Goal: Task Accomplishment & Management: Manage account settings

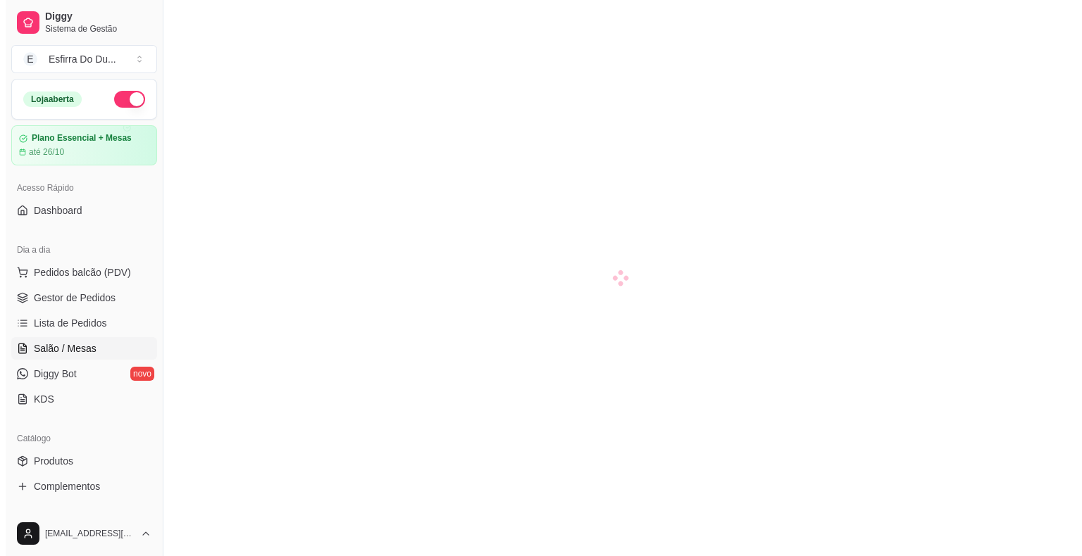
scroll to position [75, 0]
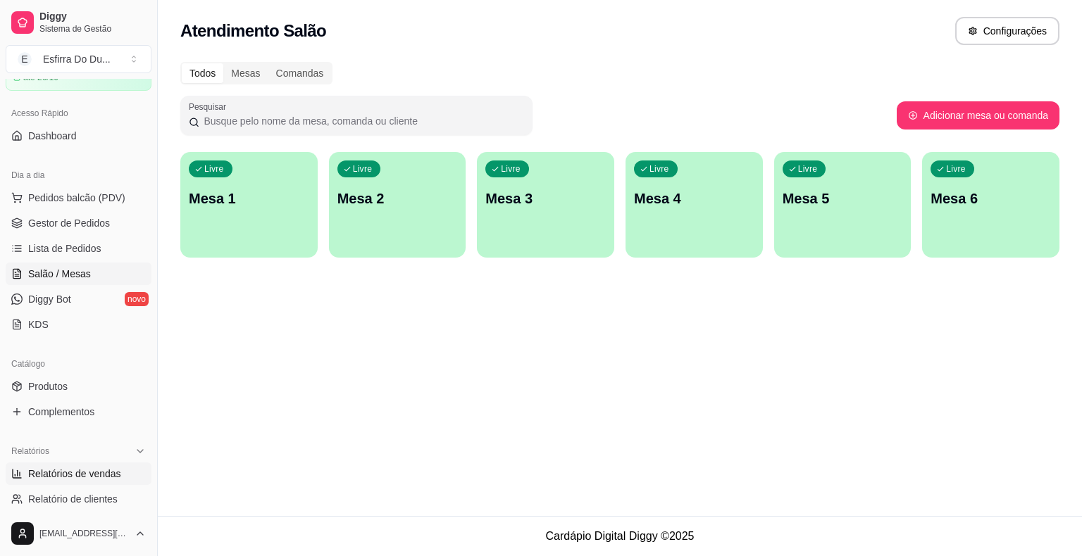
click at [121, 480] on link "Relatórios de vendas" at bounding box center [79, 474] width 146 height 23
select select "ALL"
select select "0"
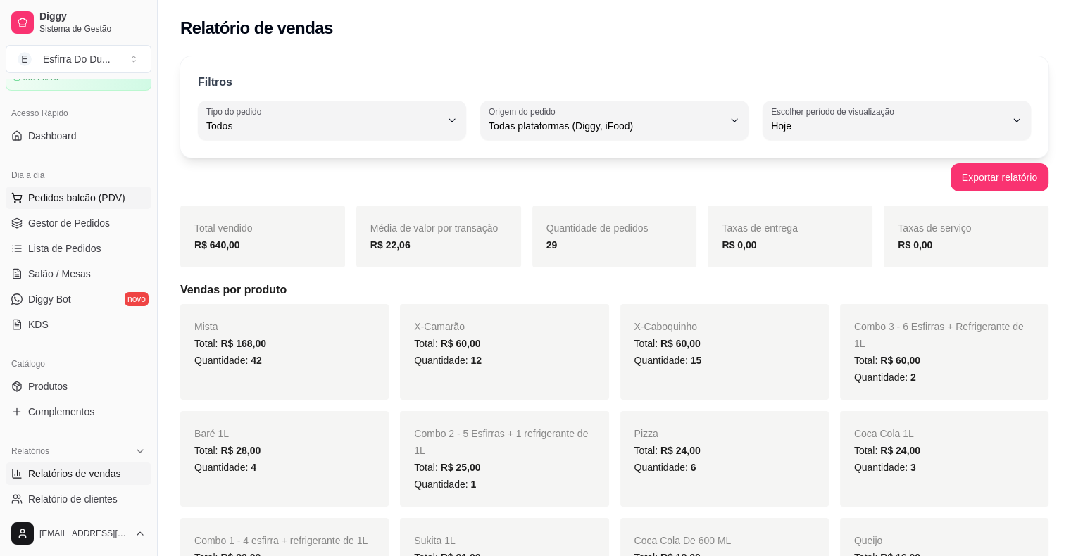
click at [92, 199] on span "Pedidos balcão (PDV)" at bounding box center [76, 198] width 97 height 14
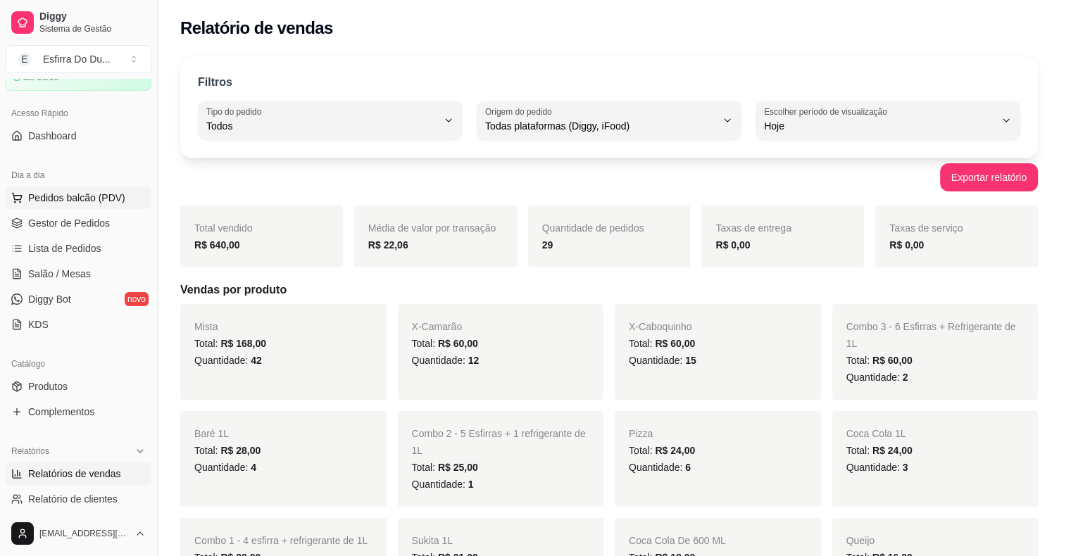
click at [92, 206] on div "1 - Combo 1 - 4 esfirra + refrigerante de 1L R$ 22,00 0" at bounding box center [102, 309] width 141 height 206
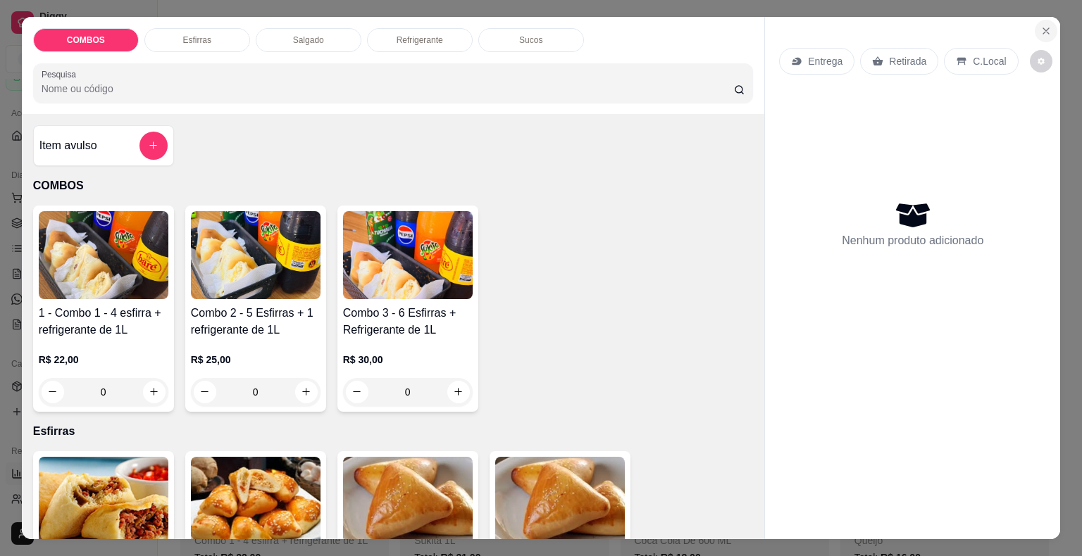
click at [1045, 25] on icon "Close" at bounding box center [1045, 30] width 11 height 11
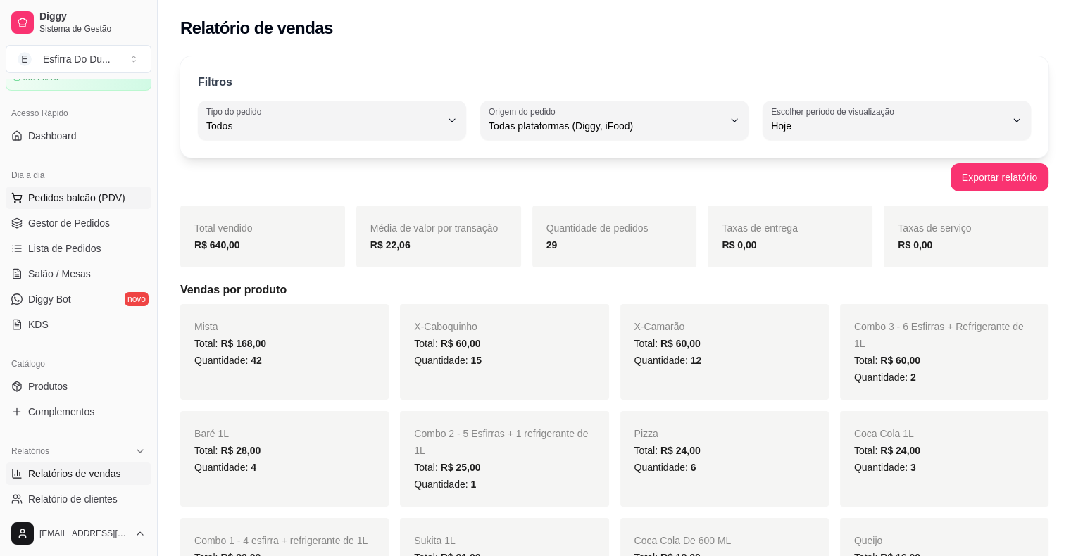
click at [79, 192] on span "Pedidos balcão (PDV)" at bounding box center [76, 198] width 97 height 14
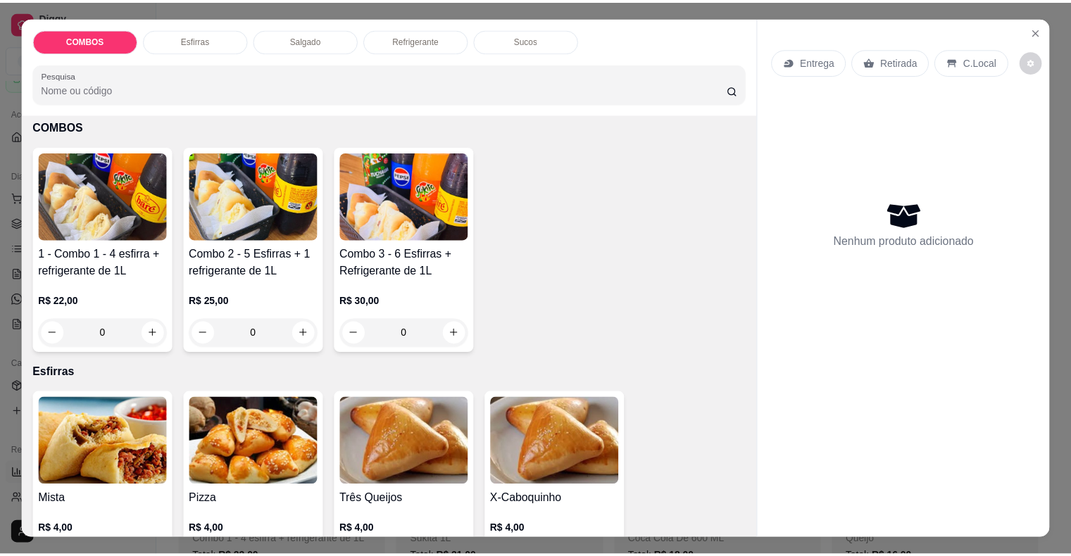
scroll to position [141, 0]
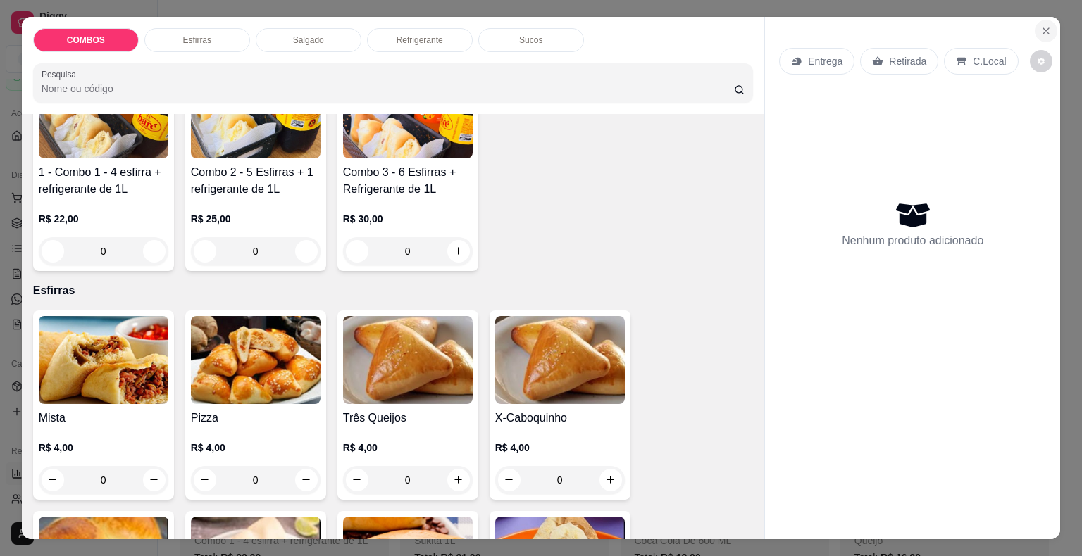
click at [1040, 26] on icon "Close" at bounding box center [1045, 30] width 11 height 11
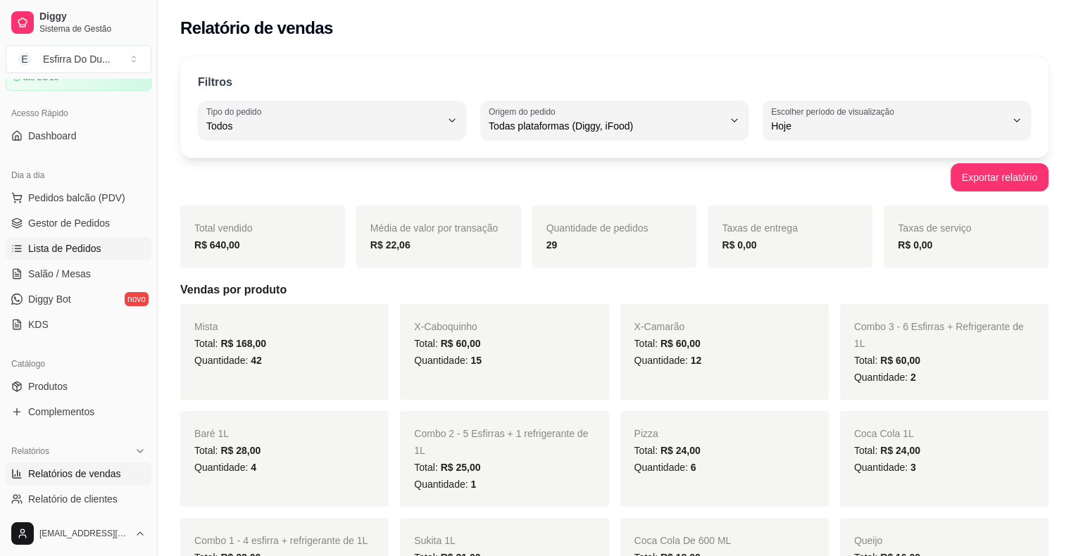
click at [54, 242] on span "Lista de Pedidos" at bounding box center [64, 249] width 73 height 14
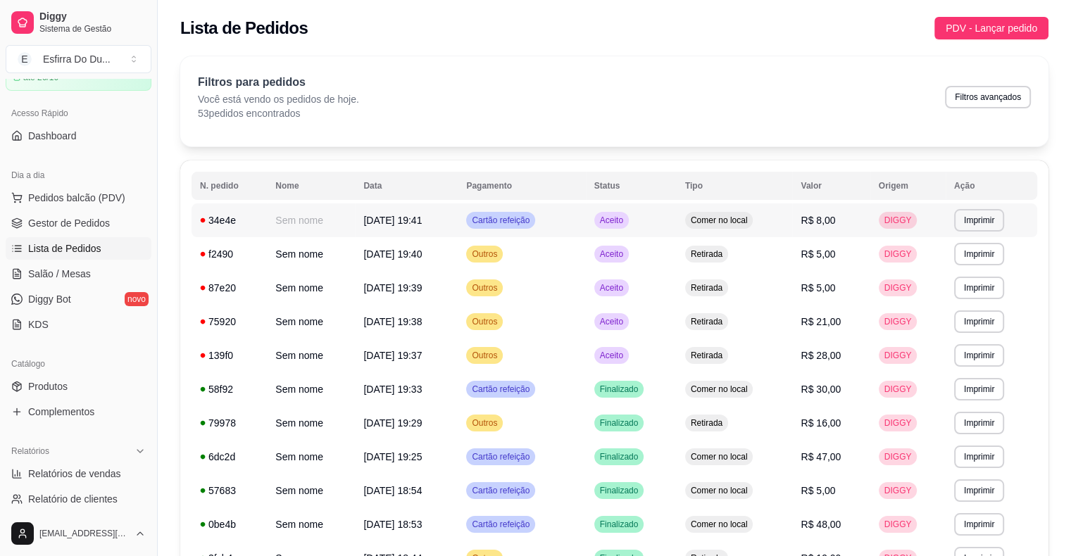
click at [611, 221] on span "Aceito" at bounding box center [611, 220] width 29 height 11
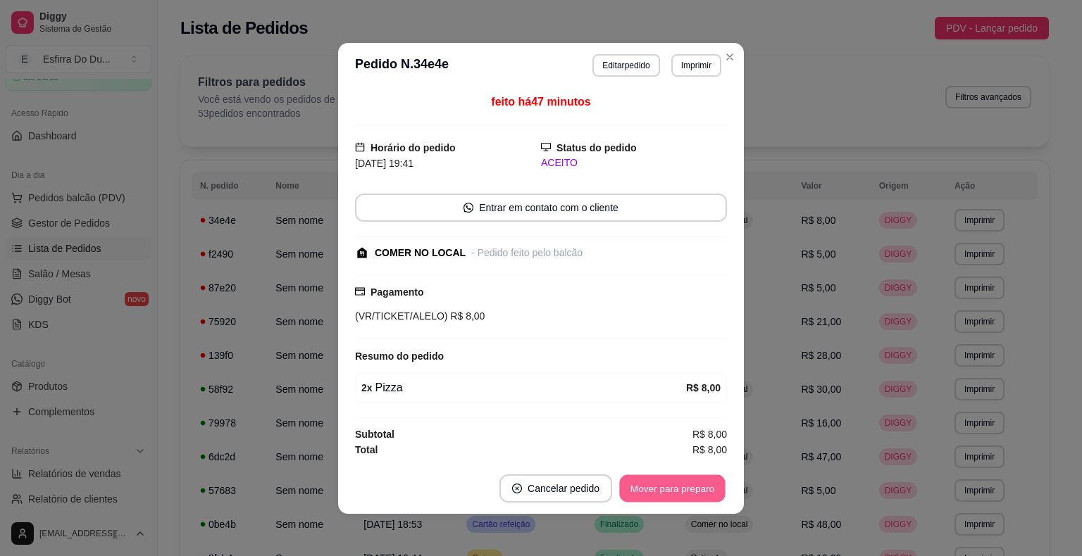
click at [666, 483] on button "Mover para preparo" at bounding box center [672, 488] width 106 height 27
click at [666, 483] on div "Mover para preparo" at bounding box center [672, 489] width 109 height 28
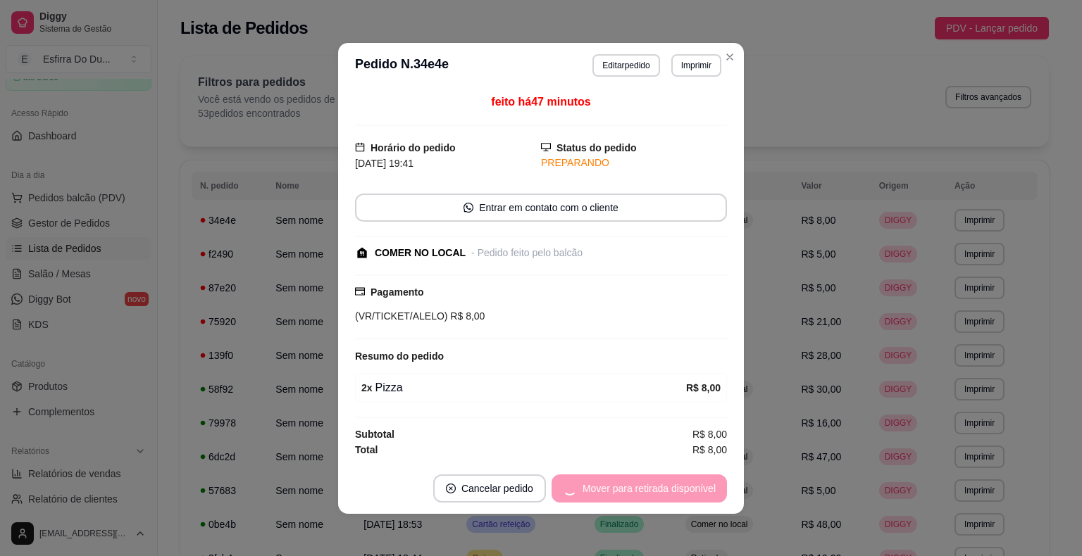
click at [666, 483] on div "Mover para retirada disponível" at bounding box center [638, 489] width 175 height 28
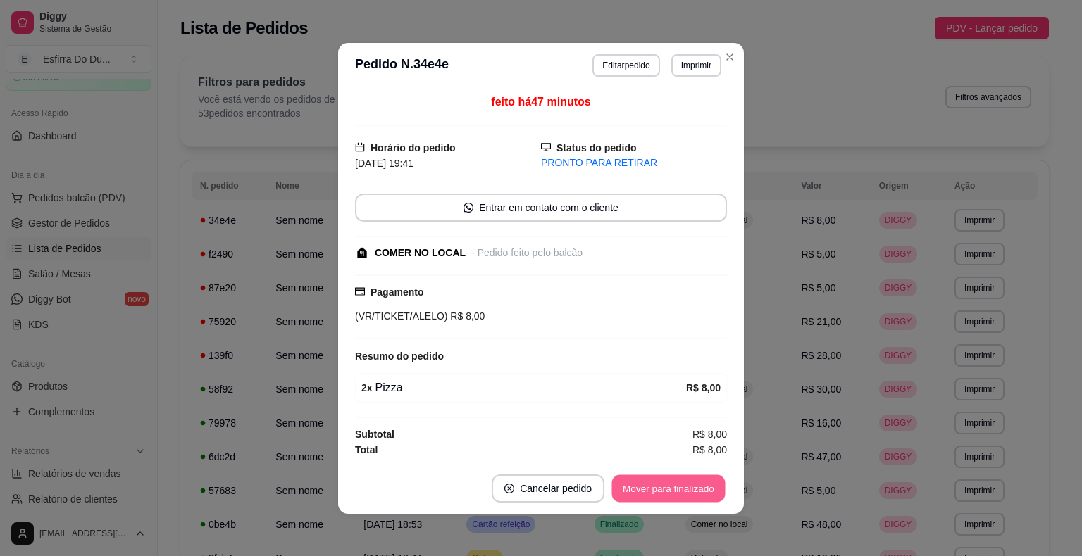
click at [666, 483] on button "Mover para finalizado" at bounding box center [668, 488] width 113 height 27
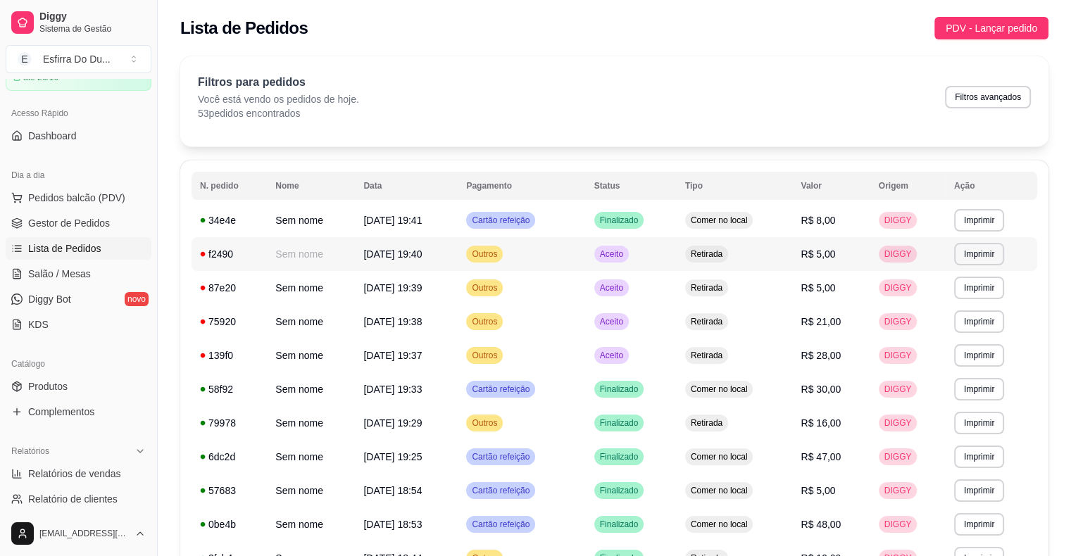
click at [620, 252] on span "Aceito" at bounding box center [611, 254] width 29 height 11
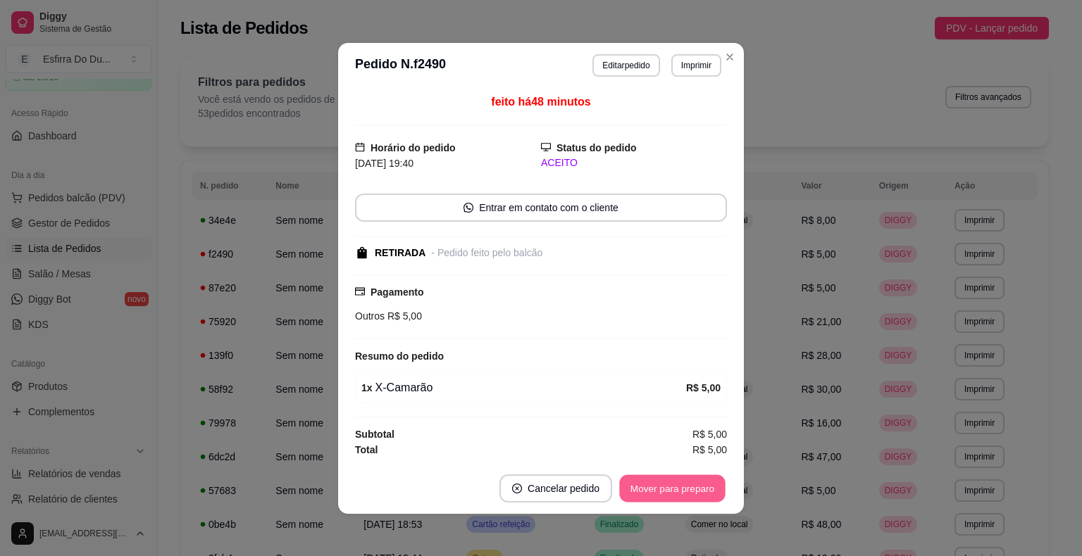
click at [668, 495] on button "Mover para preparo" at bounding box center [672, 488] width 106 height 27
click at [668, 495] on button "Mover para retirada disponível" at bounding box center [649, 489] width 156 height 28
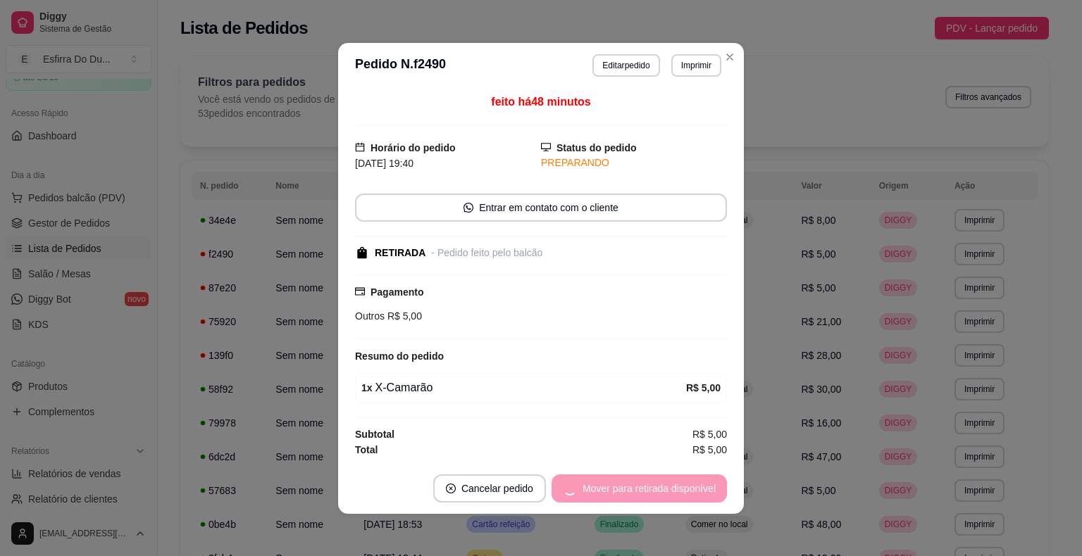
click at [668, 495] on div "Mover para retirada disponível" at bounding box center [638, 489] width 175 height 28
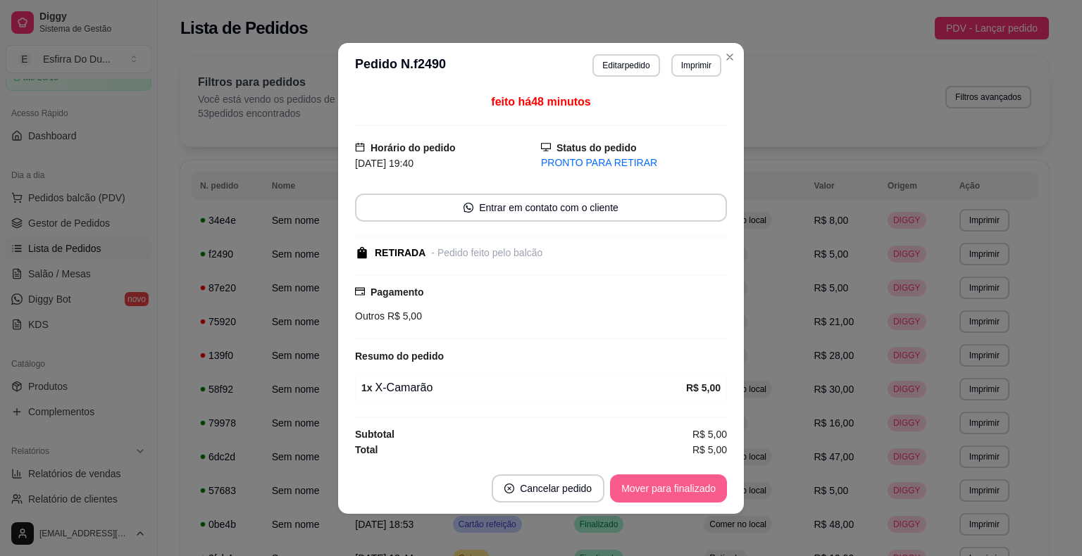
click at [668, 495] on button "Mover para finalizado" at bounding box center [668, 489] width 117 height 28
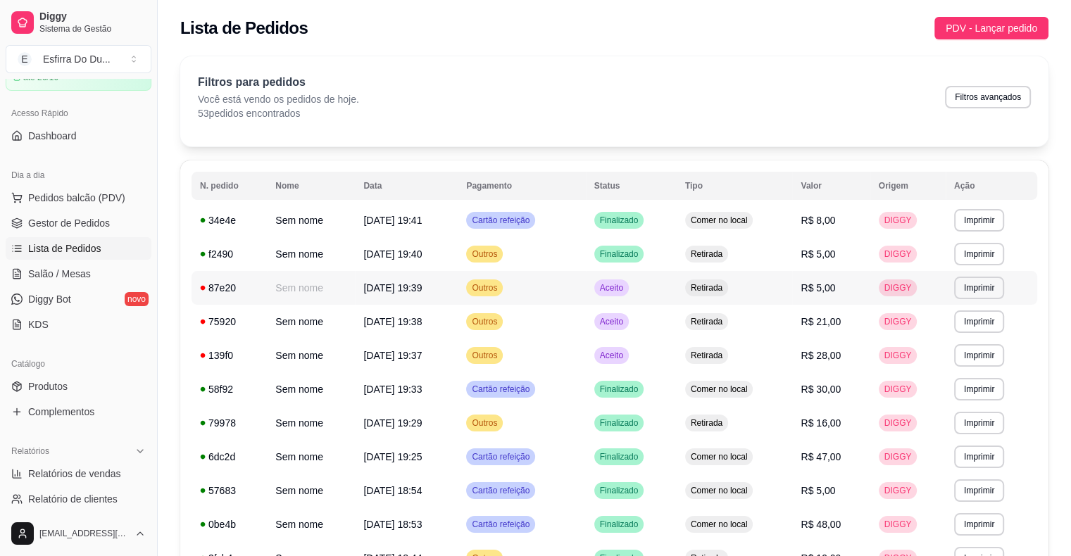
click at [619, 291] on span "Aceito" at bounding box center [611, 287] width 29 height 11
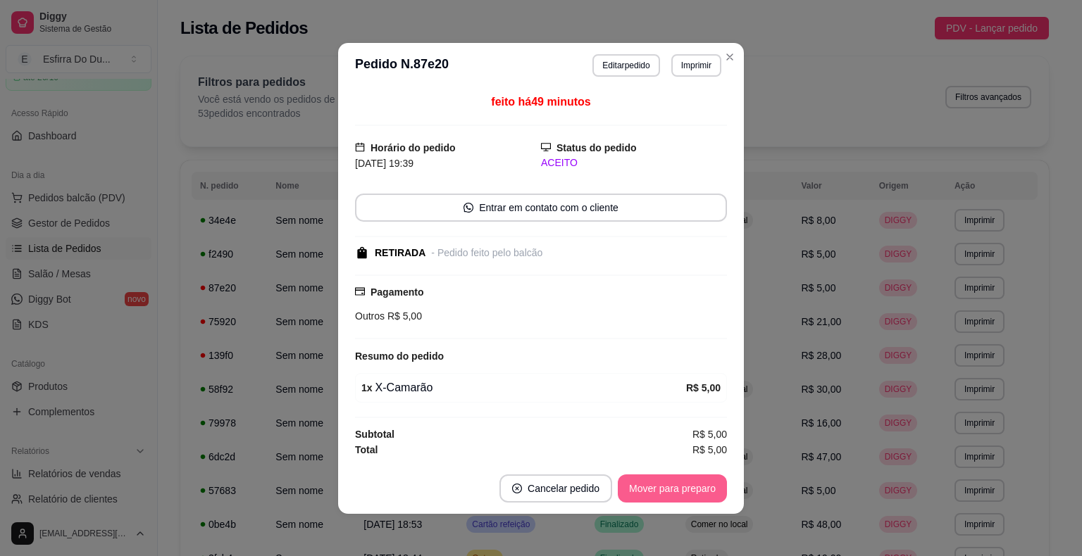
click at [634, 486] on button "Mover para preparo" at bounding box center [672, 489] width 109 height 28
click at [634, 486] on div "Mover para preparo" at bounding box center [662, 489] width 129 height 28
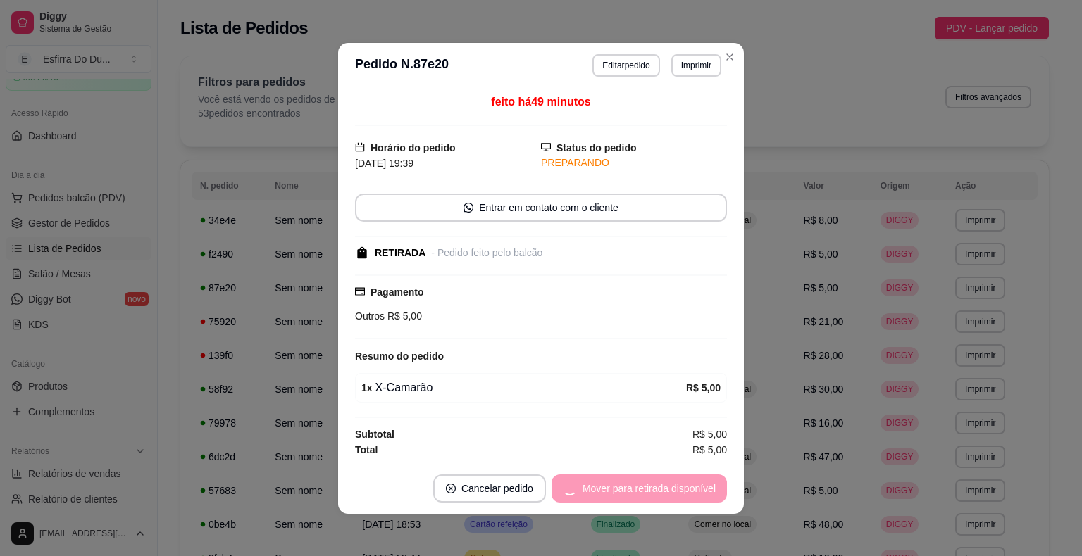
click at [634, 486] on div "Mover para retirada disponível" at bounding box center [638, 489] width 175 height 28
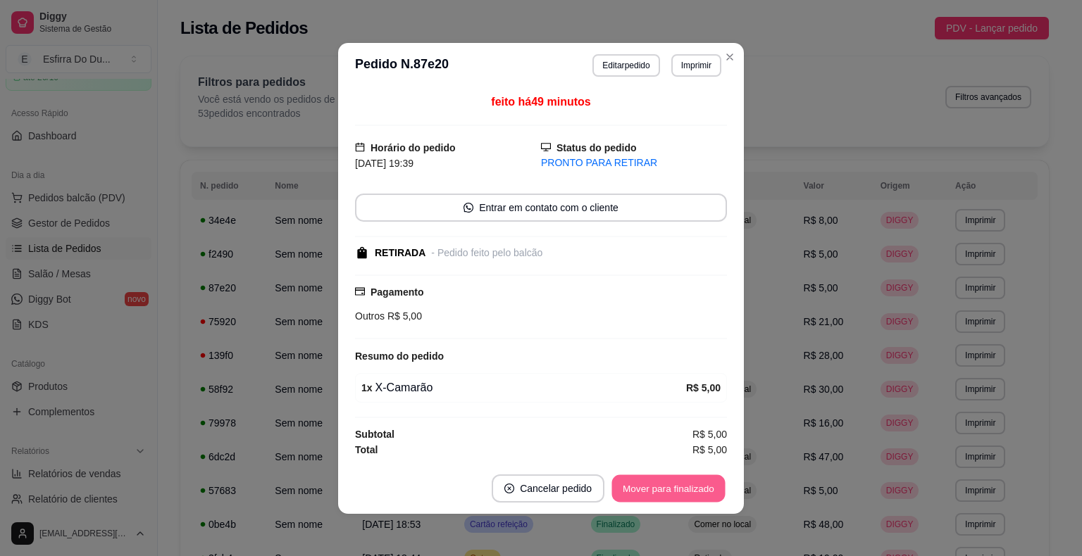
click at [634, 486] on button "Mover para finalizado" at bounding box center [668, 488] width 113 height 27
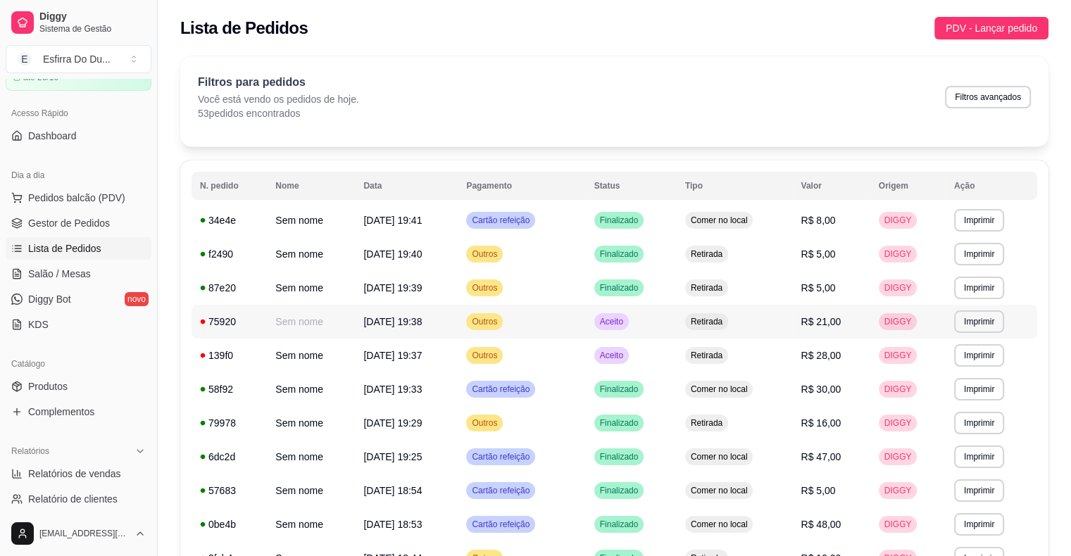
click at [606, 319] on td "Aceito" at bounding box center [631, 322] width 91 height 34
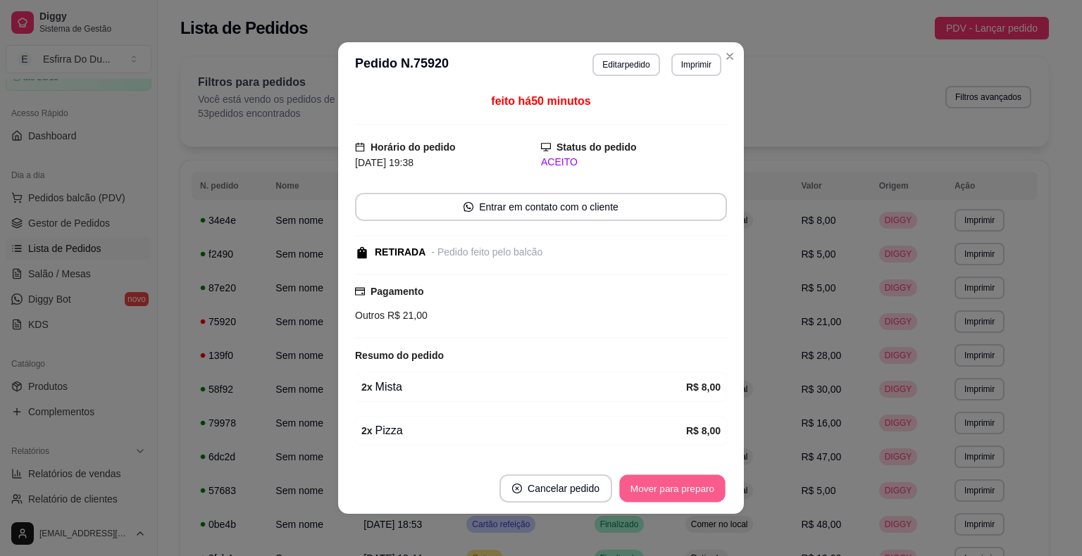
click at [652, 484] on button "Mover para preparo" at bounding box center [672, 488] width 106 height 27
click at [652, 484] on div "Mover para preparo" at bounding box center [672, 489] width 109 height 28
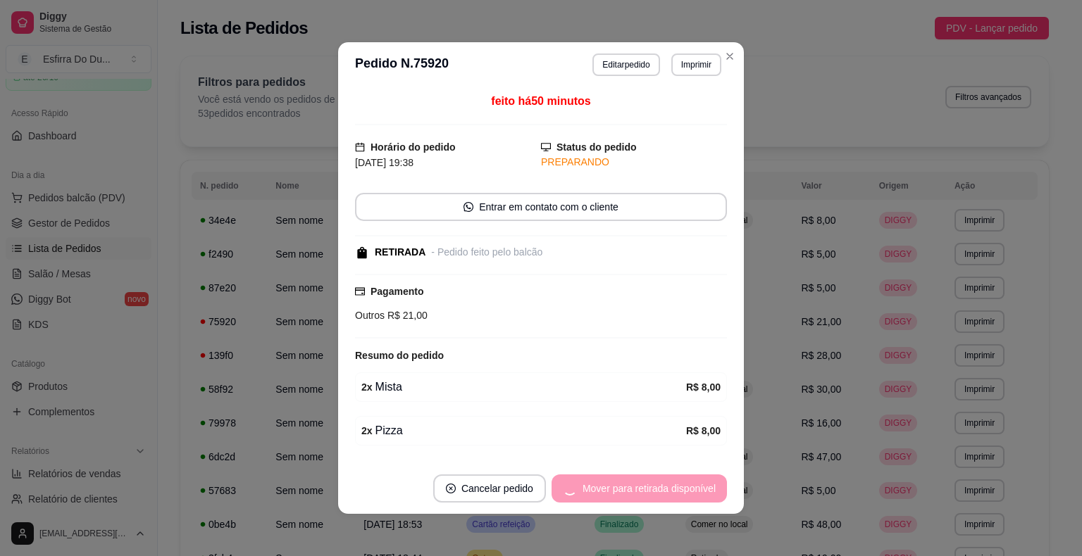
click at [652, 484] on div "Mover para retirada disponível" at bounding box center [638, 489] width 175 height 28
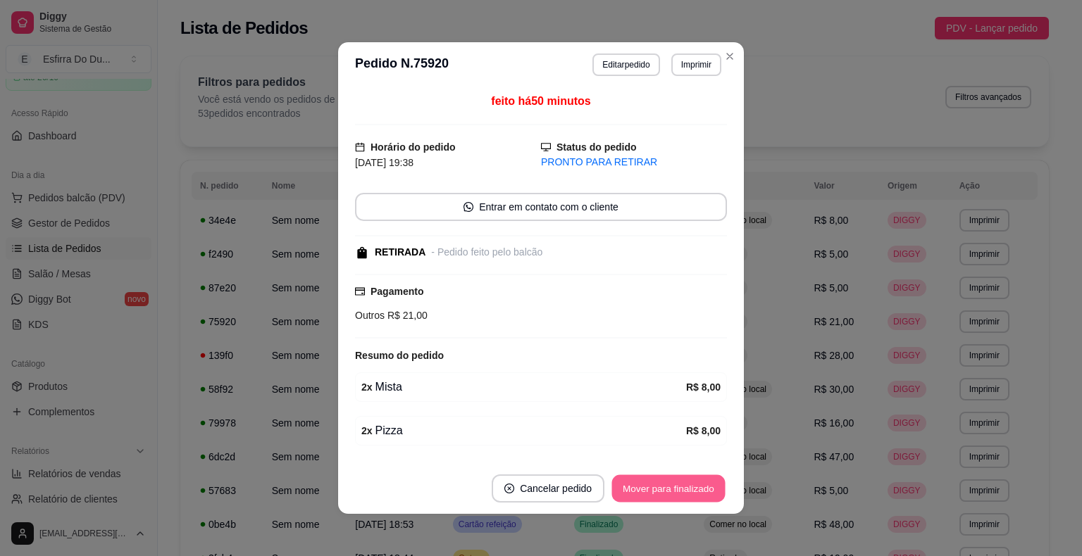
click at [652, 484] on button "Mover para finalizado" at bounding box center [668, 488] width 113 height 27
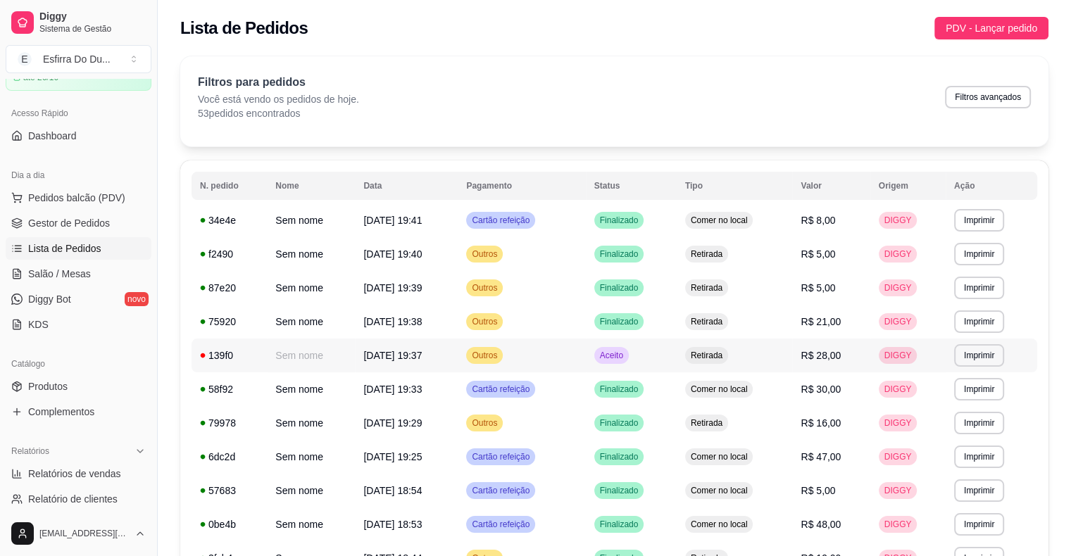
click at [625, 361] on span "Aceito" at bounding box center [611, 355] width 29 height 11
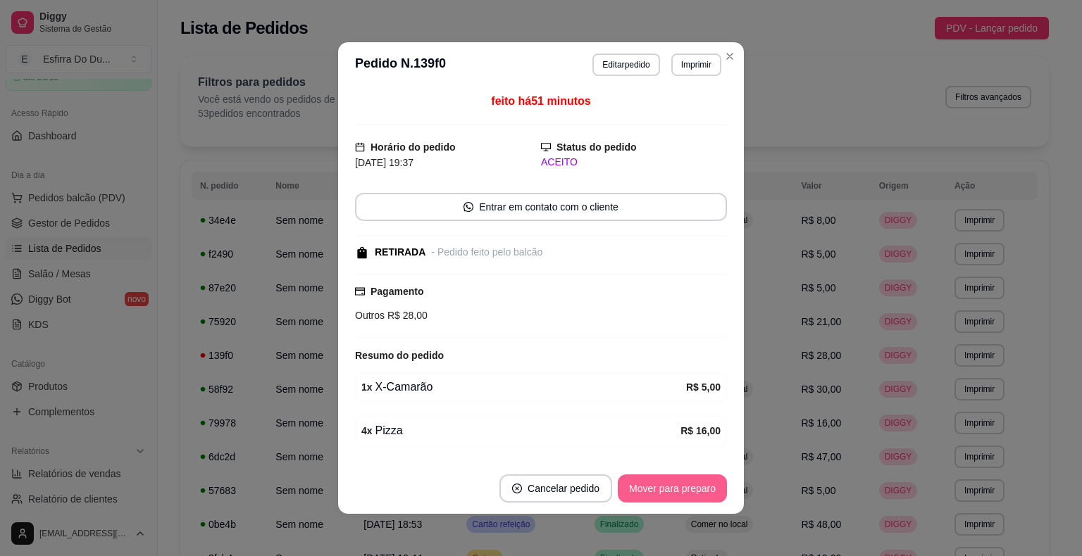
click at [651, 489] on button "Mover para preparo" at bounding box center [672, 489] width 109 height 28
click at [651, 489] on div "Mover para preparo" at bounding box center [662, 489] width 129 height 28
click at [651, 489] on button "Mover para retirada disponível" at bounding box center [648, 488] width 151 height 27
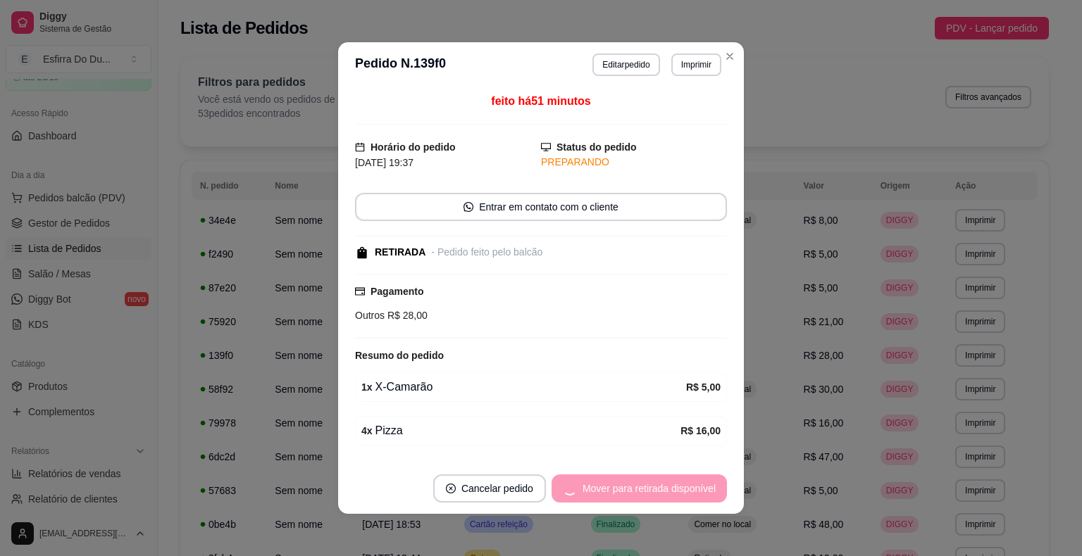
click at [651, 489] on div "Mover para retirada disponível" at bounding box center [638, 489] width 175 height 28
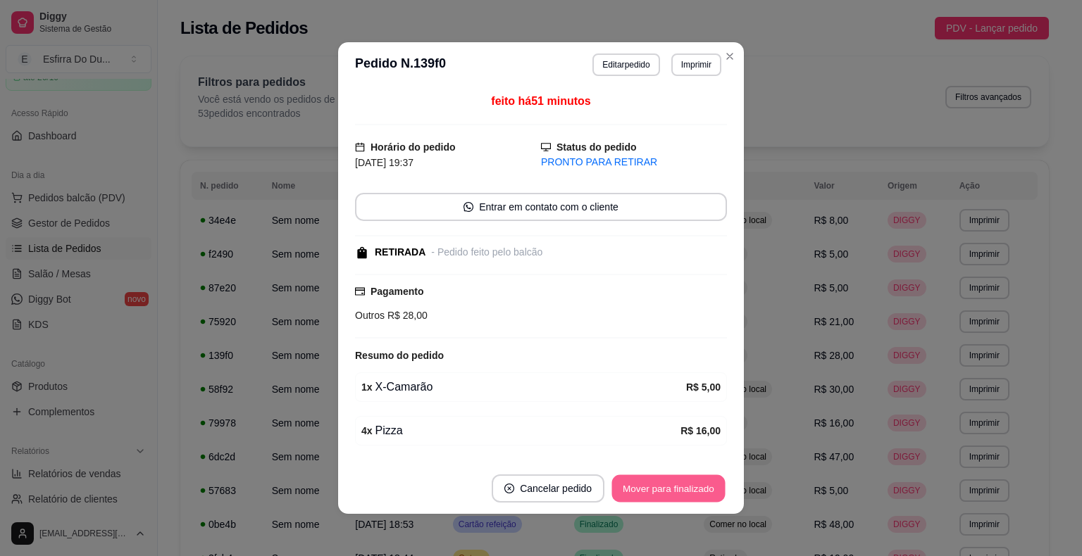
click at [651, 489] on button "Mover para finalizado" at bounding box center [668, 488] width 113 height 27
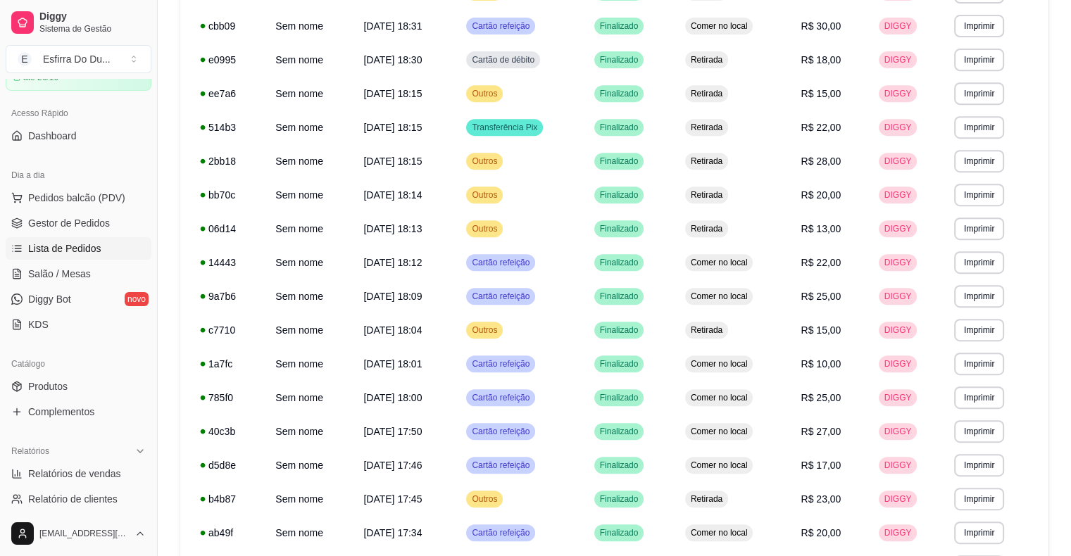
scroll to position [763, 0]
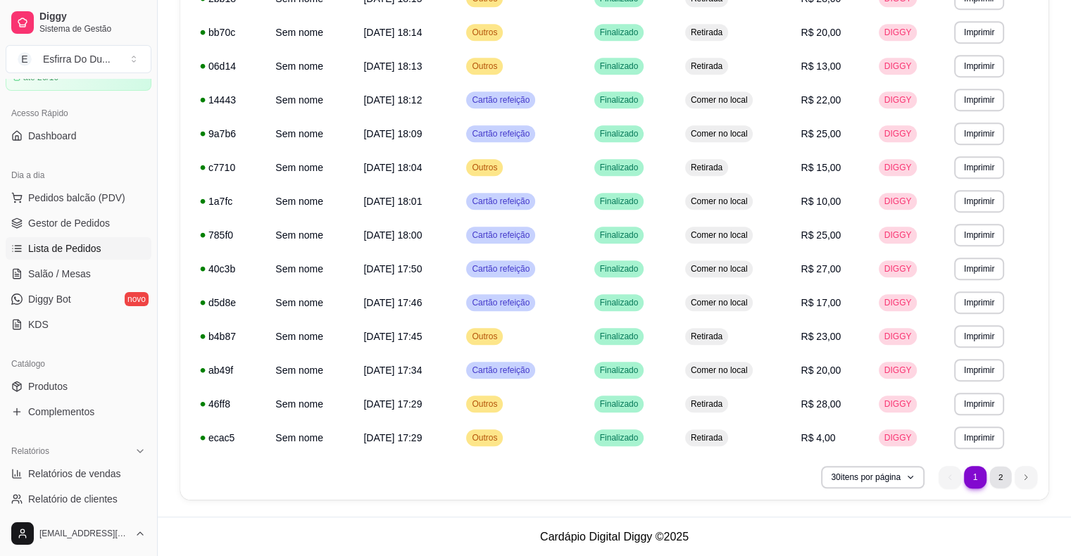
click at [994, 473] on li "2" at bounding box center [1001, 477] width 22 height 22
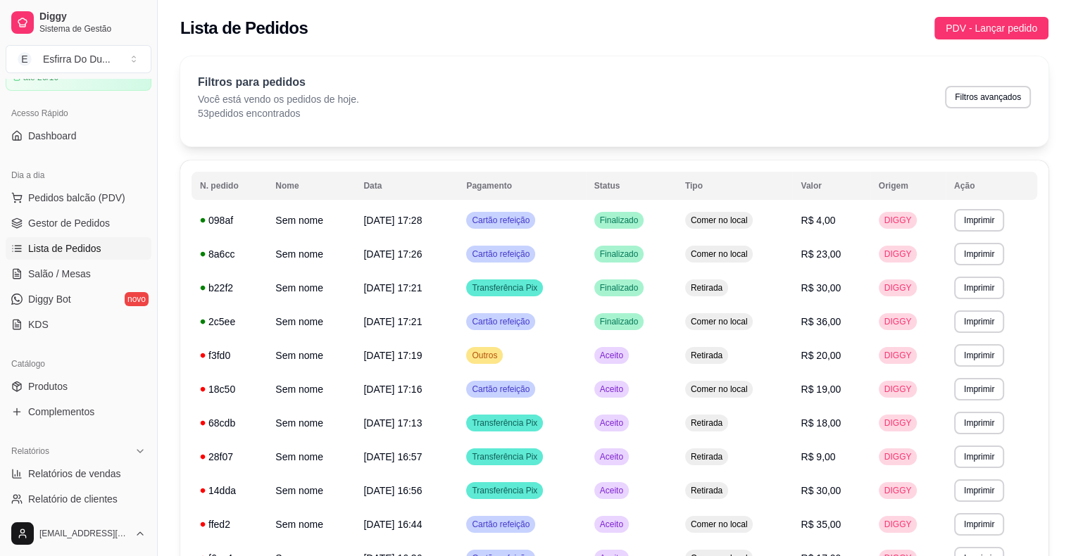
scroll to position [70, 0]
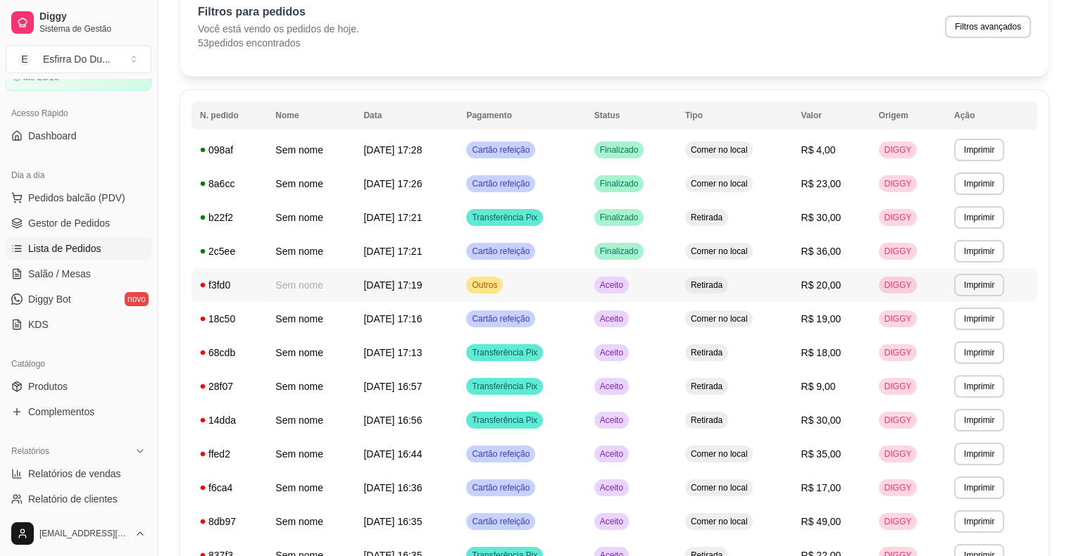
click at [626, 286] on span "Aceito" at bounding box center [611, 285] width 29 height 11
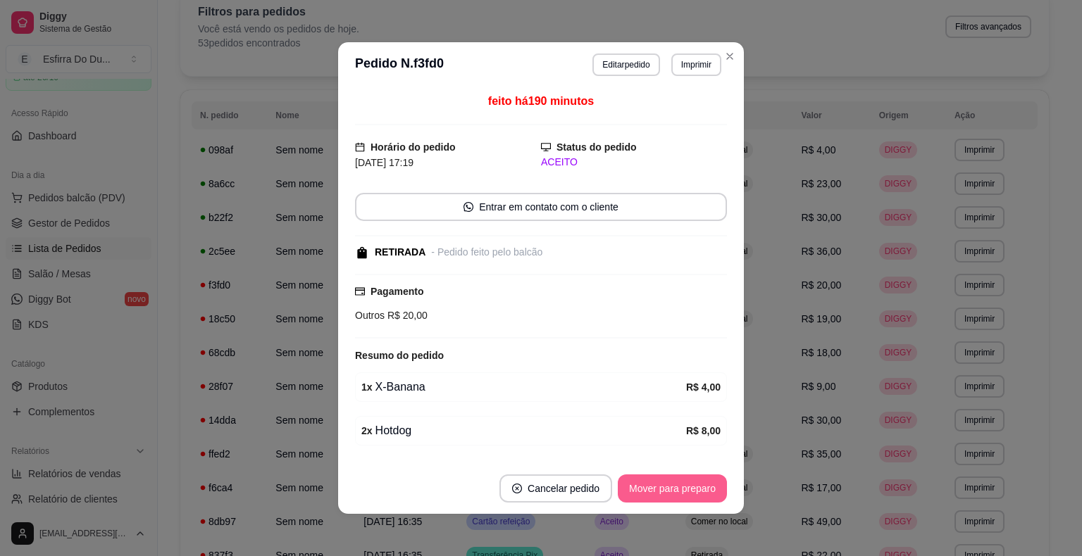
click at [644, 491] on button "Mover para preparo" at bounding box center [672, 489] width 109 height 28
click at [644, 491] on div "Mover para preparo" at bounding box center [662, 489] width 129 height 28
click at [644, 491] on button "Mover para retirada disponível" at bounding box center [648, 488] width 151 height 27
click at [644, 491] on div "Mover para retirada disponível" at bounding box center [649, 489] width 156 height 28
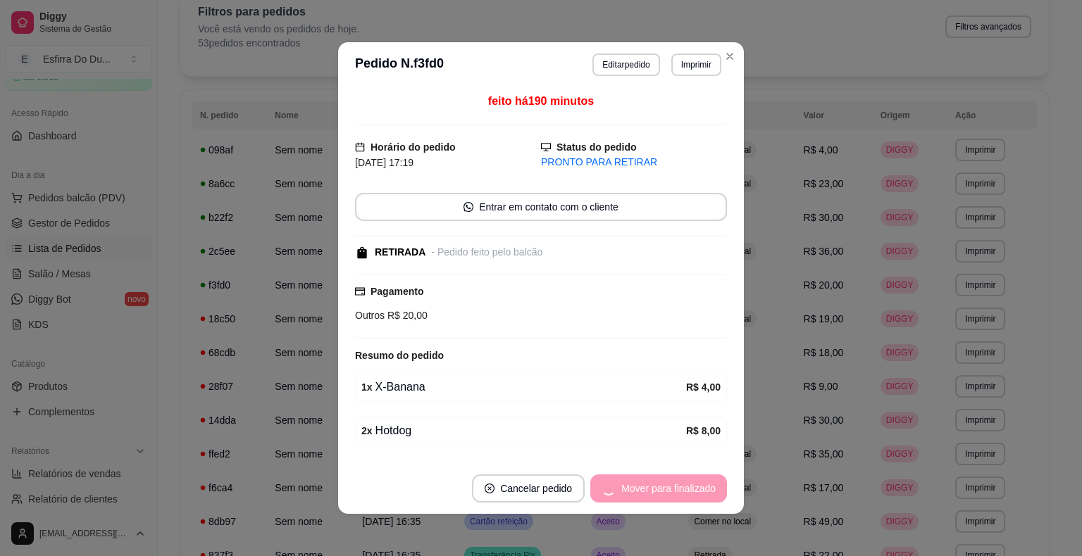
click at [644, 491] on div "Mover para finalizado" at bounding box center [658, 489] width 137 height 28
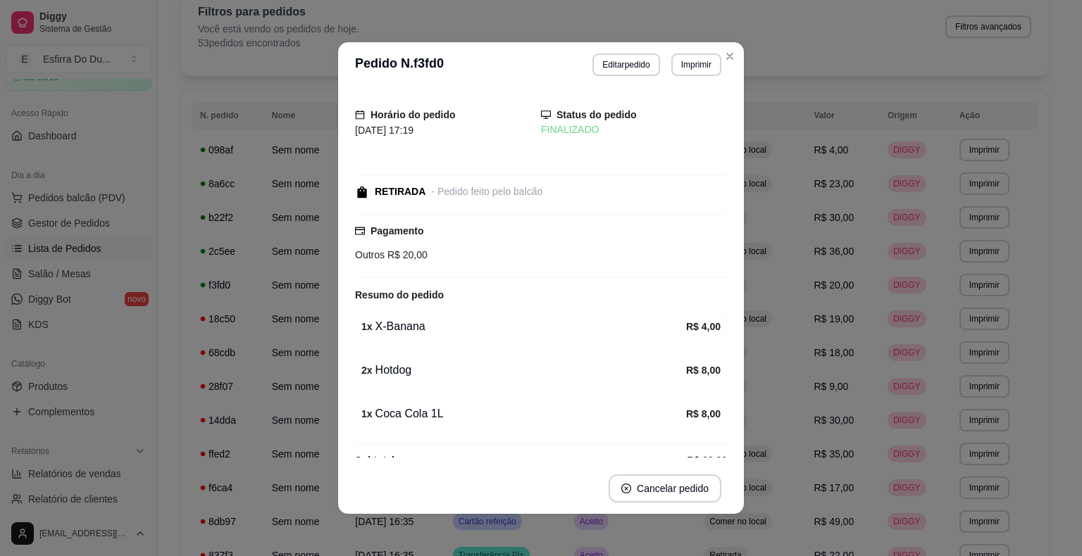
click at [644, 491] on button "Cancelar pedido" at bounding box center [665, 489] width 113 height 28
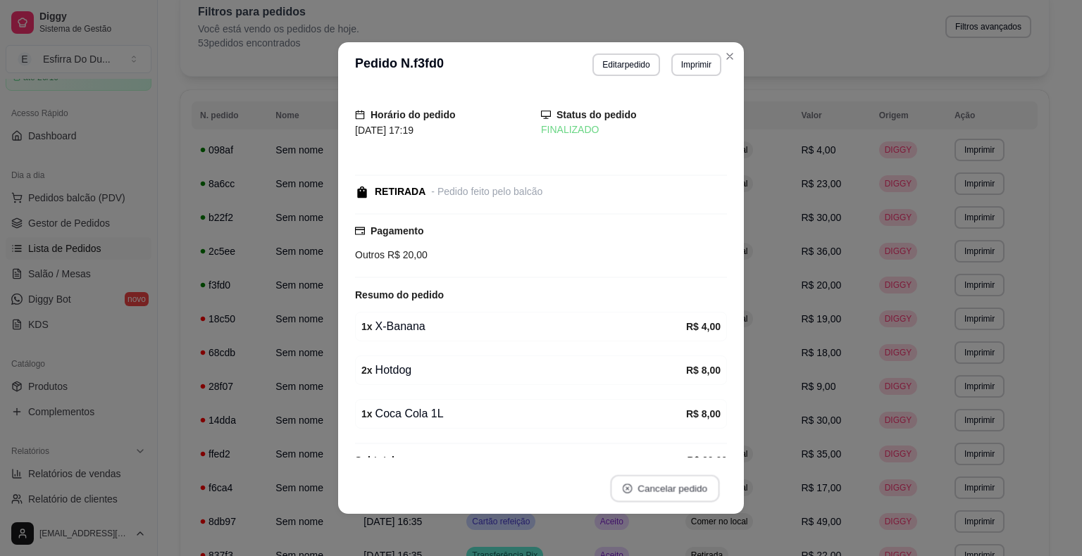
click at [644, 491] on button "Cancelar pedido" at bounding box center [664, 488] width 109 height 27
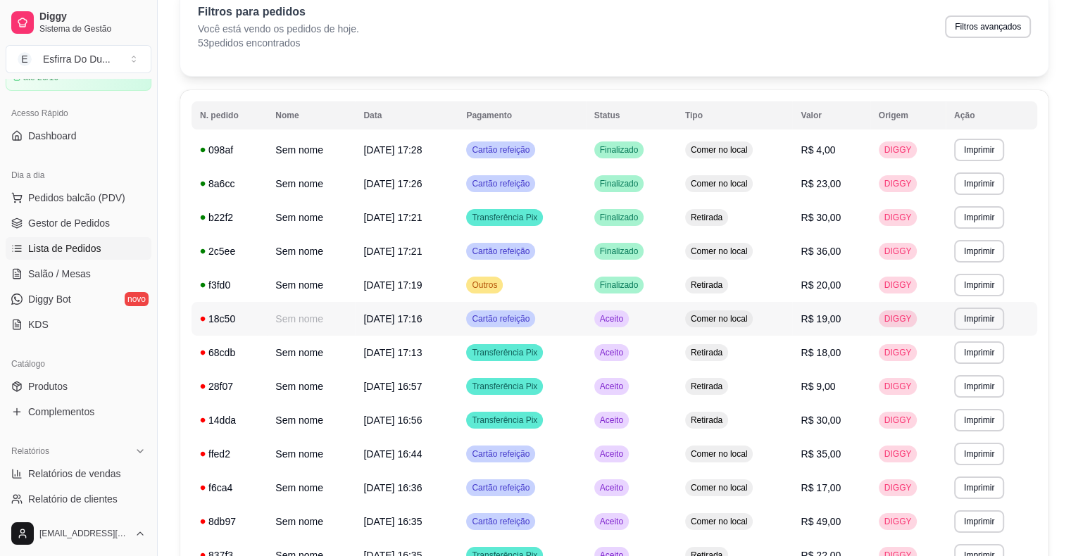
click at [623, 311] on div "Aceito" at bounding box center [611, 319] width 35 height 17
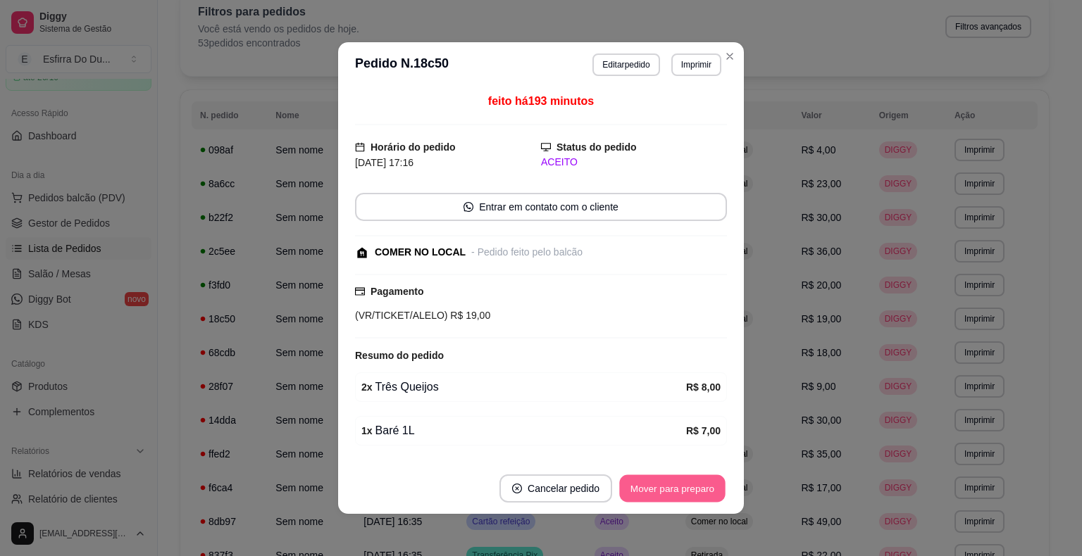
click at [673, 499] on button "Mover para preparo" at bounding box center [672, 488] width 106 height 27
click at [673, 499] on div "Mover para preparo" at bounding box center [662, 489] width 129 height 28
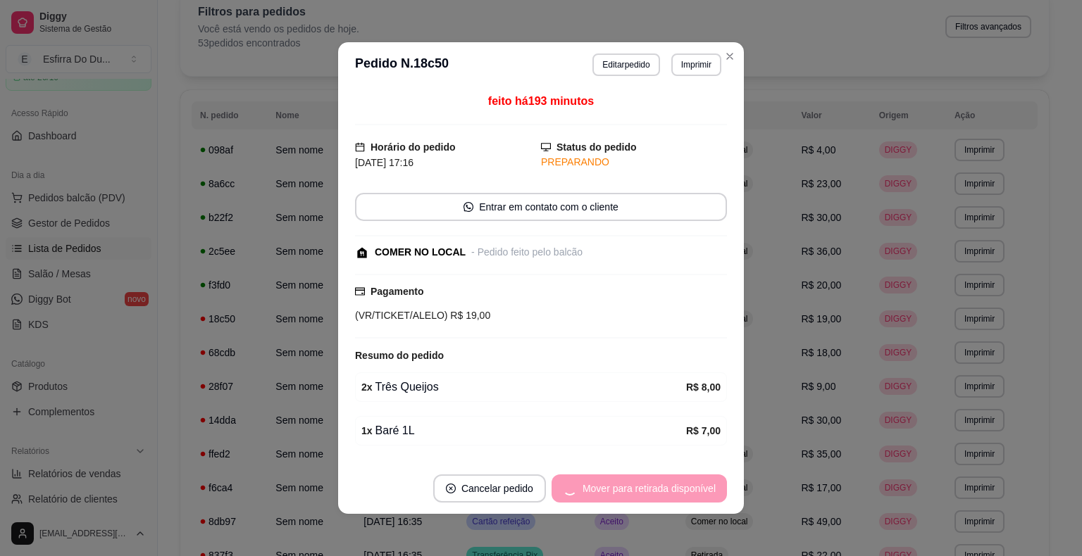
click at [673, 499] on div "Mover para retirada disponível" at bounding box center [638, 489] width 175 height 28
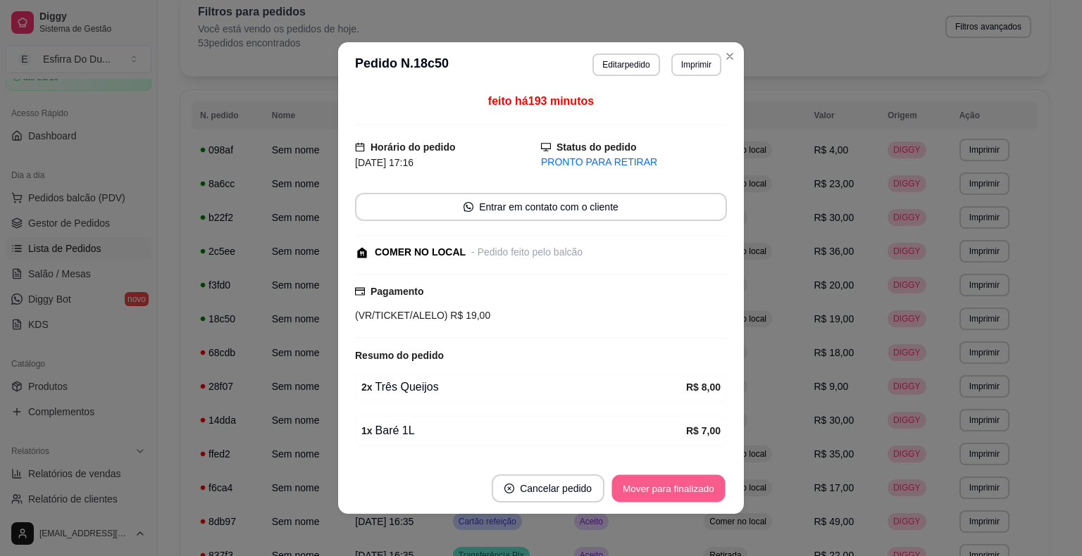
click at [673, 499] on button "Mover para finalizado" at bounding box center [668, 488] width 113 height 27
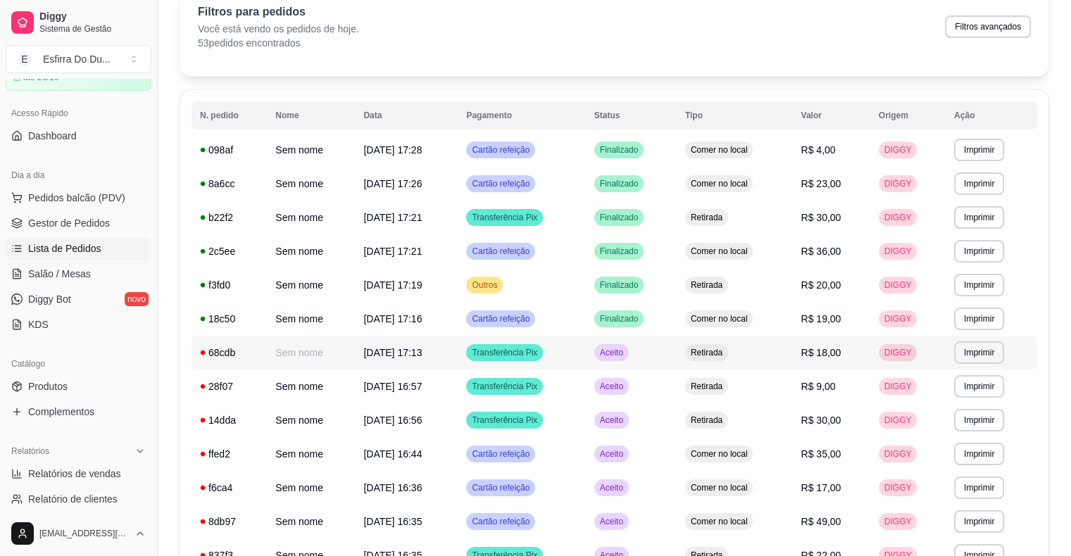
click at [625, 362] on td "Aceito" at bounding box center [631, 353] width 91 height 34
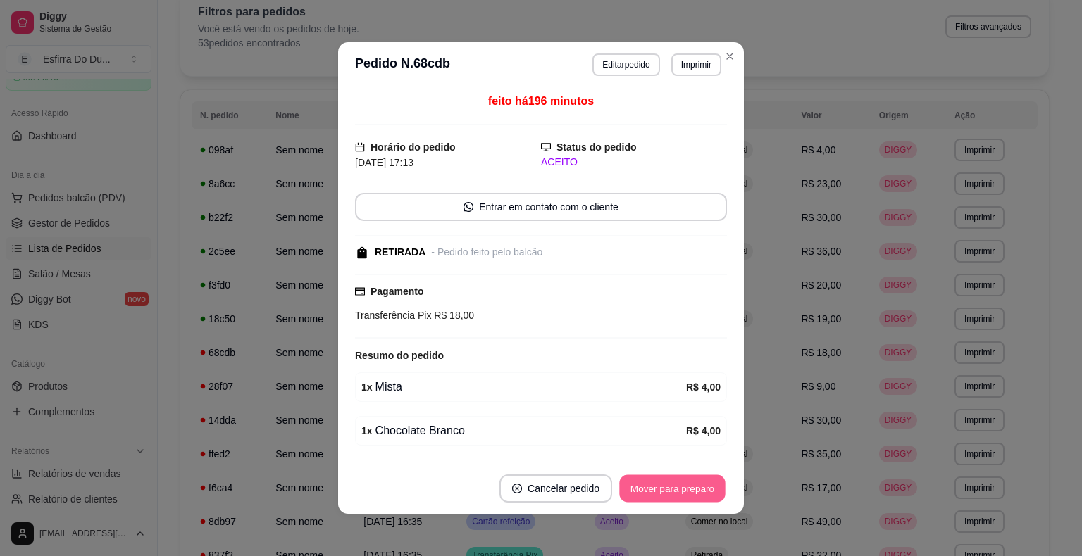
click at [664, 494] on button "Mover para preparo" at bounding box center [672, 488] width 106 height 27
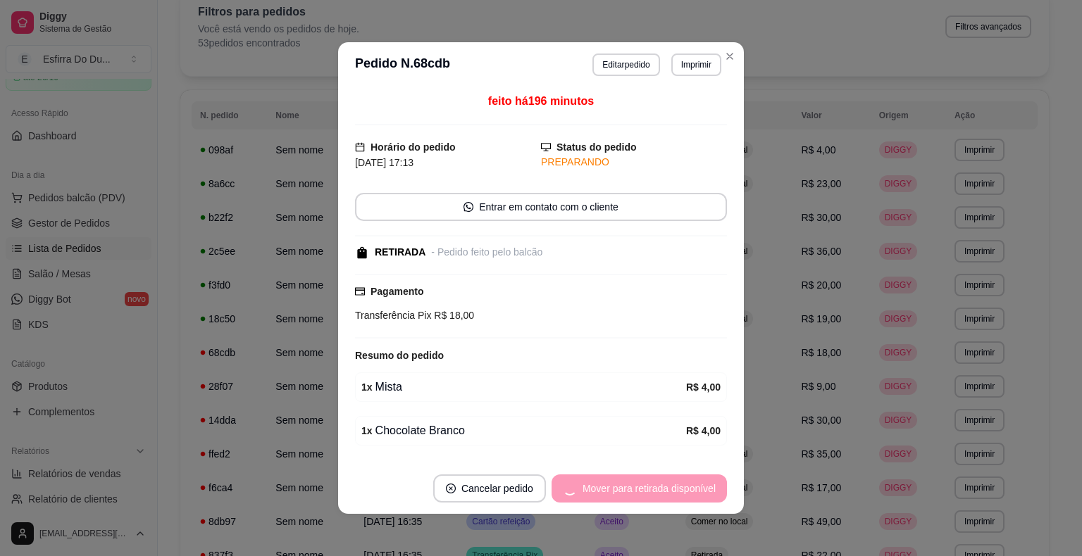
click at [664, 494] on div "Mover para retirada disponível" at bounding box center [638, 489] width 175 height 28
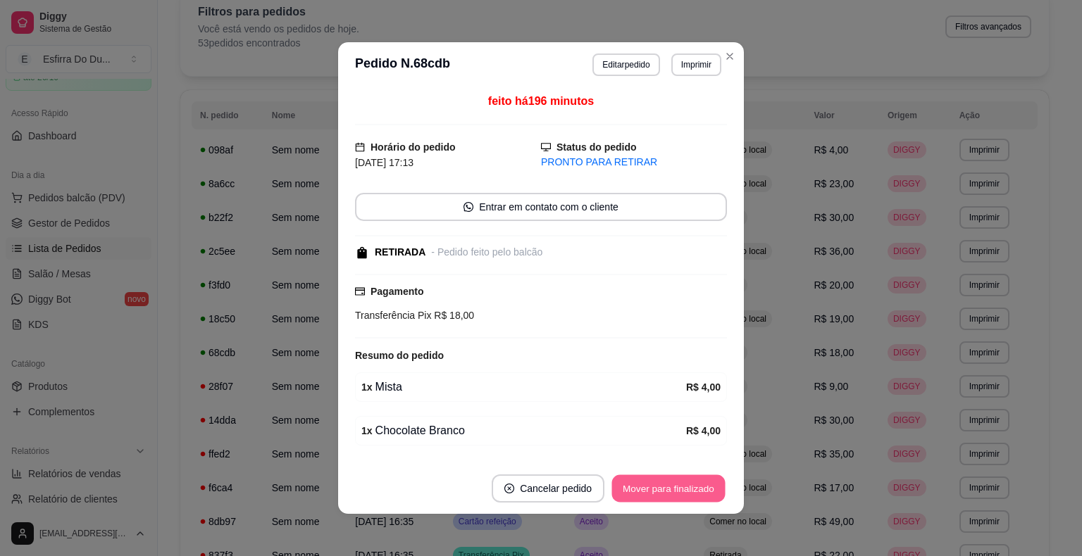
click at [664, 494] on button "Mover para finalizado" at bounding box center [668, 488] width 113 height 27
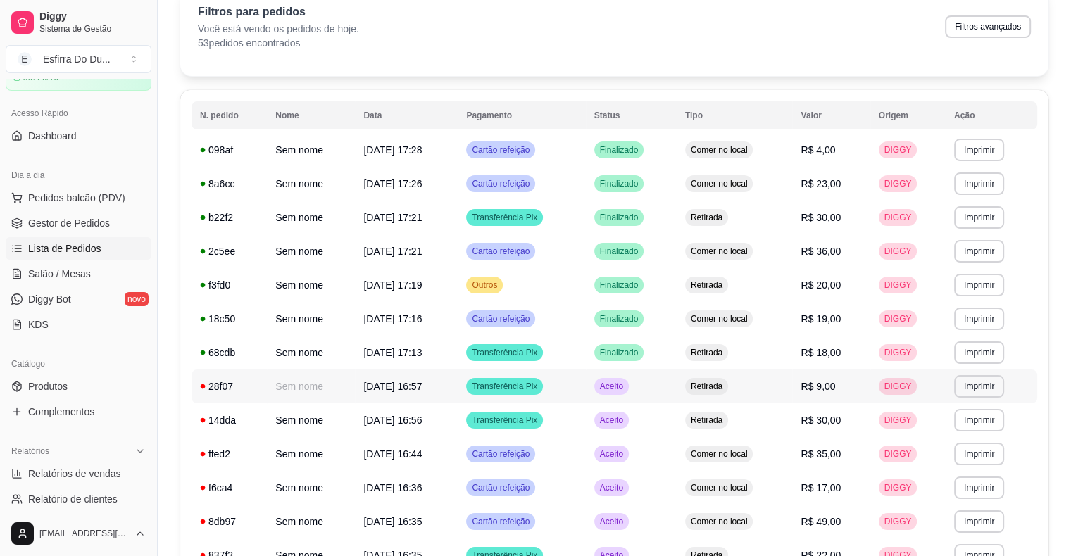
click at [626, 387] on span "Aceito" at bounding box center [611, 386] width 29 height 11
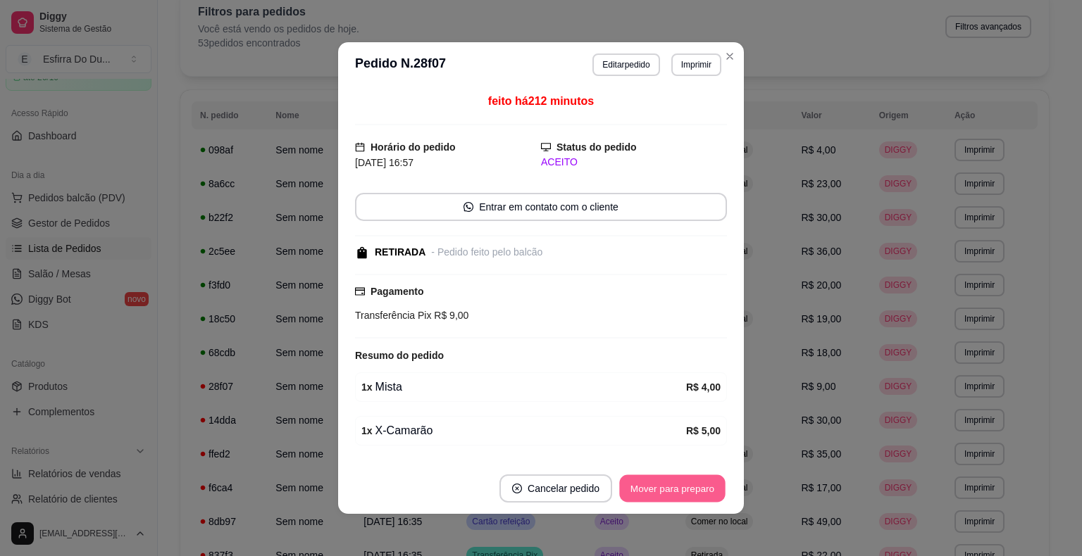
click at [702, 488] on button "Mover para preparo" at bounding box center [672, 488] width 106 height 27
click at [701, 487] on div "Mover para preparo" at bounding box center [662, 489] width 129 height 28
click at [701, 487] on button "Mover para retirada disponível" at bounding box center [648, 488] width 151 height 27
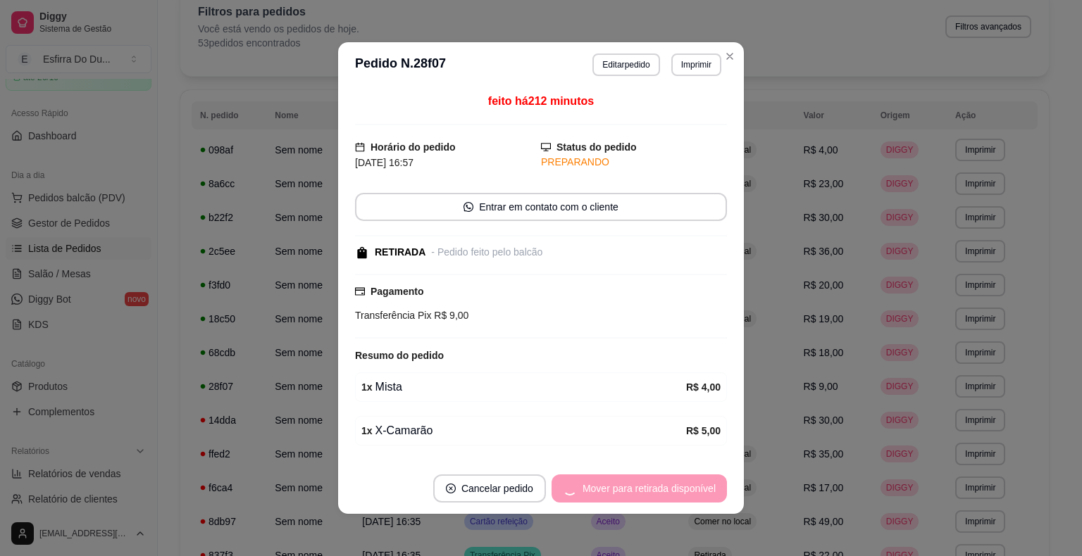
click at [701, 487] on div "Mover para retirada disponível" at bounding box center [638, 489] width 175 height 28
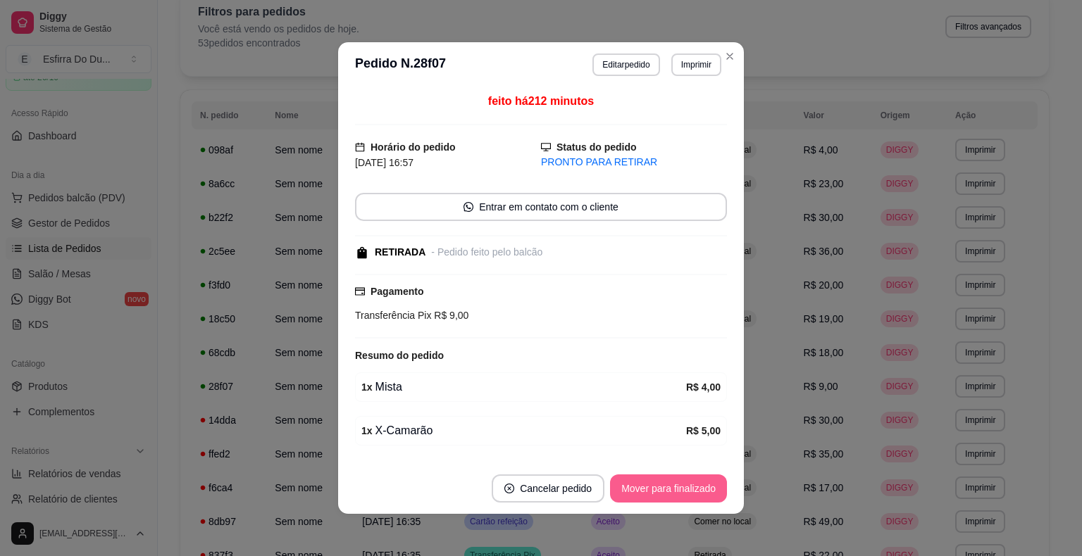
click at [701, 487] on button "Mover para finalizado" at bounding box center [668, 489] width 117 height 28
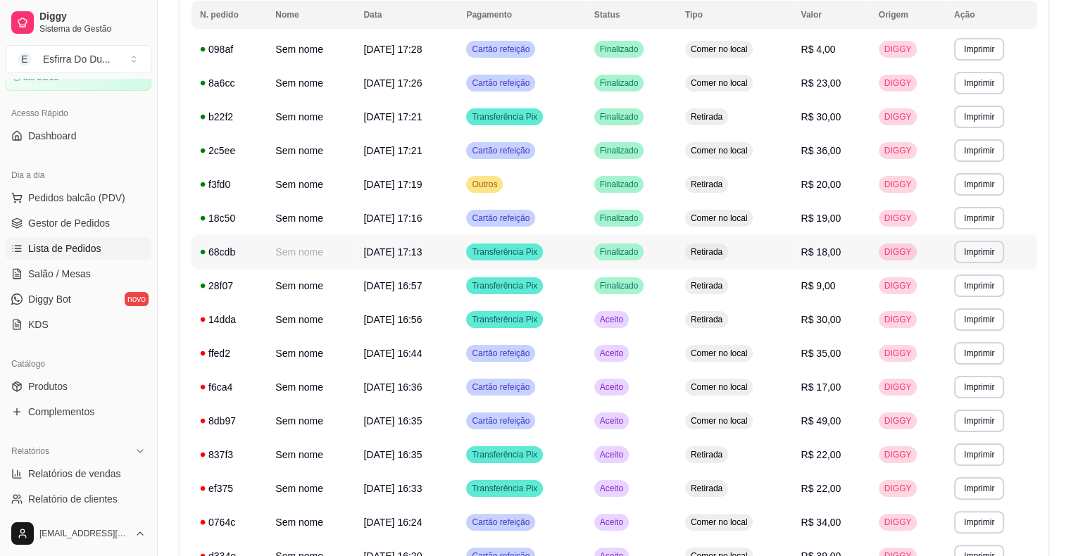
scroll to position [282, 0]
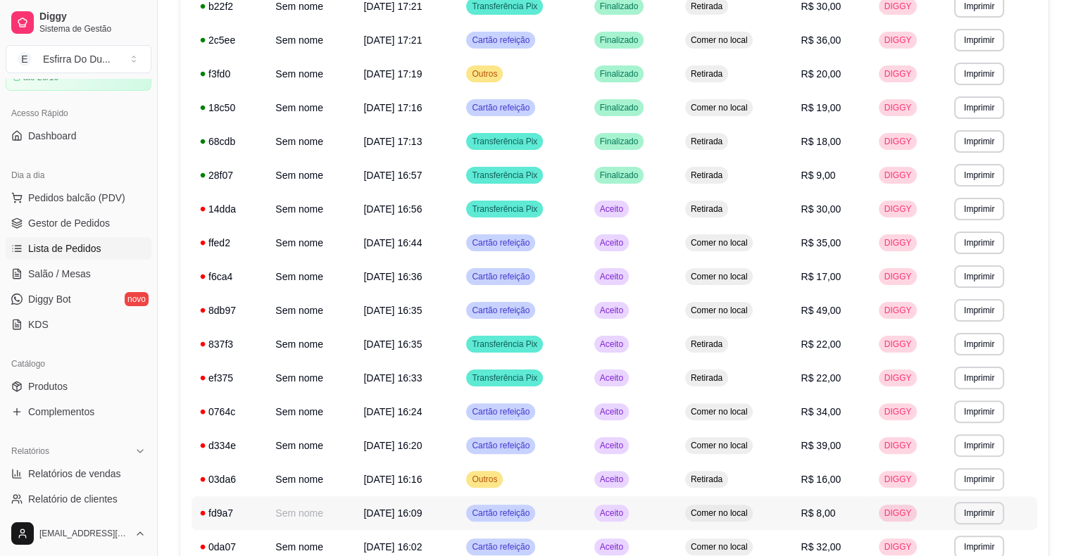
click at [617, 522] on td "Aceito" at bounding box center [631, 514] width 91 height 34
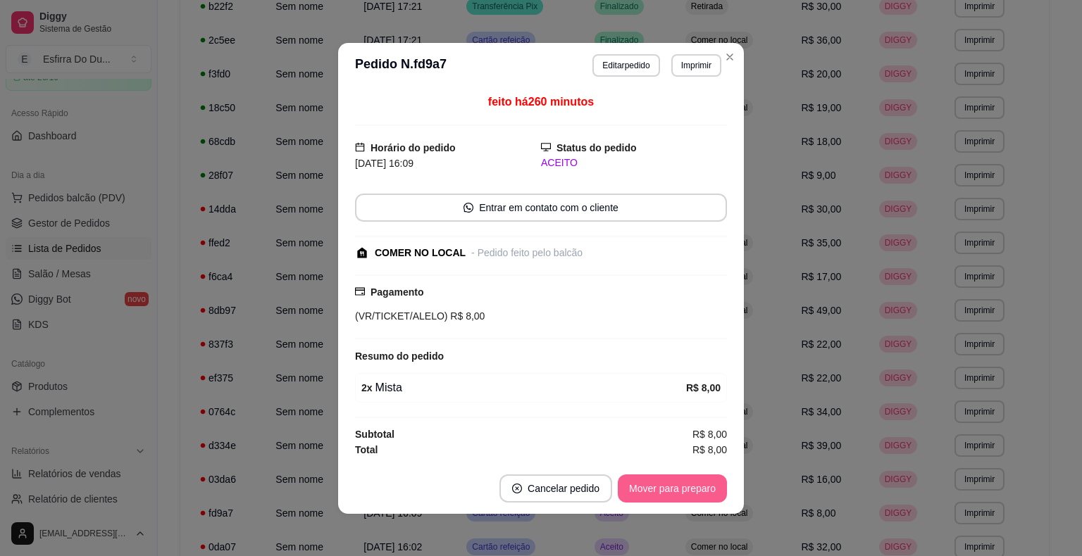
click at [665, 499] on button "Mover para preparo" at bounding box center [672, 489] width 109 height 28
click at [665, 499] on div "Mover para preparo" at bounding box center [662, 489] width 129 height 28
click at [665, 499] on button "Mover para retirada disponível" at bounding box center [648, 488] width 151 height 27
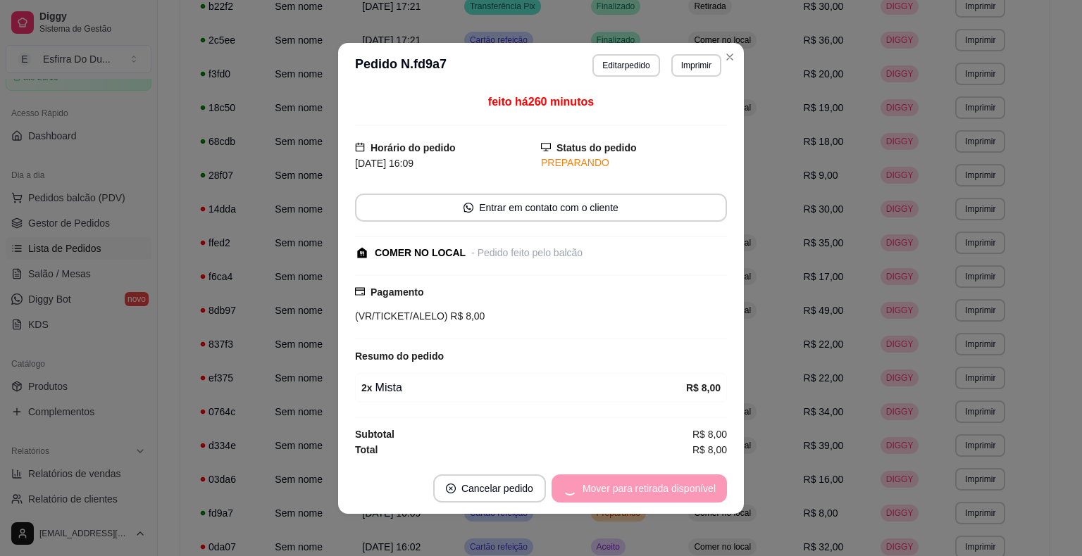
click at [665, 499] on div "Mover para retirada disponível" at bounding box center [638, 489] width 175 height 28
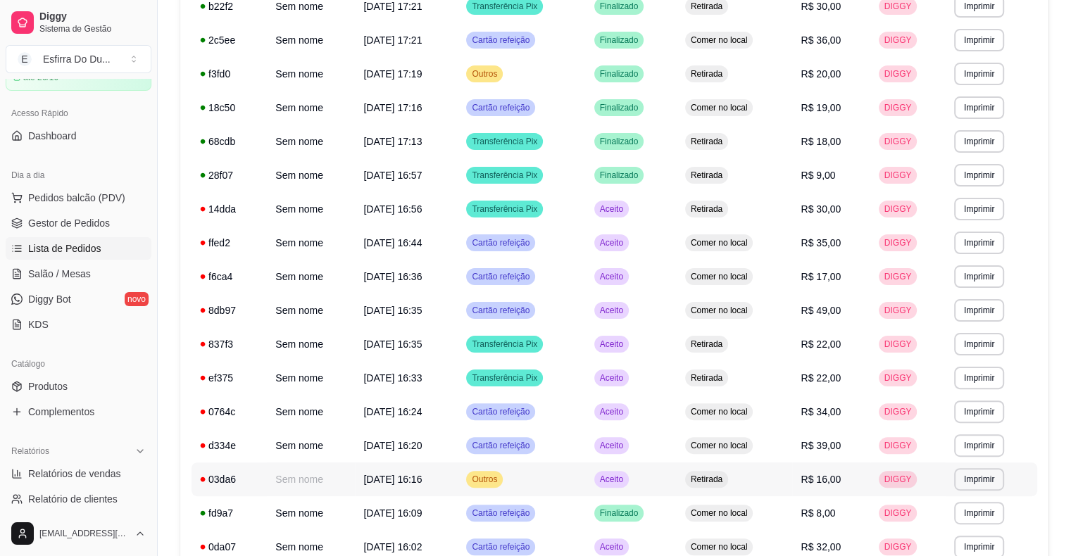
click at [626, 479] on span "Aceito" at bounding box center [611, 479] width 29 height 11
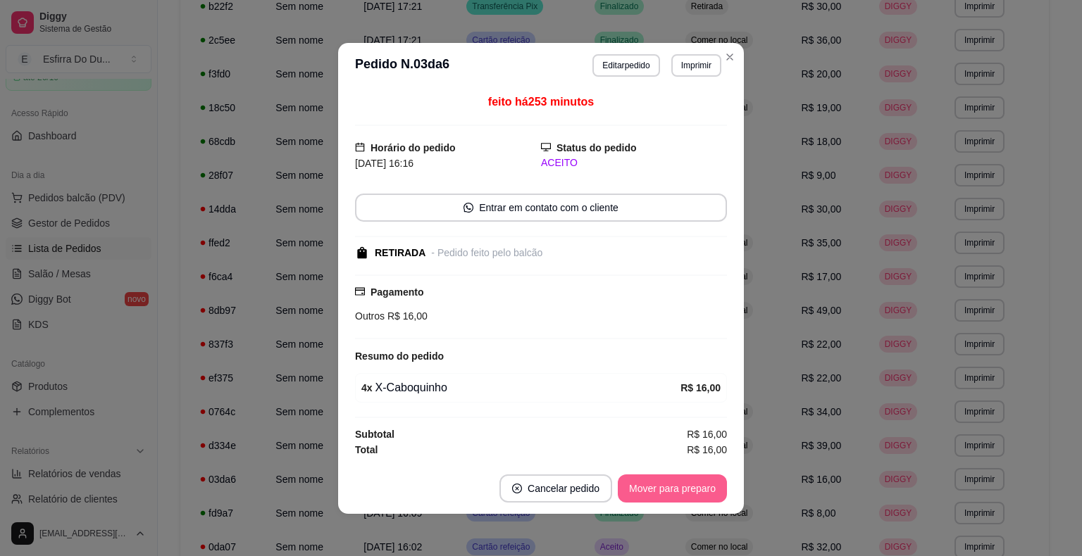
click at [652, 496] on button "Mover para preparo" at bounding box center [672, 489] width 109 height 28
click at [652, 496] on div "Mover para preparo" at bounding box center [662, 489] width 129 height 28
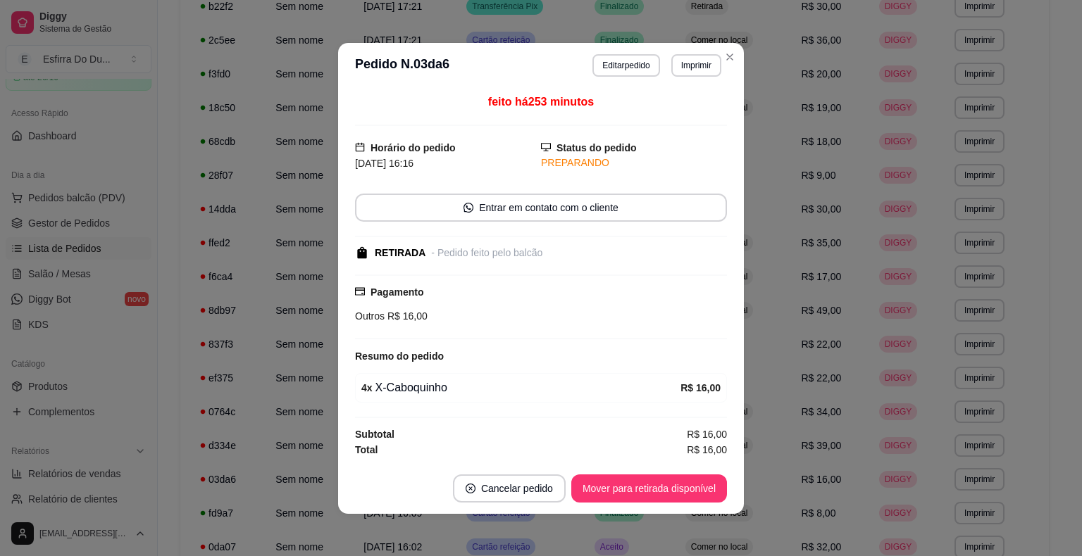
click at [652, 496] on button "Mover para retirada disponível" at bounding box center [649, 489] width 156 height 28
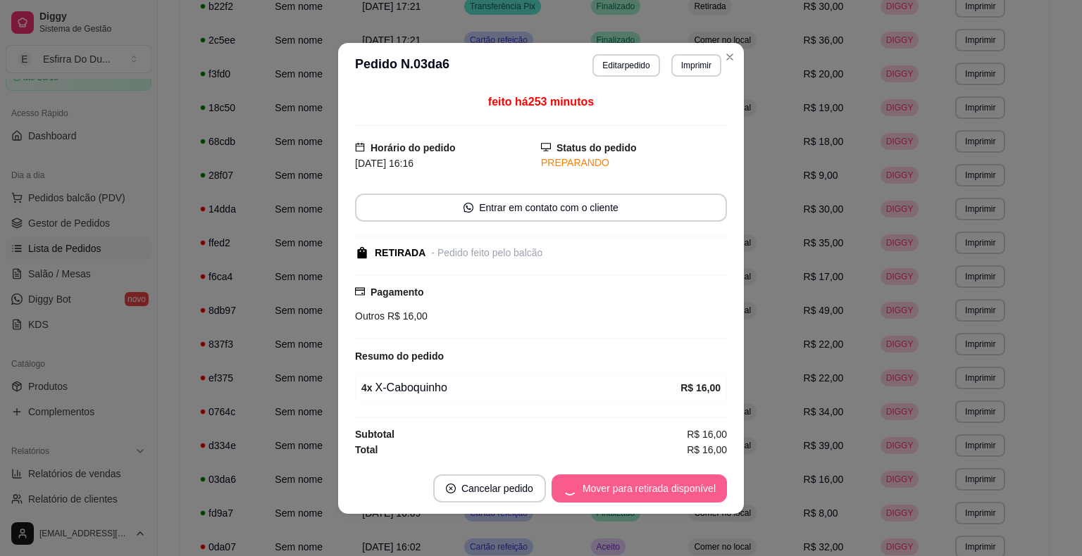
click at [652, 496] on div "Mover para retirada disponível" at bounding box center [638, 489] width 175 height 28
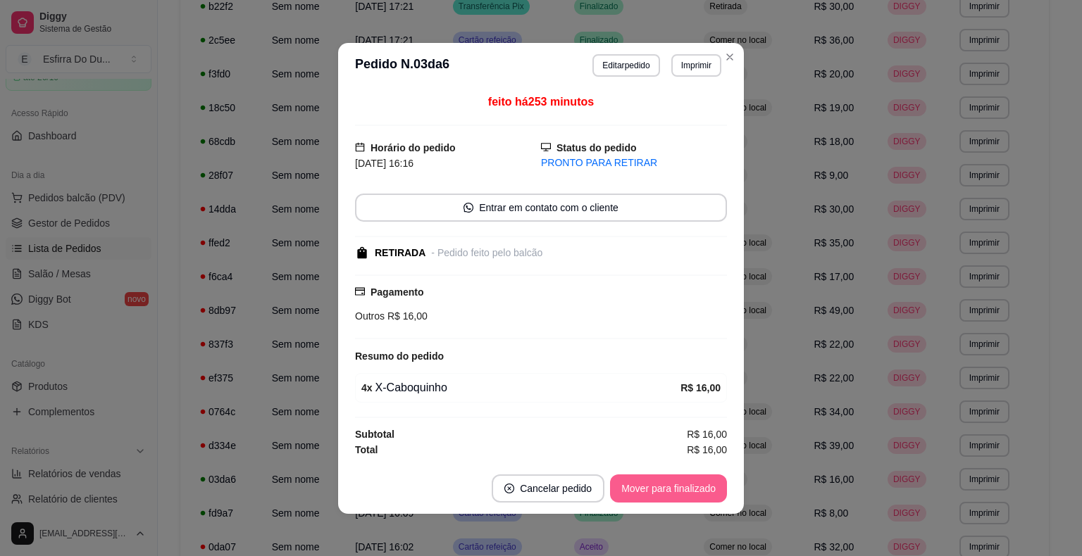
click at [672, 486] on button "Mover para finalizado" at bounding box center [668, 489] width 117 height 28
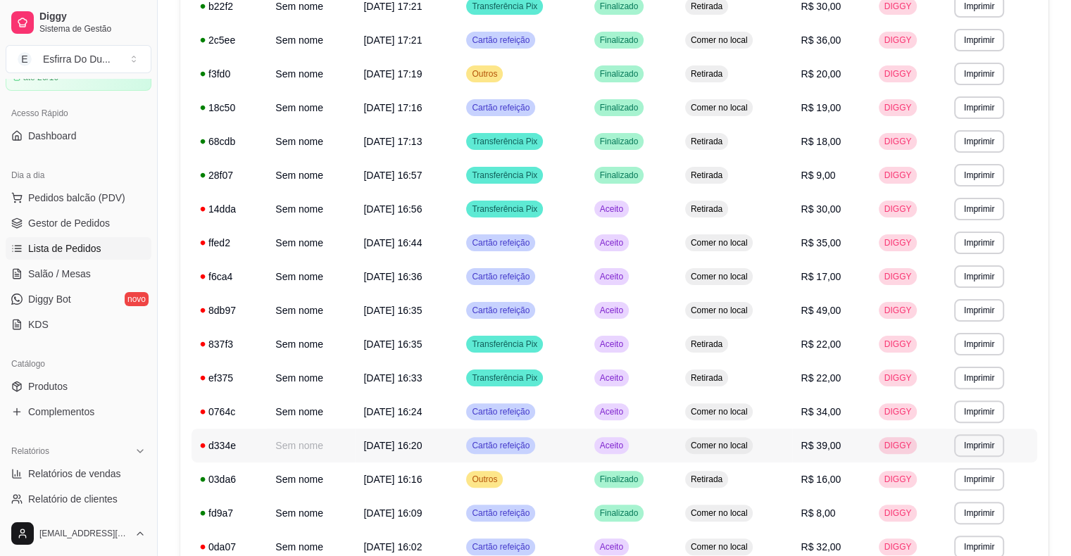
click at [629, 451] on div "Aceito" at bounding box center [611, 445] width 35 height 17
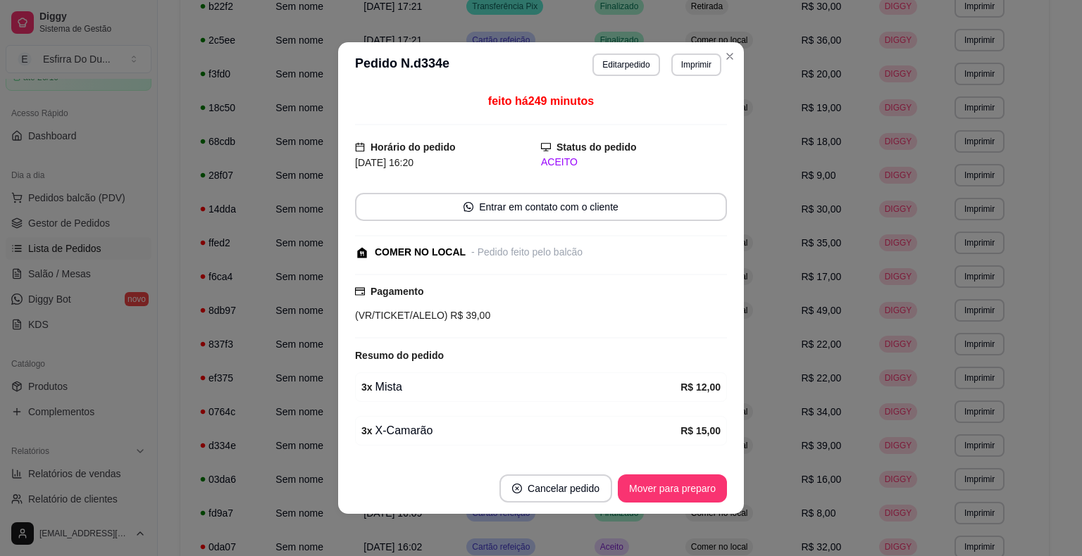
drag, startPoint x: 662, startPoint y: 455, endPoint x: 655, endPoint y: 468, distance: 15.1
click at [655, 468] on section "**********" at bounding box center [541, 278] width 406 height 472
click at [653, 488] on button "Mover para preparo" at bounding box center [672, 489] width 109 height 28
click at [653, 488] on div "Mover para preparo" at bounding box center [662, 489] width 129 height 28
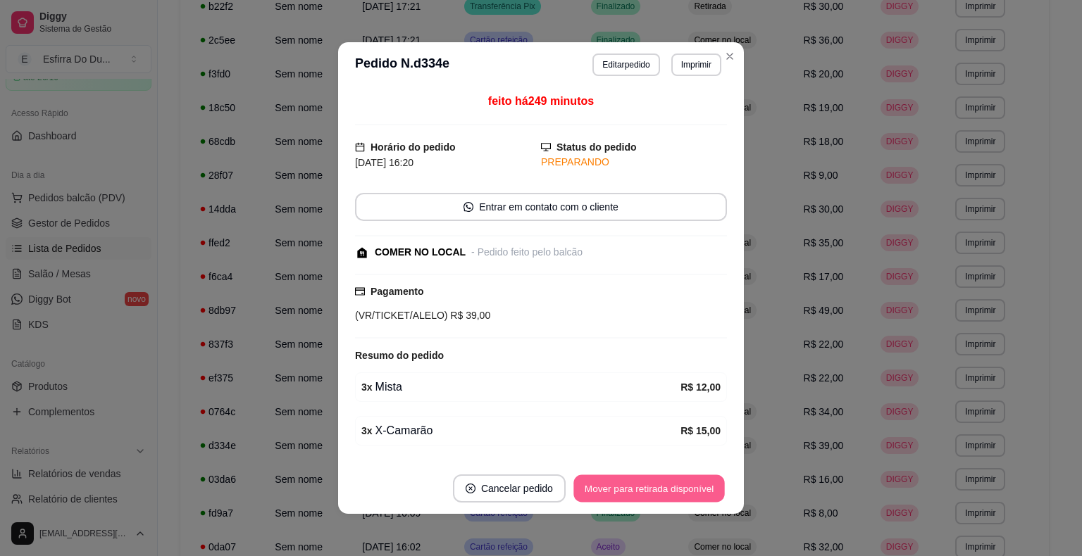
click at [653, 488] on button "Mover para retirada disponível" at bounding box center [648, 488] width 151 height 27
click at [653, 488] on div "Mover para retirada disponível" at bounding box center [638, 489] width 175 height 28
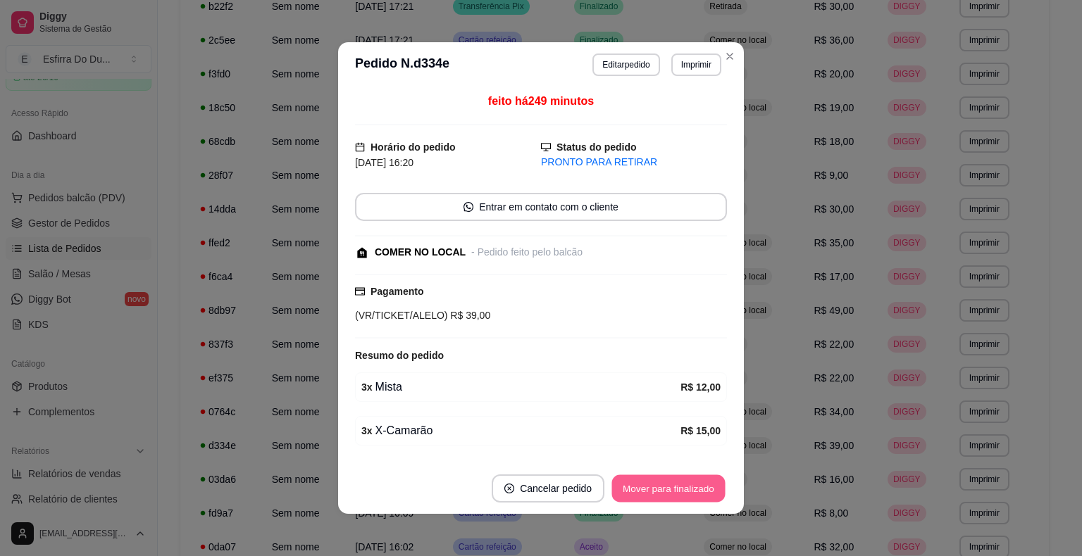
click at [649, 485] on button "Mover para finalizado" at bounding box center [668, 488] width 113 height 27
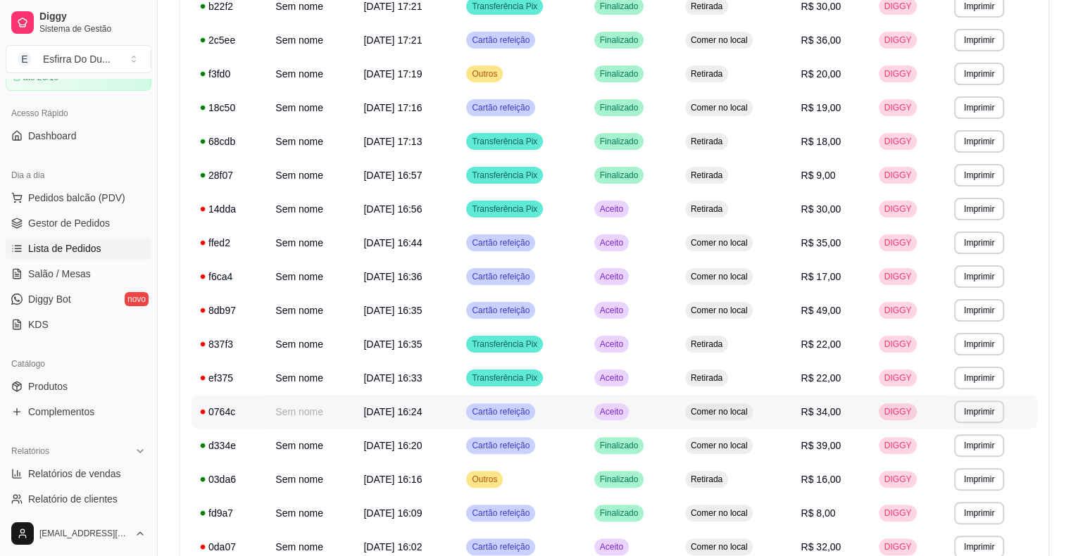
click at [626, 407] on span "Aceito" at bounding box center [611, 411] width 29 height 11
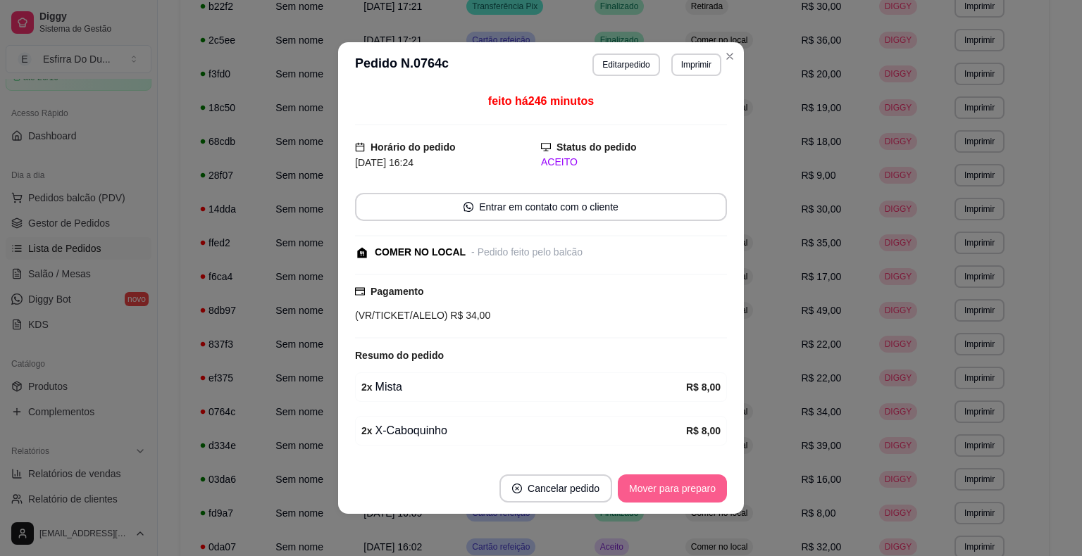
click at [642, 496] on button "Mover para preparo" at bounding box center [672, 489] width 109 height 28
click at [642, 495] on div "Mover para preparo" at bounding box center [662, 489] width 129 height 28
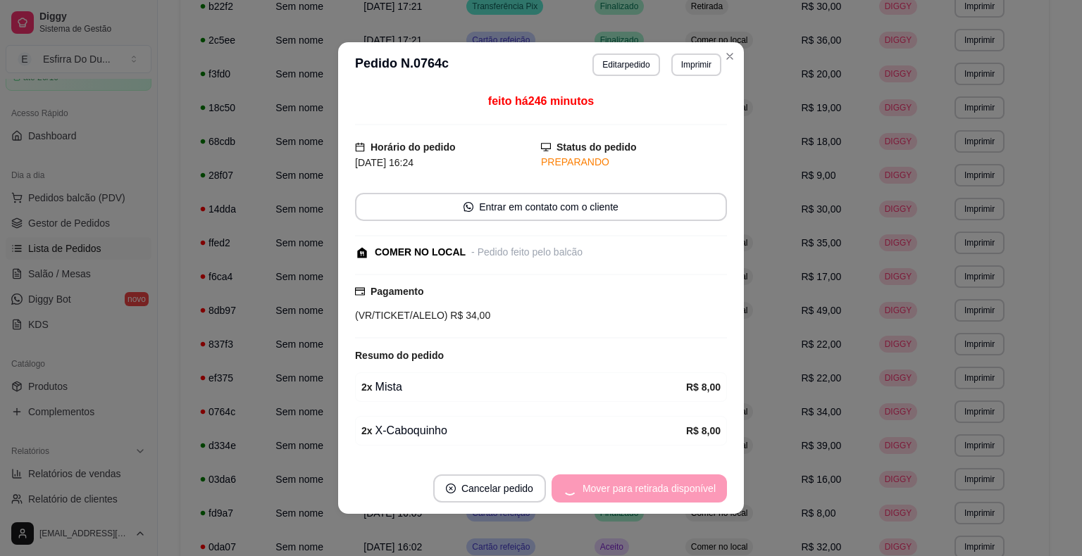
click at [642, 494] on div "Mover para retirada disponível" at bounding box center [638, 489] width 175 height 28
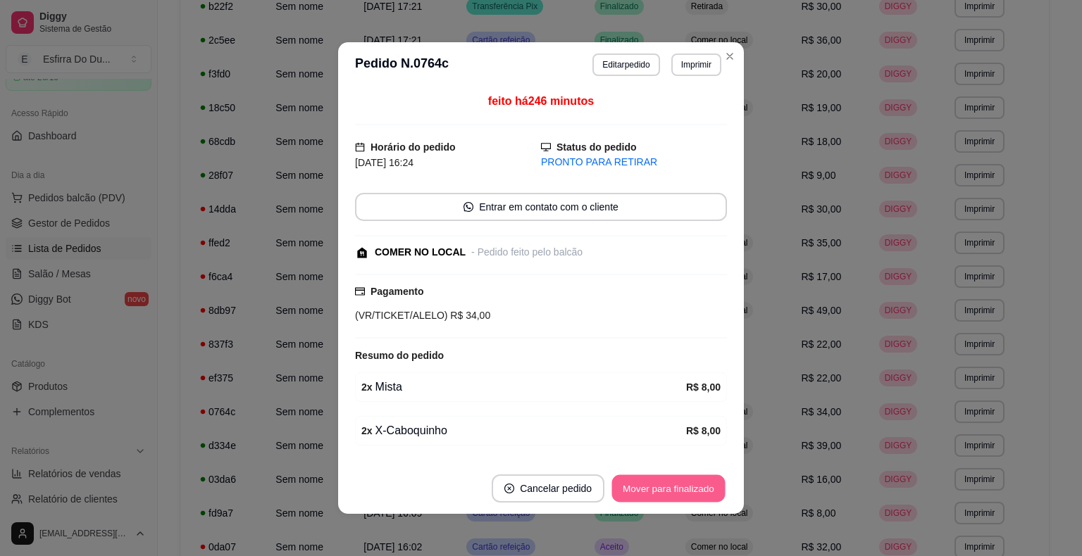
click at [642, 493] on button "Mover para finalizado" at bounding box center [668, 488] width 113 height 27
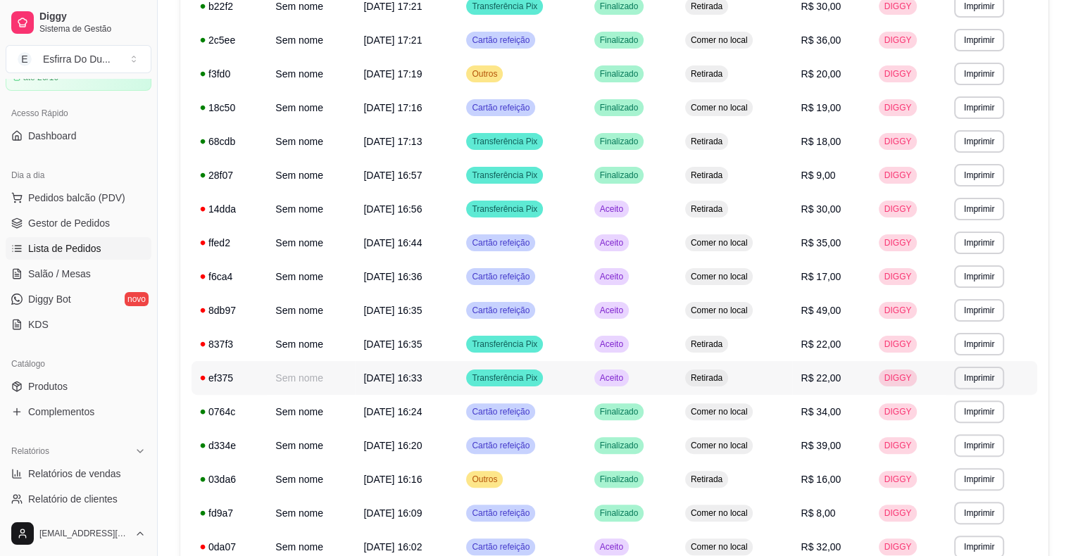
click at [613, 379] on span "Aceito" at bounding box center [611, 378] width 29 height 11
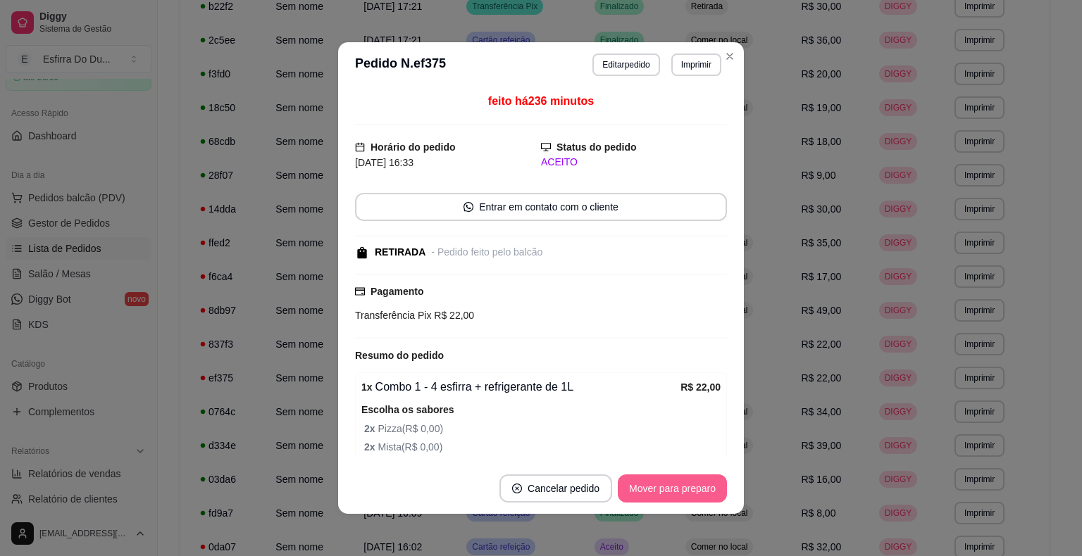
click at [659, 485] on button "Mover para preparo" at bounding box center [672, 489] width 109 height 28
click at [659, 485] on div "Mover para preparo" at bounding box center [662, 489] width 129 height 28
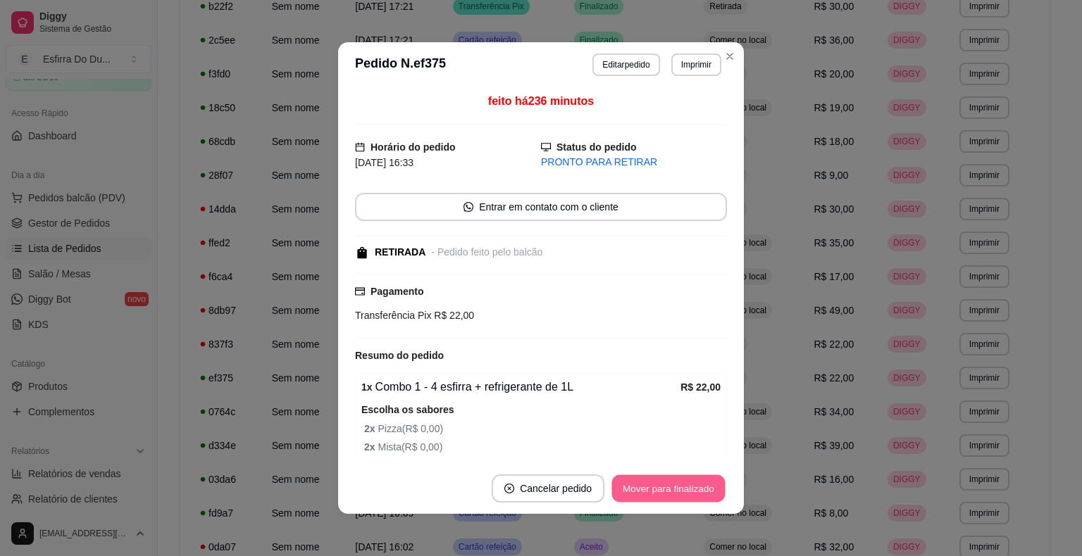
click at [659, 483] on button "Mover para finalizado" at bounding box center [668, 488] width 113 height 27
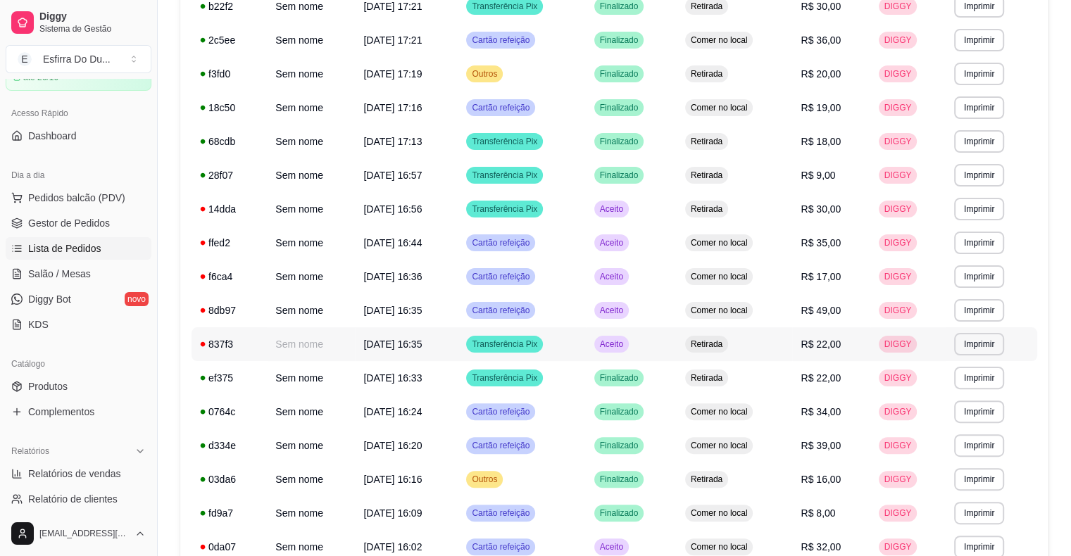
click at [629, 350] on div "Aceito" at bounding box center [611, 344] width 35 height 17
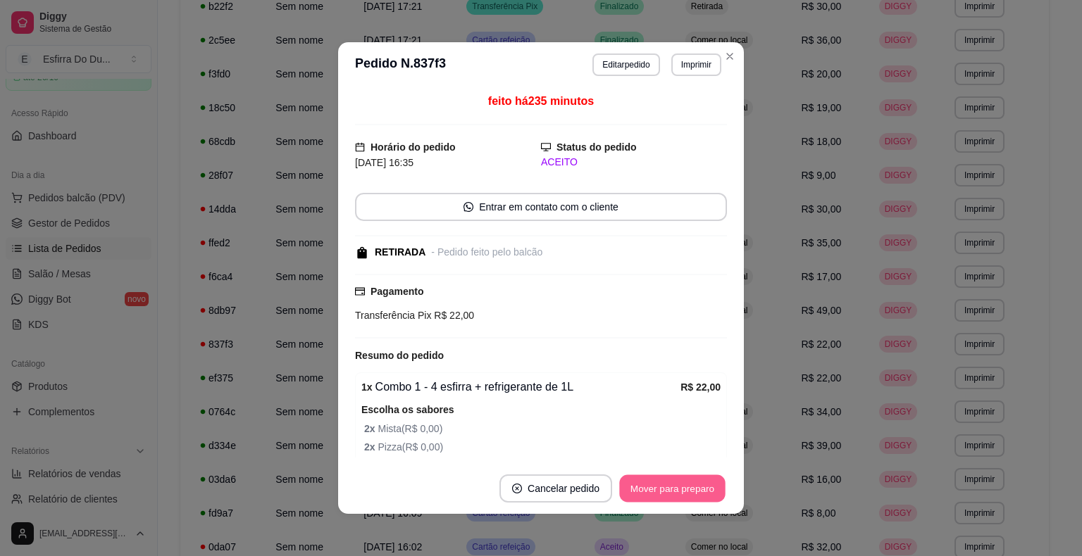
click at [651, 486] on button "Mover para preparo" at bounding box center [672, 488] width 106 height 27
click at [651, 486] on div "Mover para preparo" at bounding box center [662, 489] width 129 height 28
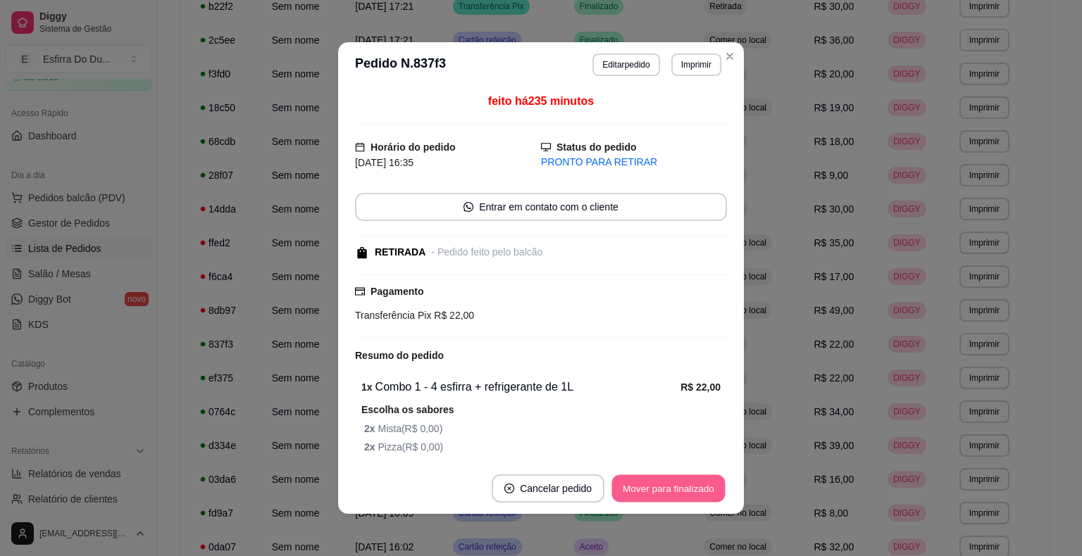
click at [646, 482] on button "Mover para finalizado" at bounding box center [668, 488] width 113 height 27
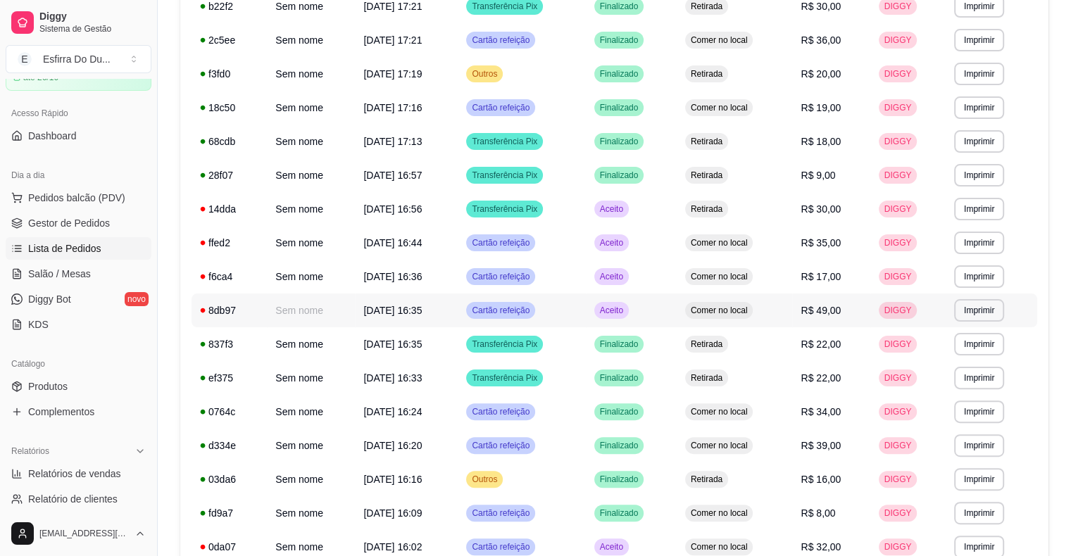
click at [629, 317] on div "Aceito" at bounding box center [611, 310] width 35 height 17
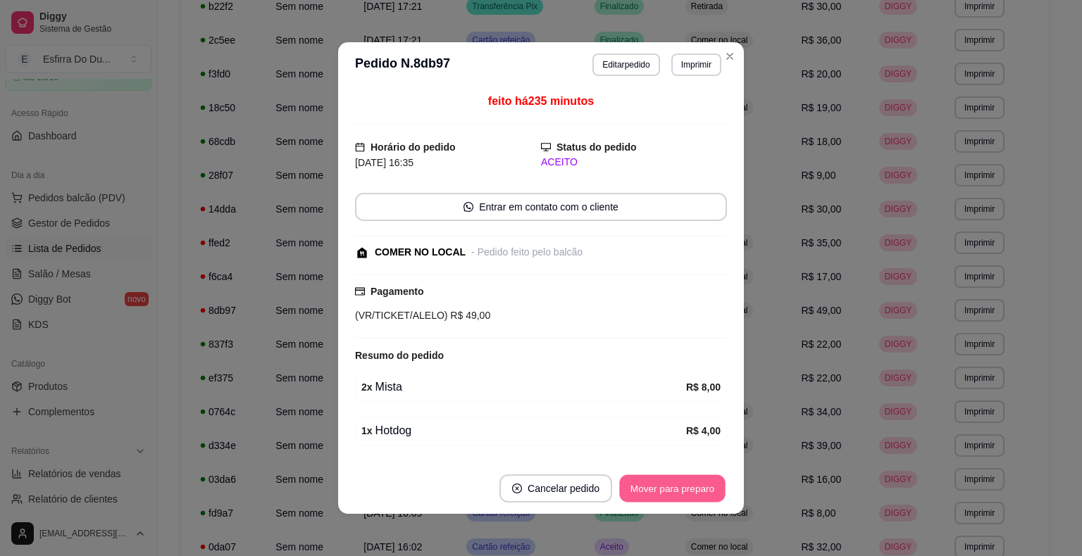
click at [662, 489] on button "Mover para preparo" at bounding box center [672, 488] width 106 height 27
click at [662, 489] on button "Mover para retirada disponível" at bounding box center [648, 488] width 151 height 27
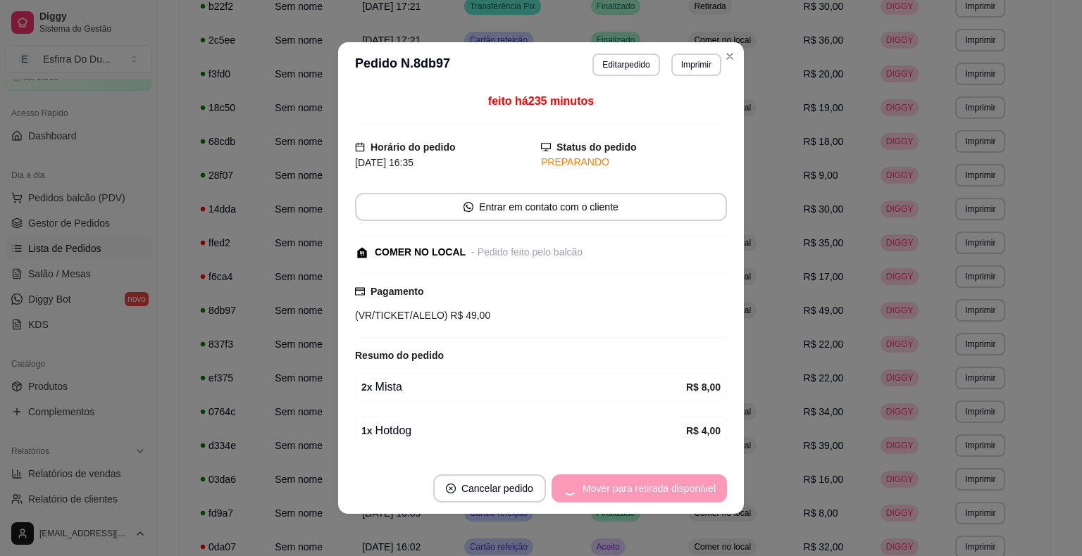
click at [662, 489] on div "Mover para retirada disponível" at bounding box center [638, 489] width 175 height 28
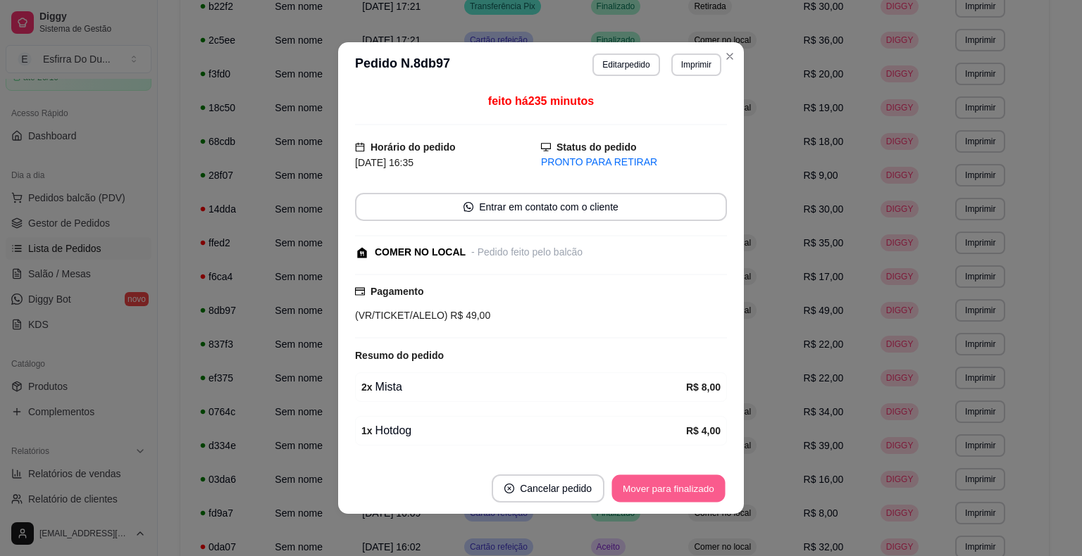
click at [662, 489] on button "Mover para finalizado" at bounding box center [668, 488] width 113 height 27
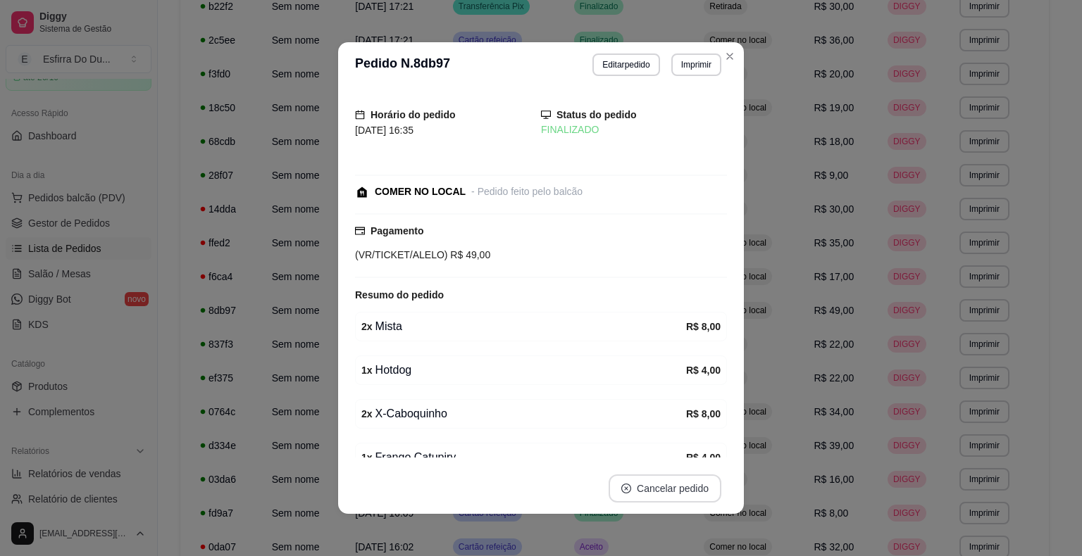
click at [662, 489] on button "Cancelar pedido" at bounding box center [665, 489] width 113 height 28
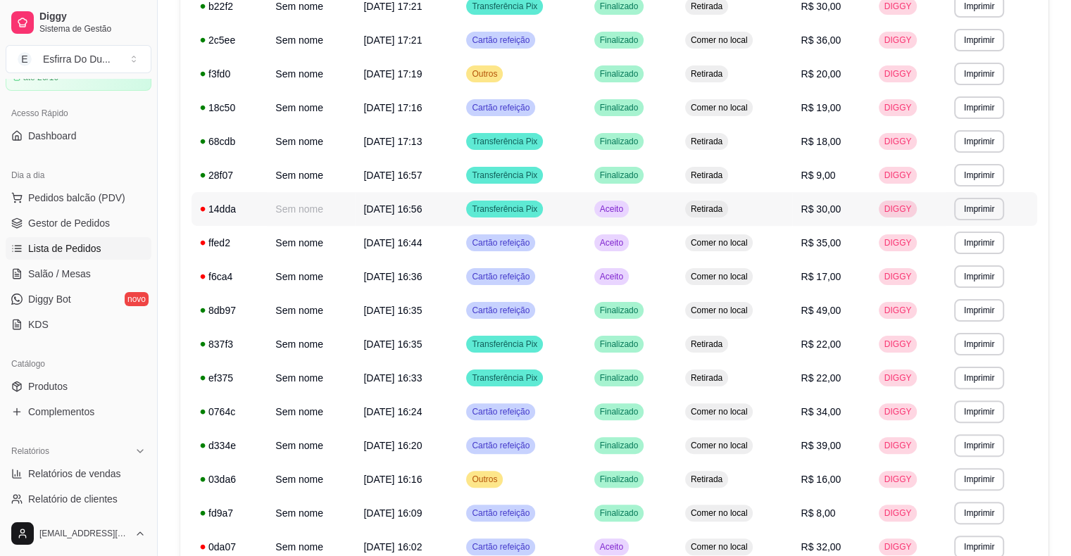
click at [625, 212] on span "Aceito" at bounding box center [611, 209] width 29 height 11
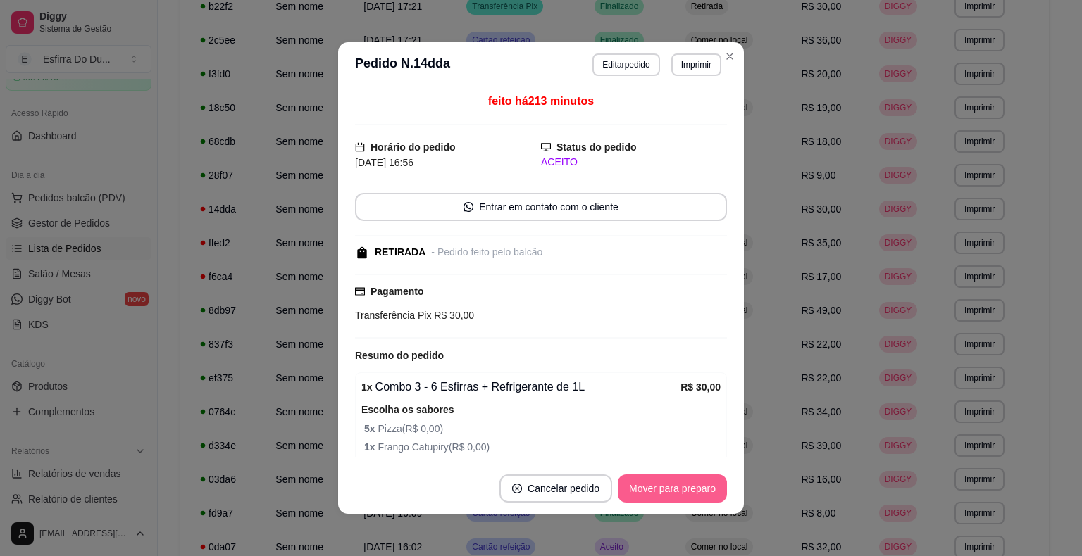
click at [679, 491] on button "Mover para preparo" at bounding box center [672, 489] width 109 height 28
click at [679, 491] on div "Mover para preparo" at bounding box center [662, 489] width 129 height 28
click at [679, 491] on button "Mover para retirada disponível" at bounding box center [648, 488] width 151 height 27
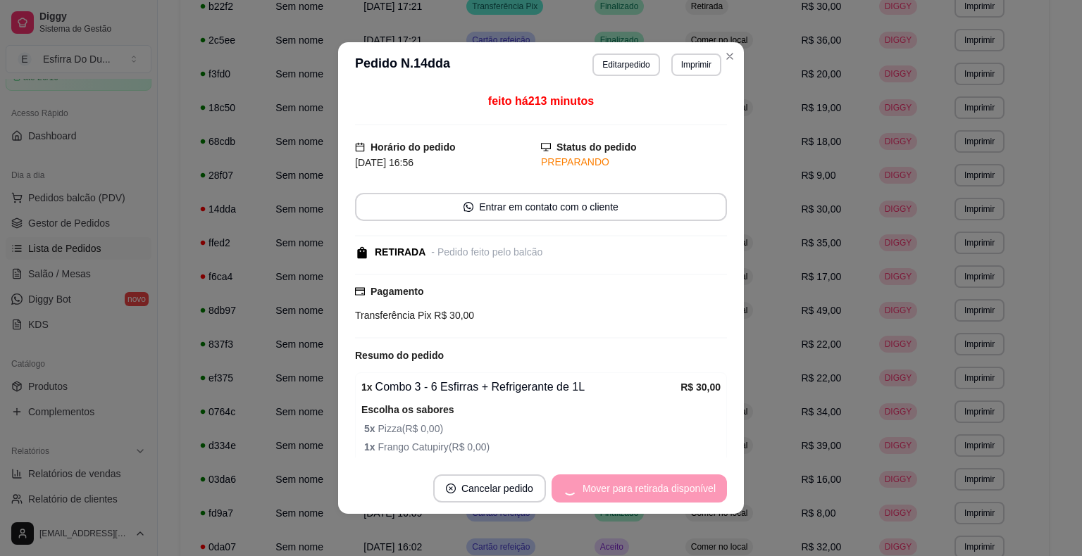
click at [679, 491] on div "Mover para retirada disponível" at bounding box center [638, 489] width 175 height 28
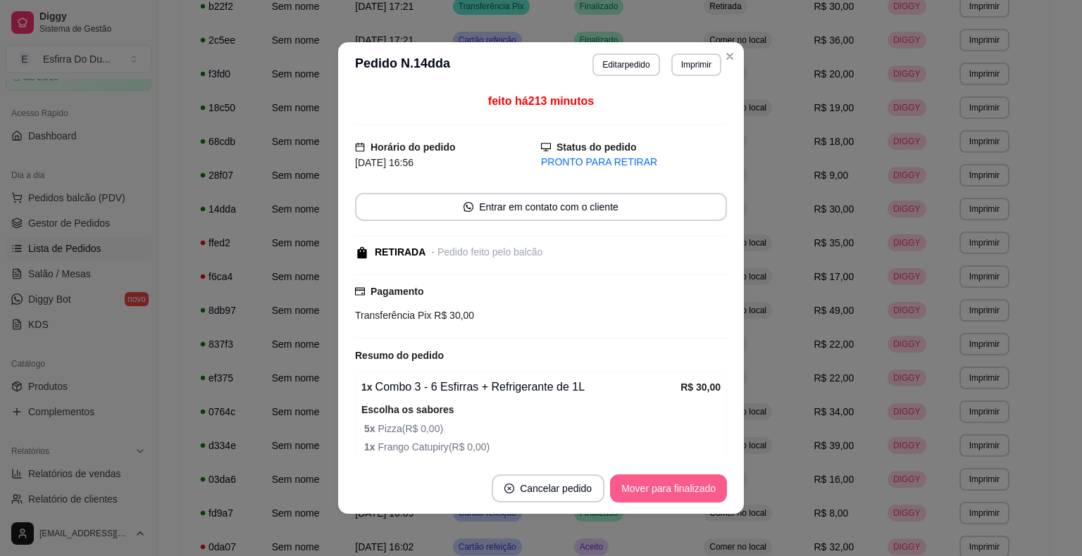
click at [679, 491] on button "Mover para finalizado" at bounding box center [668, 489] width 117 height 28
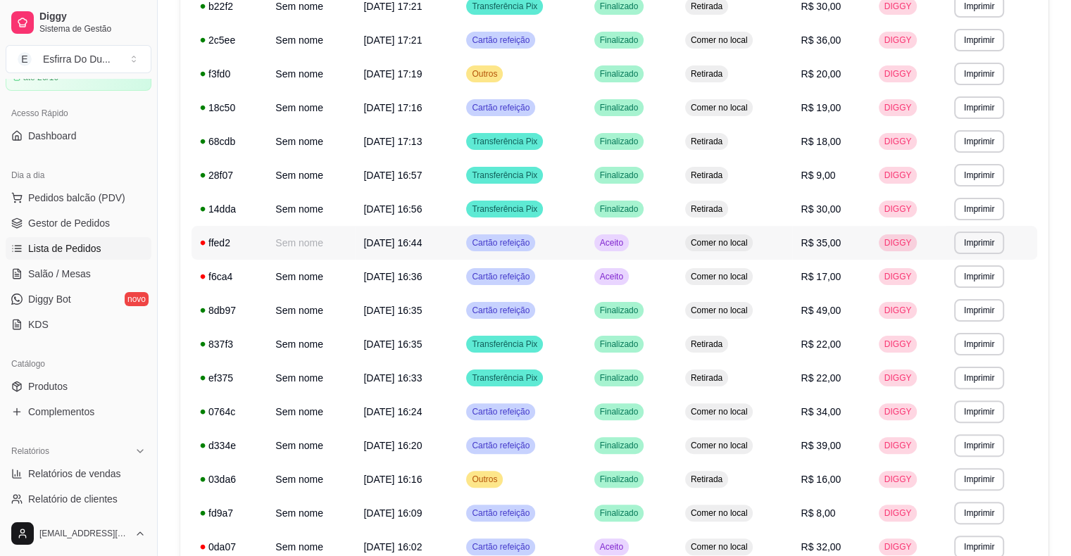
click at [613, 244] on span "Aceito" at bounding box center [611, 242] width 29 height 11
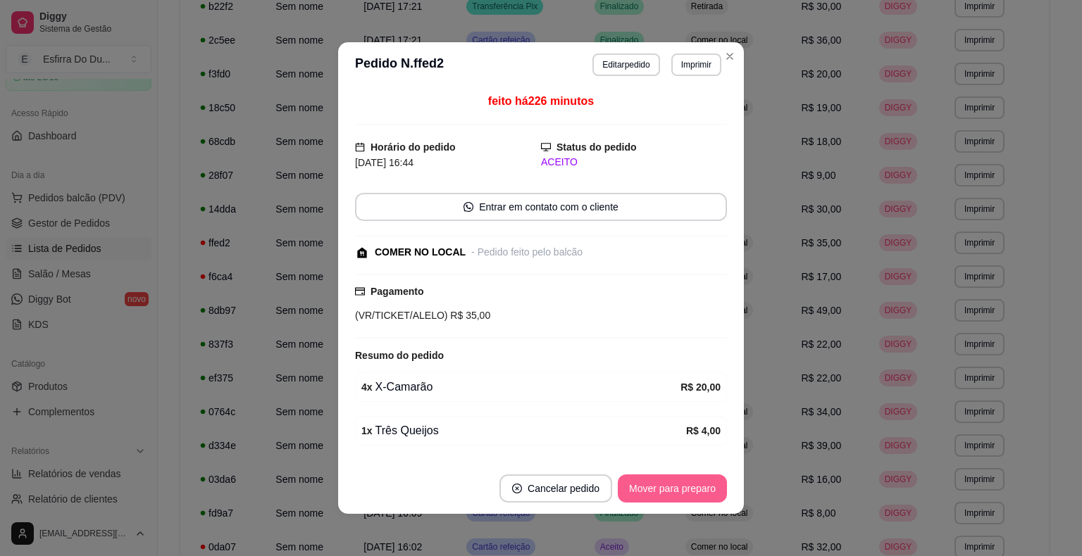
click at [626, 485] on button "Mover para preparo" at bounding box center [672, 489] width 109 height 28
click at [626, 485] on div "Mover para preparo" at bounding box center [662, 489] width 129 height 28
click at [626, 485] on button "Mover para retirada disponível" at bounding box center [649, 489] width 156 height 28
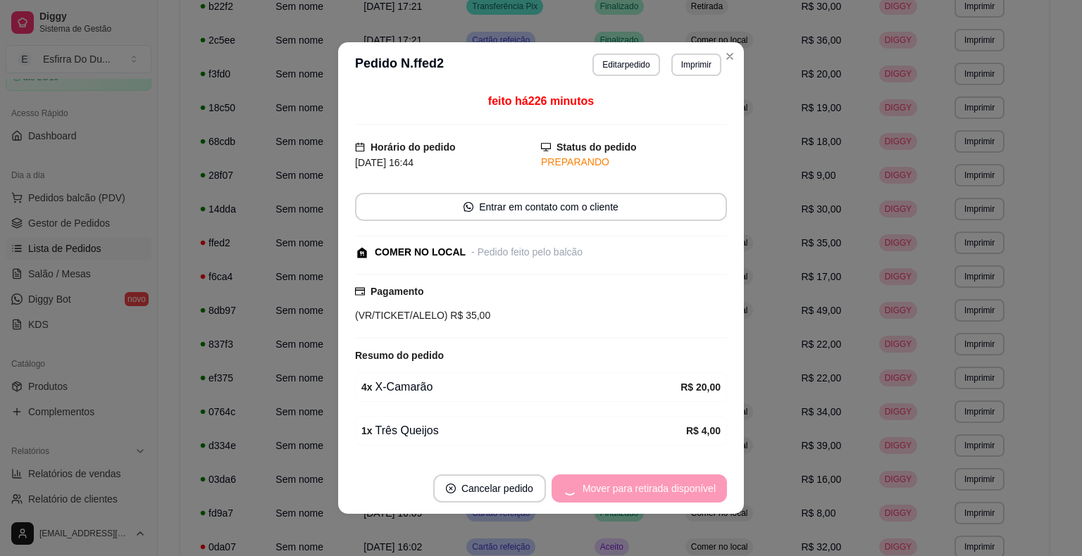
click at [626, 485] on div "Mover para retirada disponível" at bounding box center [638, 489] width 175 height 28
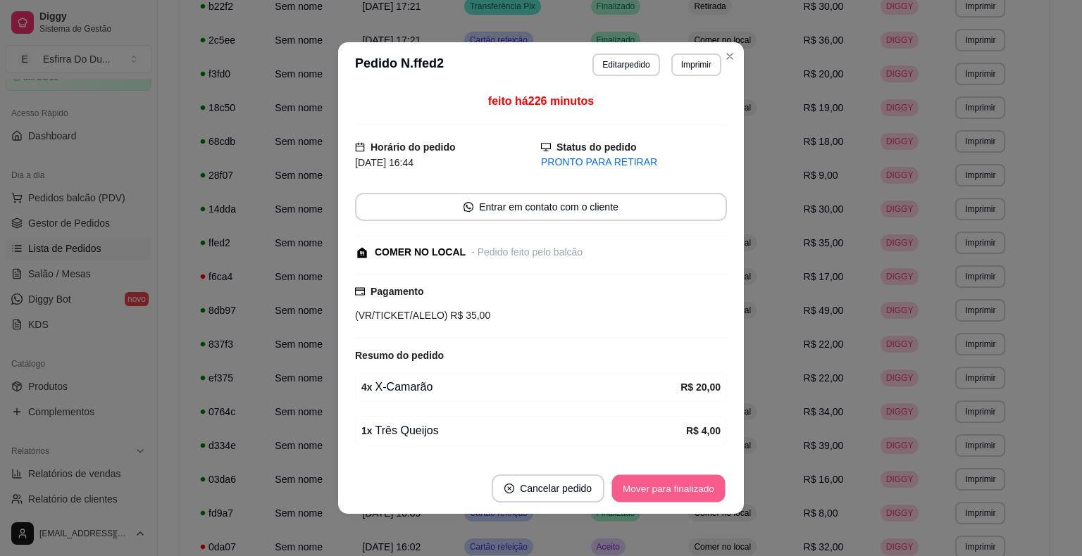
click at [626, 485] on button "Mover para finalizado" at bounding box center [668, 488] width 113 height 27
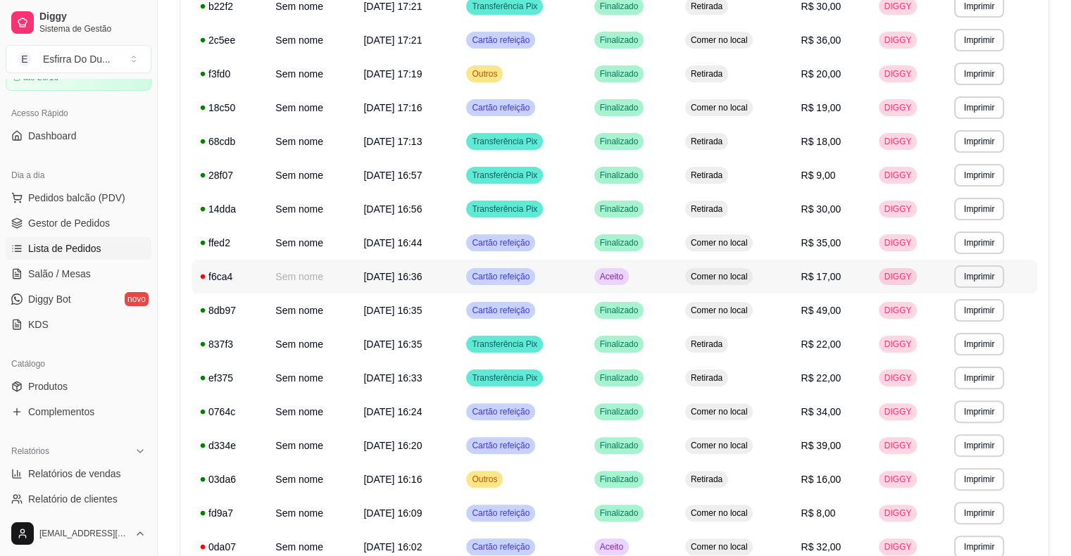
click at [621, 279] on span "Aceito" at bounding box center [611, 276] width 29 height 11
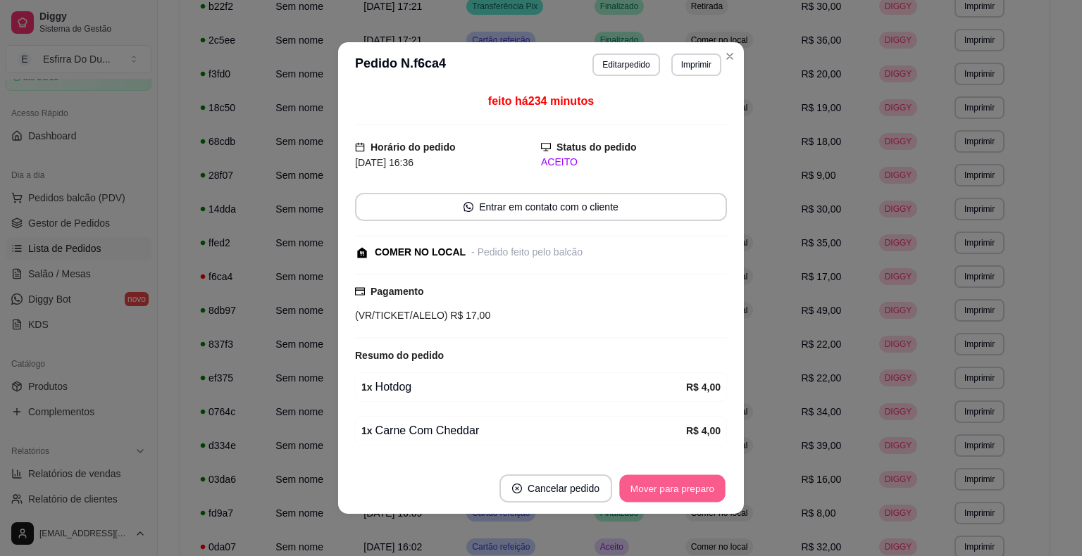
click at [682, 492] on button "Mover para preparo" at bounding box center [672, 488] width 106 height 27
click at [682, 492] on button "Mover para retirada disponível" at bounding box center [649, 489] width 156 height 28
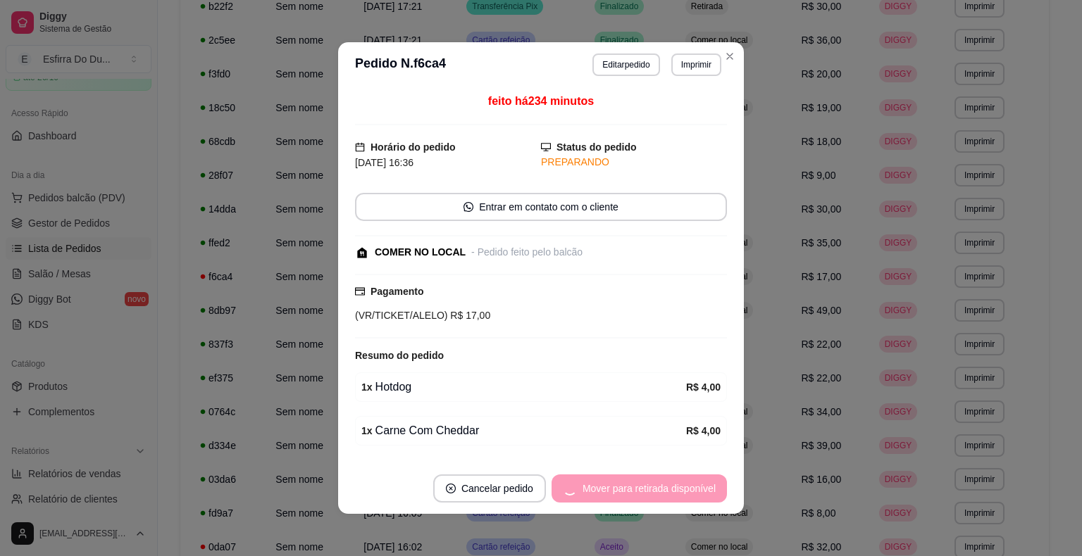
click at [682, 492] on div "Mover para retirada disponível" at bounding box center [638, 489] width 175 height 28
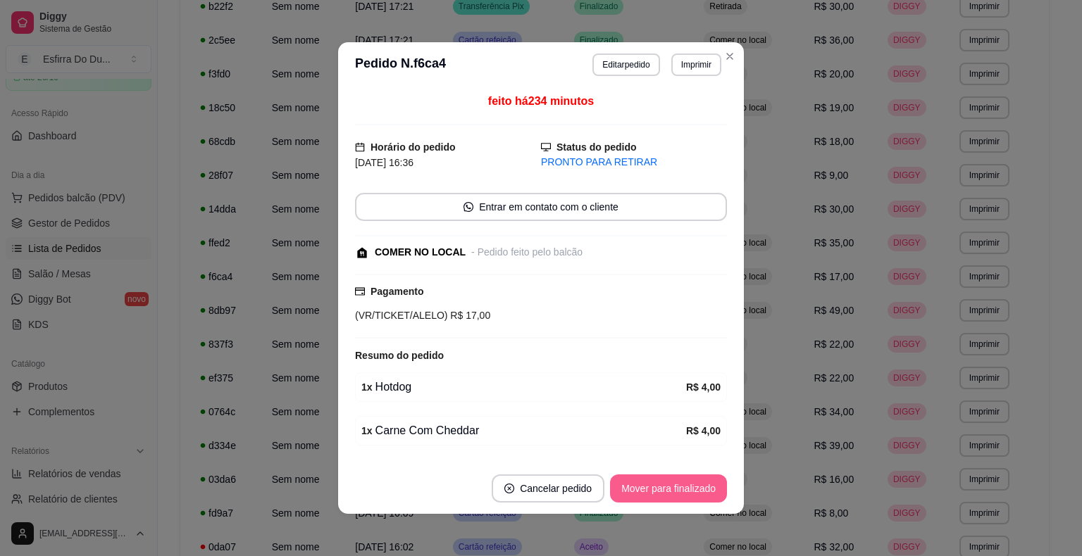
click at [682, 492] on button "Mover para finalizado" at bounding box center [668, 489] width 117 height 28
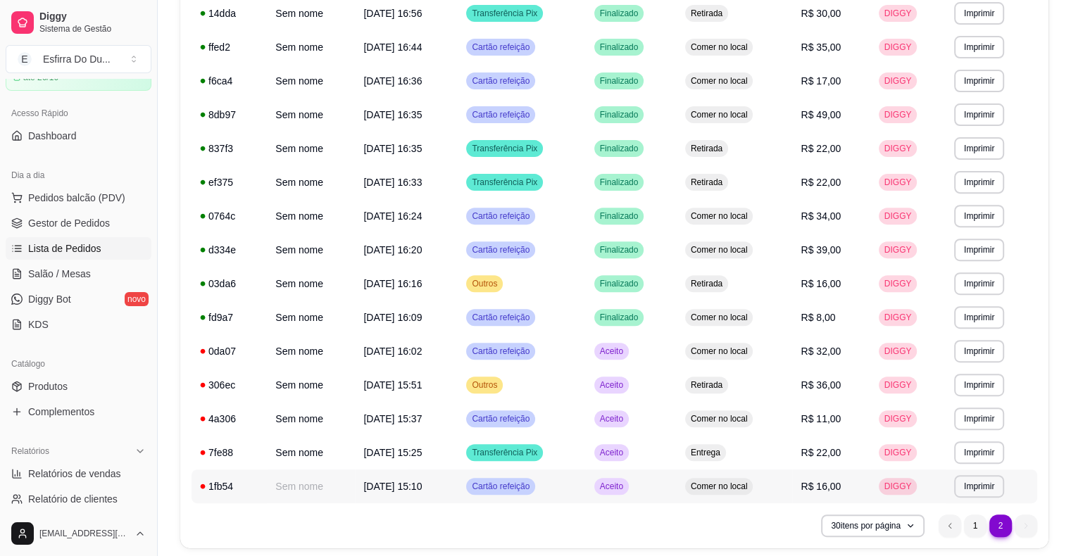
scroll to position [526, 0]
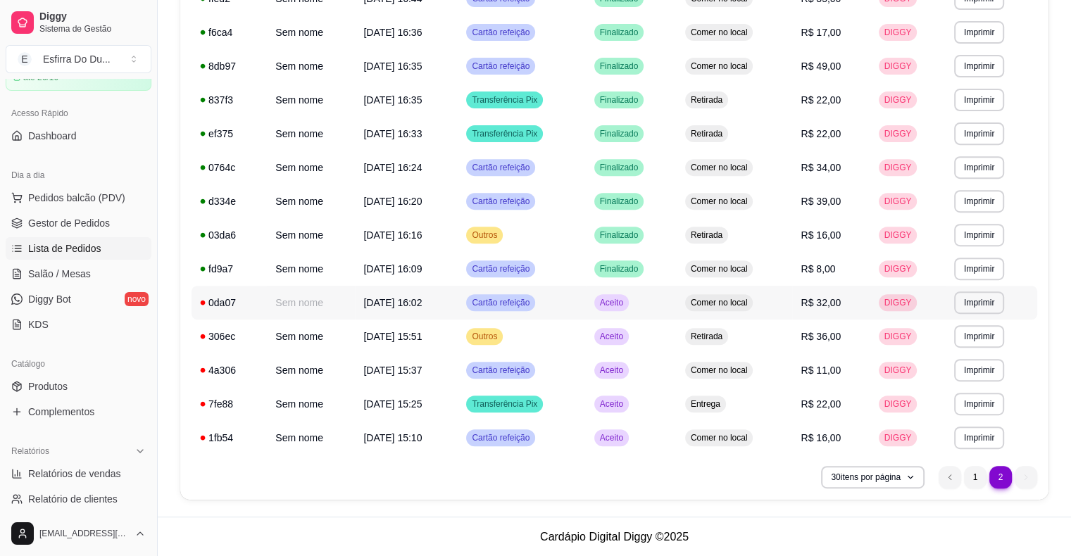
click at [624, 306] on span "Aceito" at bounding box center [611, 302] width 29 height 11
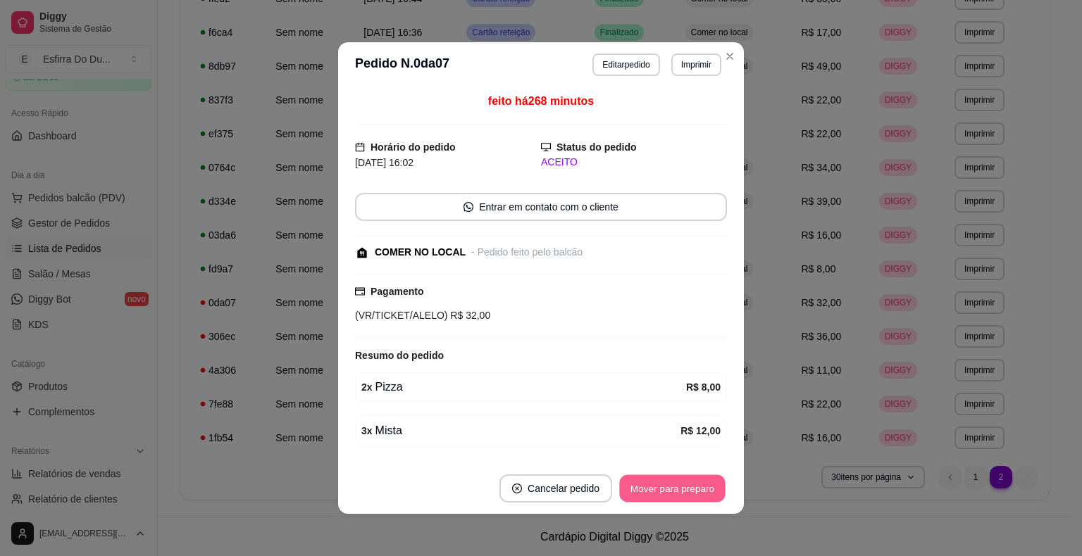
click at [639, 500] on button "Mover para preparo" at bounding box center [672, 488] width 106 height 27
click at [639, 500] on div "Mover para preparo" at bounding box center [672, 489] width 109 height 28
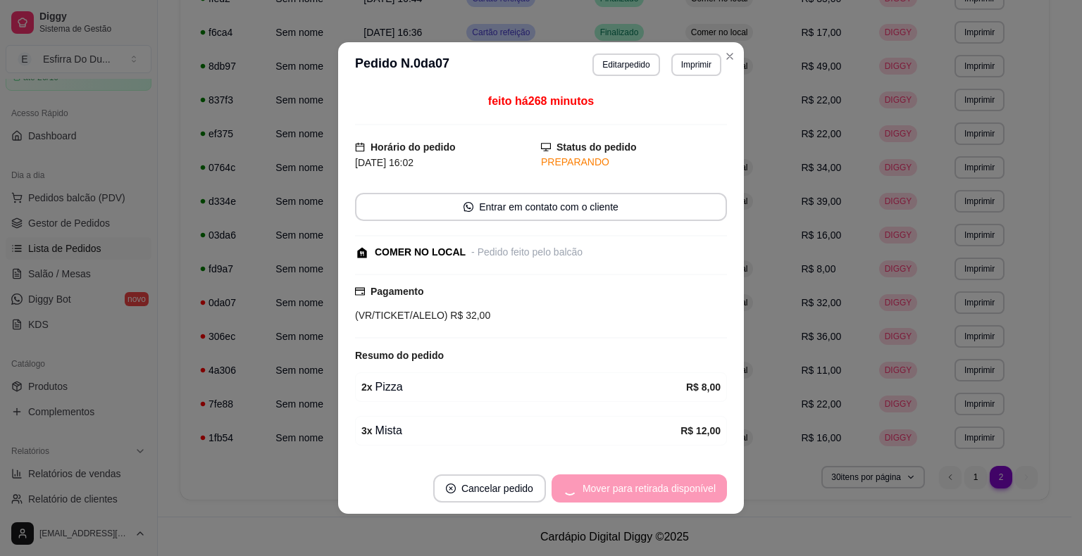
click at [639, 500] on div "Mover para retirada disponível" at bounding box center [638, 489] width 175 height 28
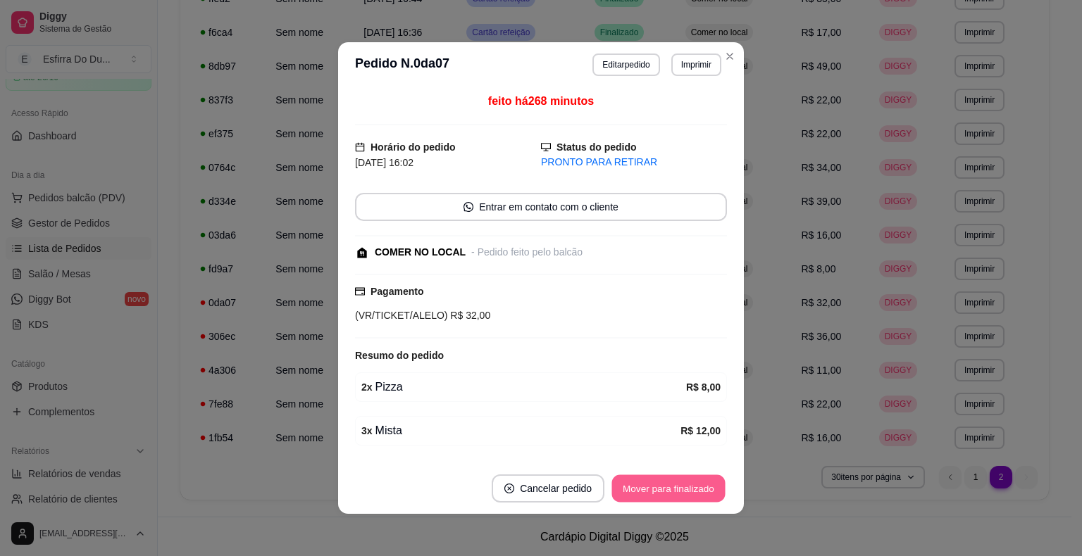
click at [639, 500] on button "Mover para finalizado" at bounding box center [668, 488] width 113 height 27
click at [639, 500] on div "Mover para finalizado" at bounding box center [668, 489] width 117 height 28
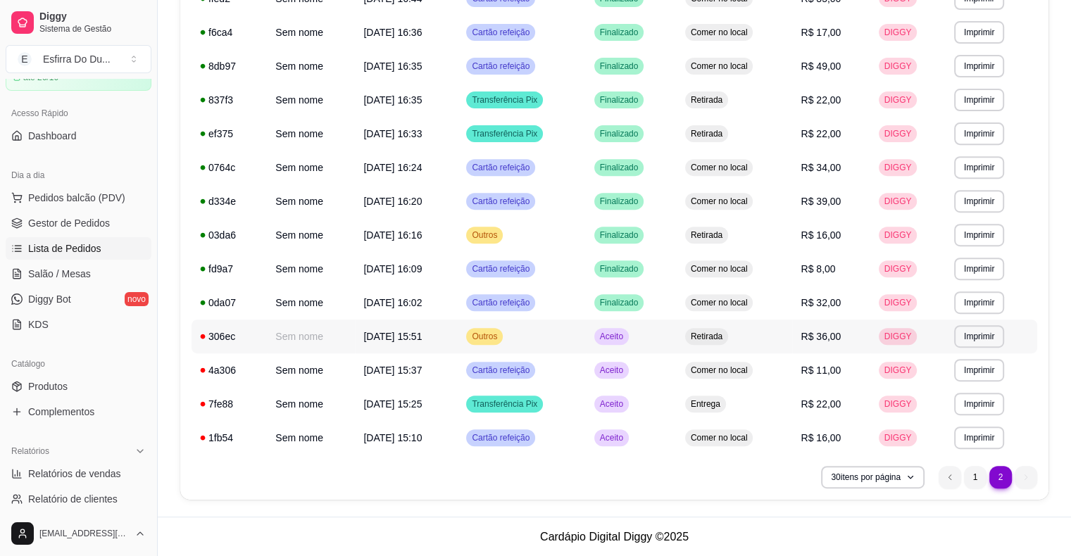
click at [629, 343] on div "Aceito" at bounding box center [611, 336] width 35 height 17
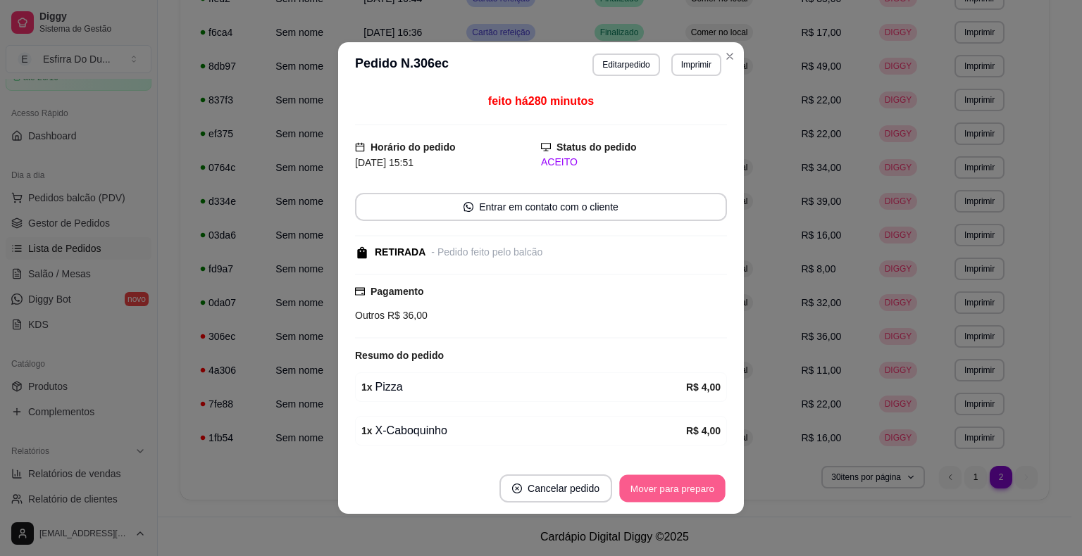
click at [640, 495] on button "Mover para preparo" at bounding box center [672, 488] width 106 height 27
click at [640, 488] on div "Mover para preparo" at bounding box center [662, 489] width 129 height 28
click at [640, 488] on button "Mover para retirada disponível" at bounding box center [648, 488] width 151 height 27
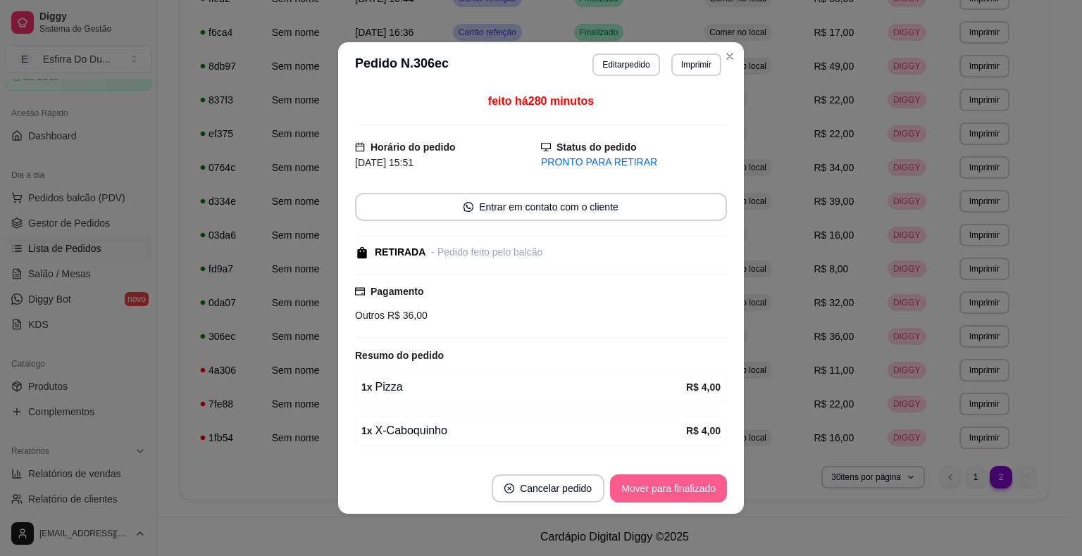
click at [642, 483] on button "Mover para finalizado" at bounding box center [668, 489] width 117 height 28
click at [642, 483] on div "Mover para finalizado" at bounding box center [658, 489] width 137 height 28
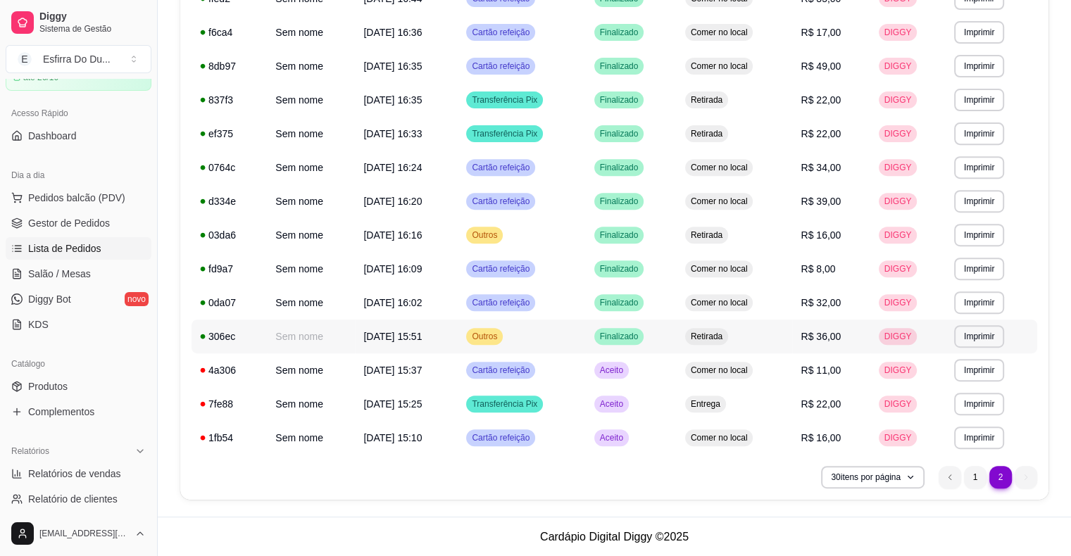
select select "ALL"
select select "0"
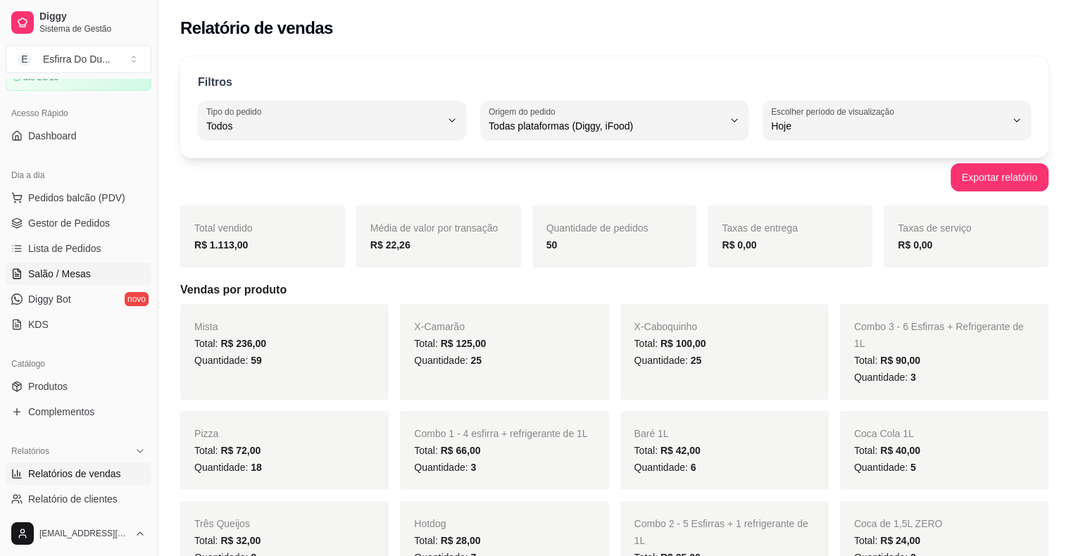
click at [89, 269] on link "Salão / Mesas" at bounding box center [79, 274] width 146 height 23
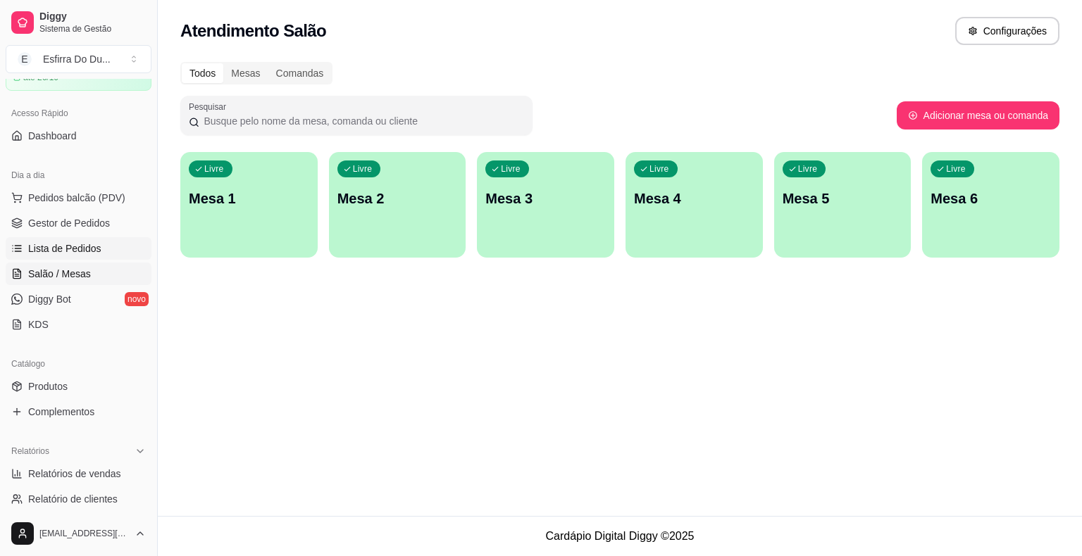
click at [68, 247] on span "Lista de Pedidos" at bounding box center [64, 249] width 73 height 14
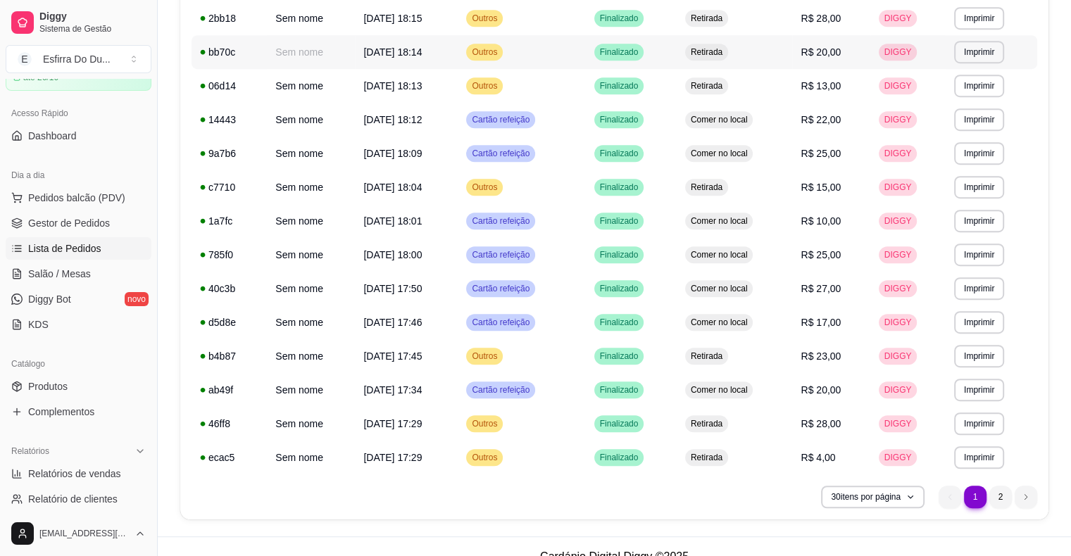
scroll to position [763, 0]
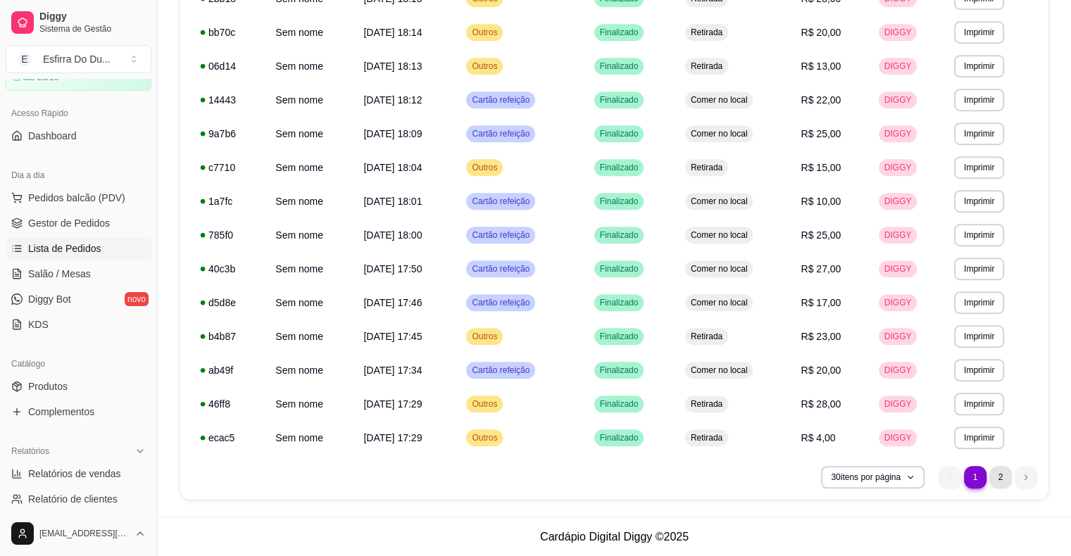
click at [991, 478] on li "2" at bounding box center [1001, 477] width 23 height 23
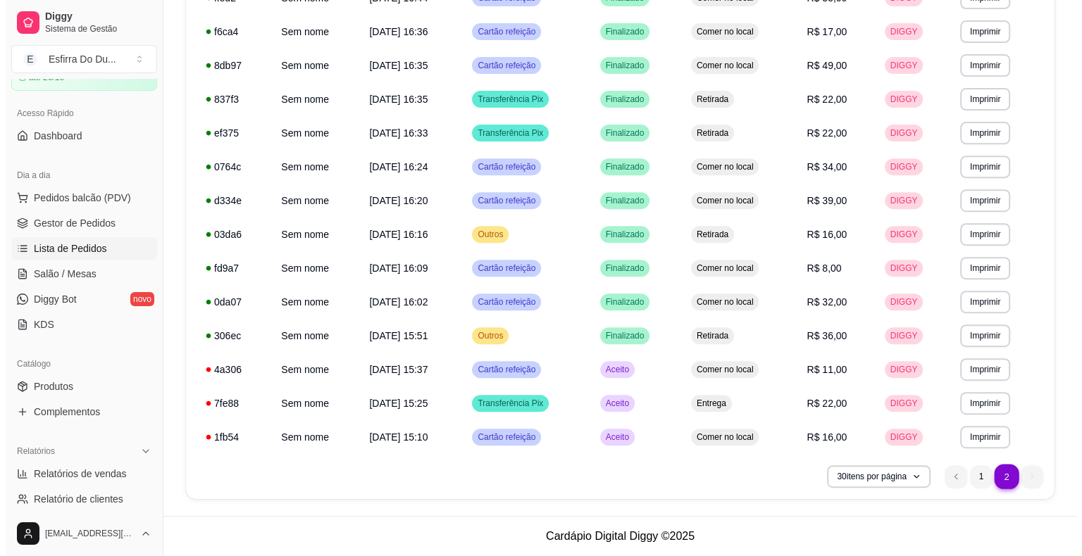
scroll to position [526, 0]
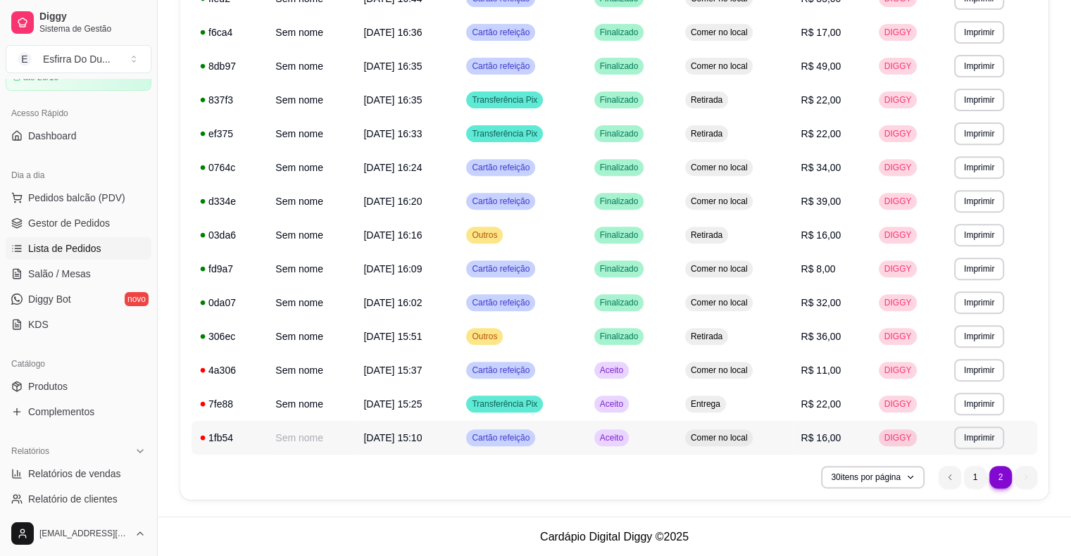
click at [612, 439] on span "Aceito" at bounding box center [611, 437] width 29 height 11
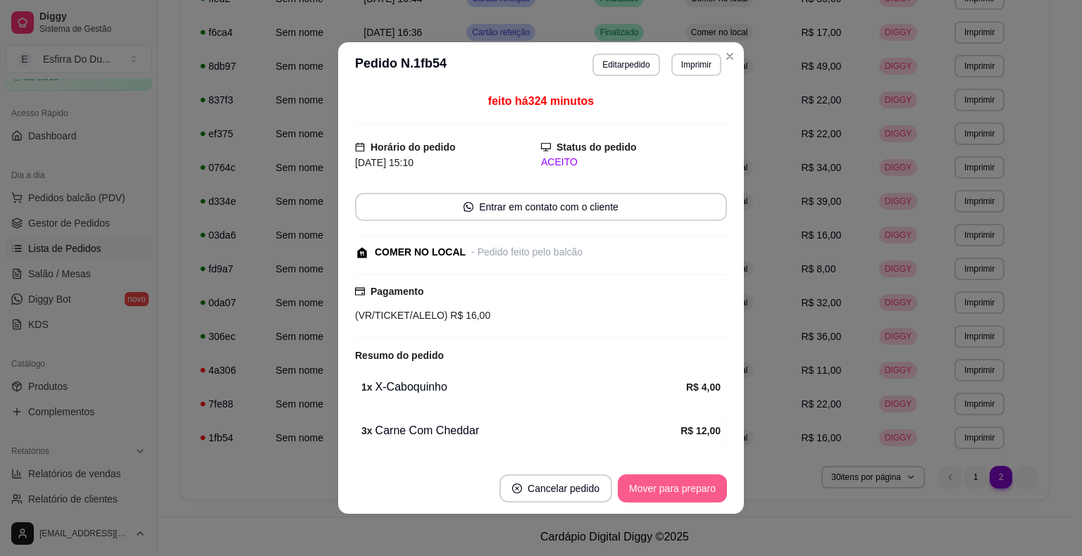
click at [653, 491] on button "Mover para preparo" at bounding box center [672, 489] width 109 height 28
click at [653, 491] on div "Mover para preparo" at bounding box center [662, 489] width 129 height 28
click at [653, 491] on button "Mover para retirada disponível" at bounding box center [649, 489] width 156 height 28
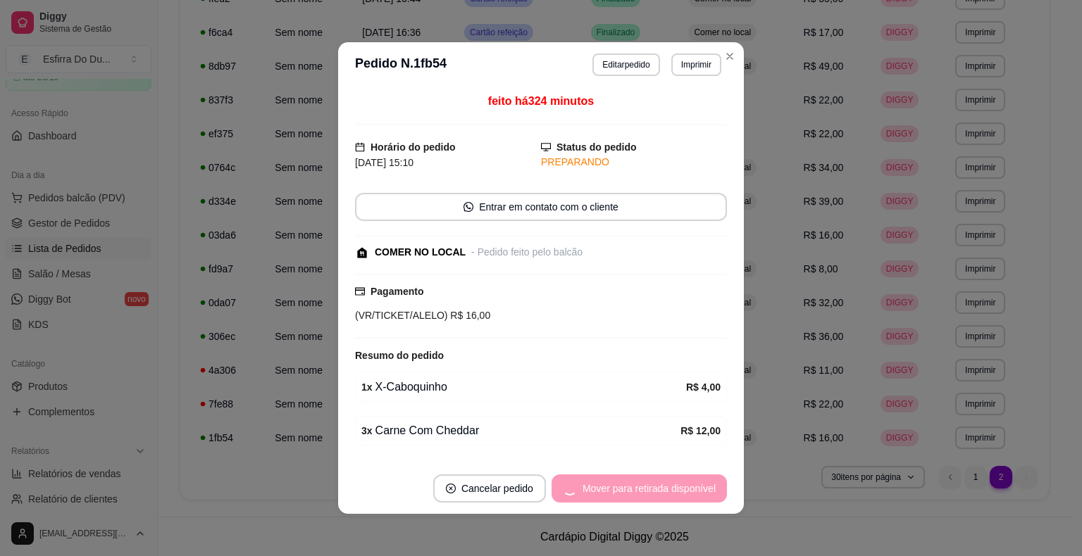
click at [653, 491] on div "Mover para retirada disponível" at bounding box center [638, 489] width 175 height 28
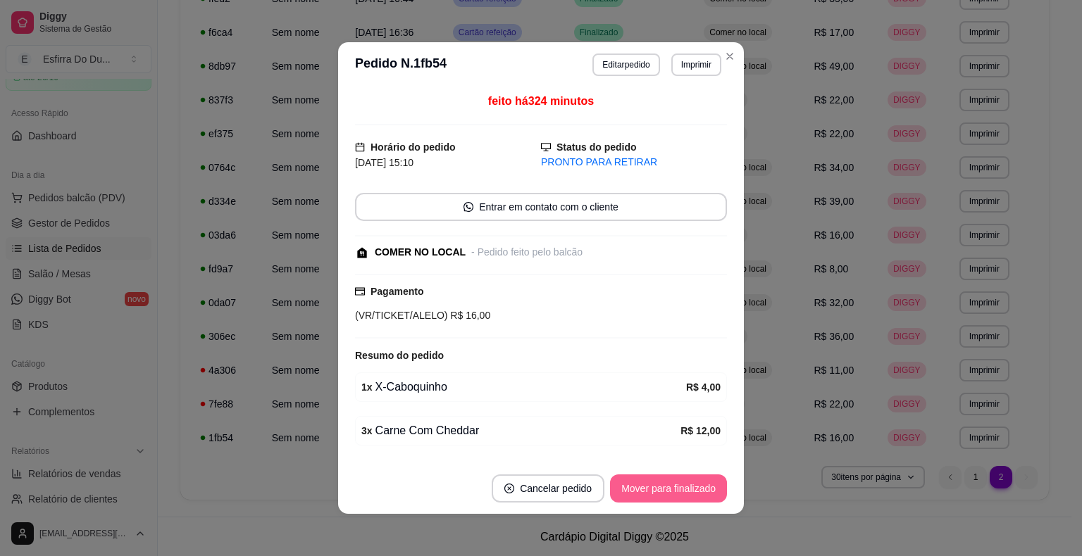
click at [663, 492] on button "Mover para finalizado" at bounding box center [668, 489] width 117 height 28
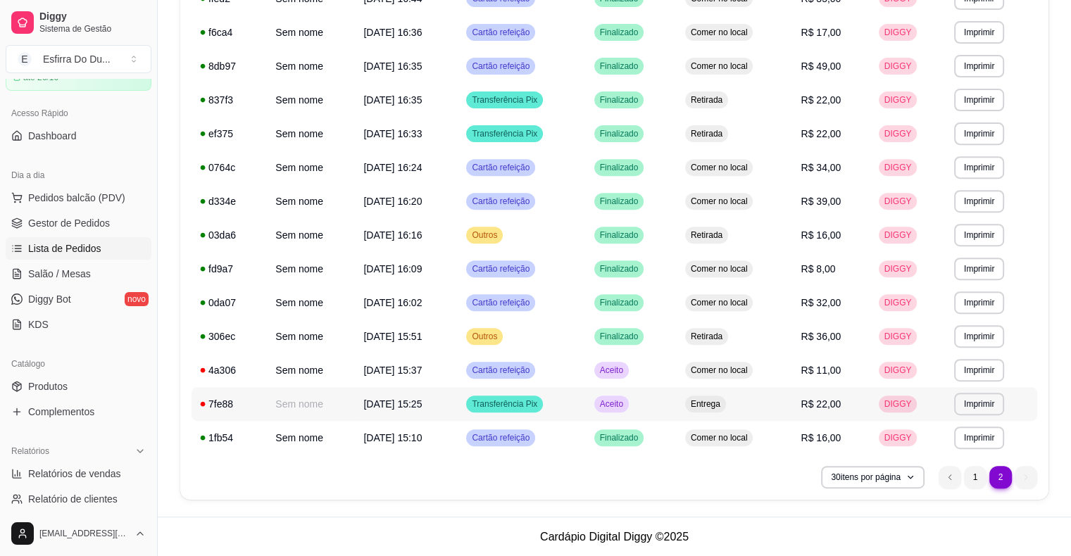
click at [614, 405] on span "Aceito" at bounding box center [611, 404] width 29 height 11
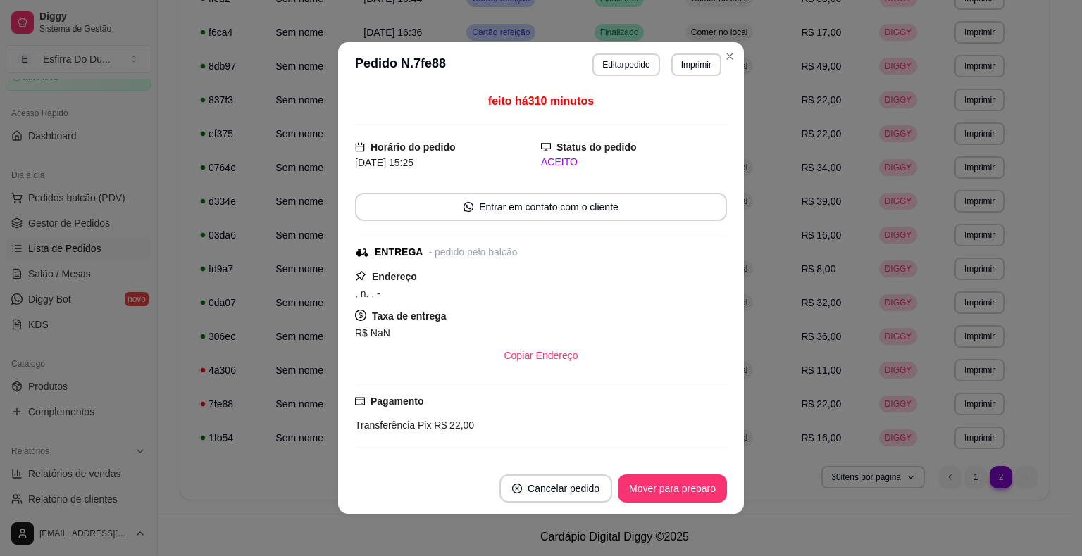
drag, startPoint x: 637, startPoint y: 466, endPoint x: 631, endPoint y: 478, distance: 13.5
click at [637, 466] on footer "Cancelar pedido Mover para preparo" at bounding box center [541, 488] width 406 height 51
click at [631, 478] on button "Mover para preparo" at bounding box center [672, 489] width 109 height 28
click at [631, 478] on div "Mover para preparo" at bounding box center [662, 489] width 129 height 28
click at [631, 478] on button "Mover para entrega" at bounding box center [672, 489] width 108 height 28
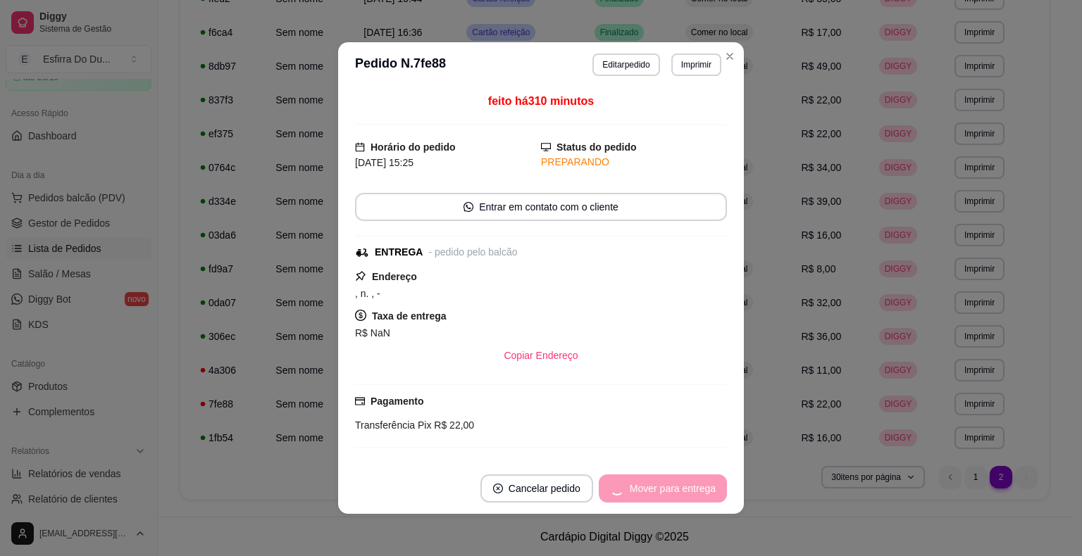
click at [631, 478] on div "Mover para entrega" at bounding box center [663, 489] width 128 height 28
click at [685, 478] on button "Mover para finalizado" at bounding box center [668, 489] width 117 height 28
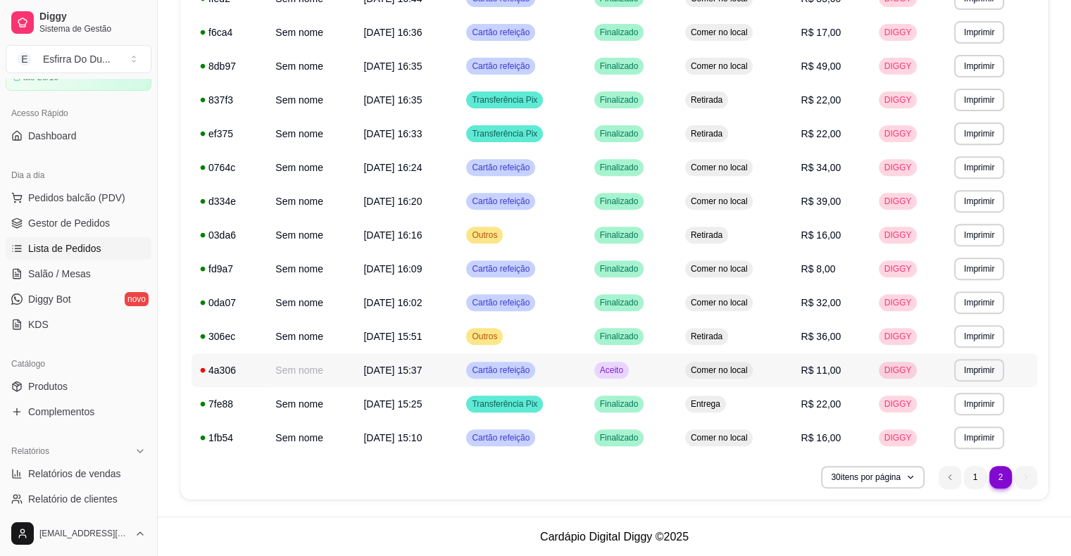
click at [620, 378] on div "Aceito" at bounding box center [611, 370] width 35 height 17
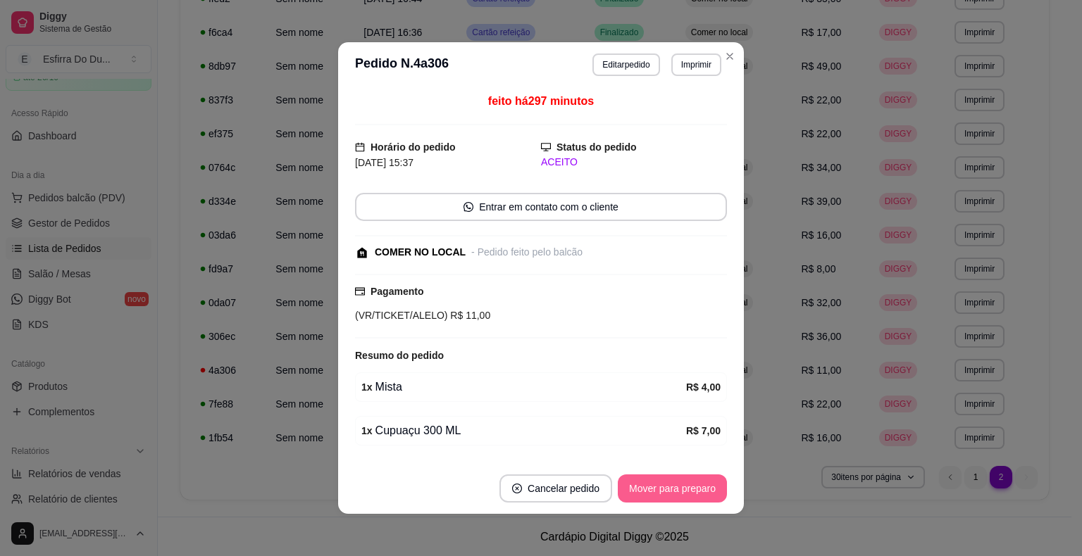
click at [673, 492] on button "Mover para preparo" at bounding box center [672, 489] width 109 height 28
click at [673, 492] on div "Mover para preparo" at bounding box center [662, 489] width 129 height 28
click at [673, 492] on button "Mover para retirada disponível" at bounding box center [648, 488] width 151 height 27
click at [673, 492] on div "Mover para retirada disponível" at bounding box center [649, 489] width 156 height 28
click at [673, 492] on button "Mover para finalizado" at bounding box center [668, 488] width 113 height 27
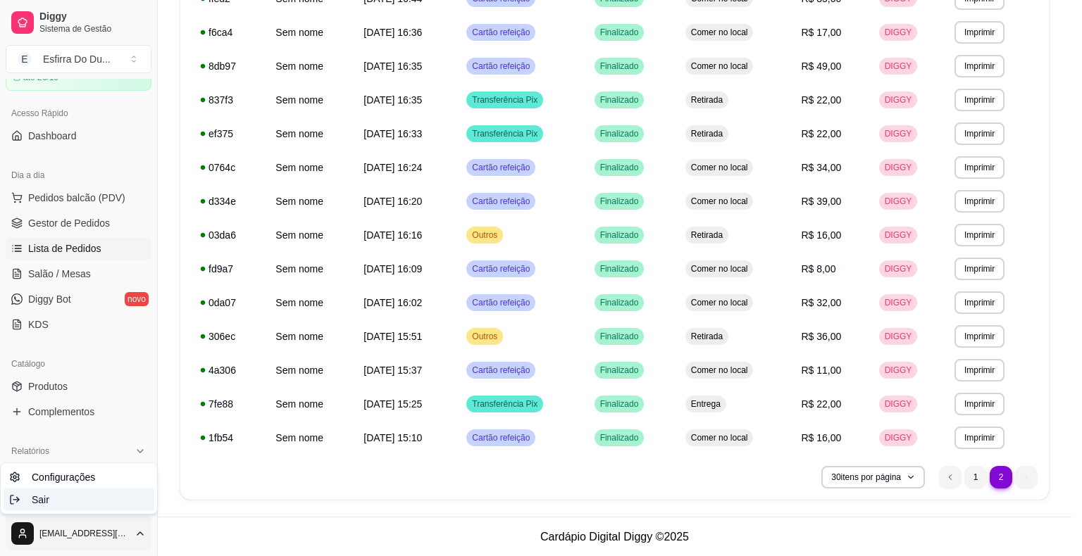
click at [99, 506] on div "Sair" at bounding box center [79, 500] width 151 height 23
